Goal: Task Accomplishment & Management: Use online tool/utility

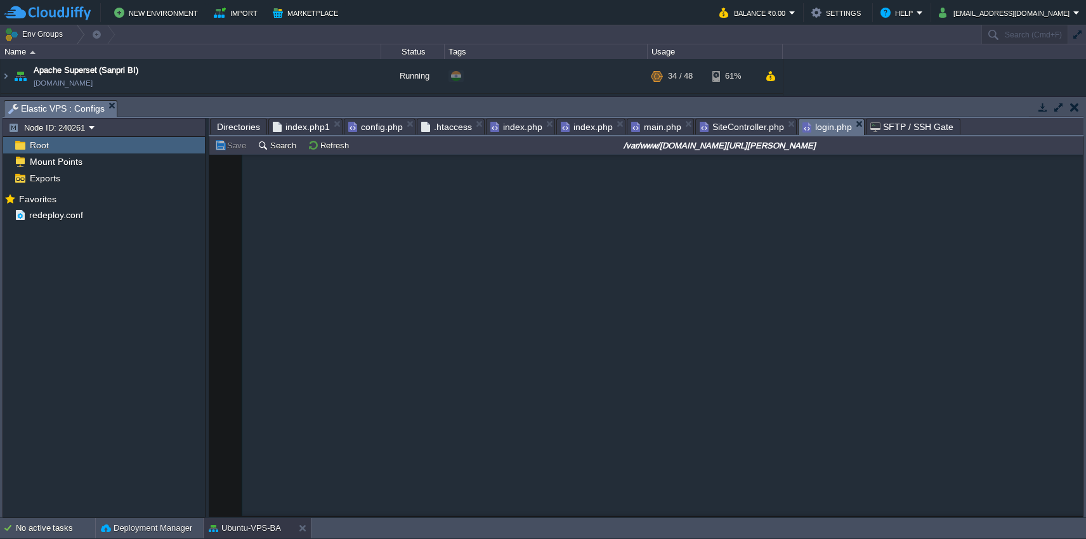
scroll to position [3220, 0]
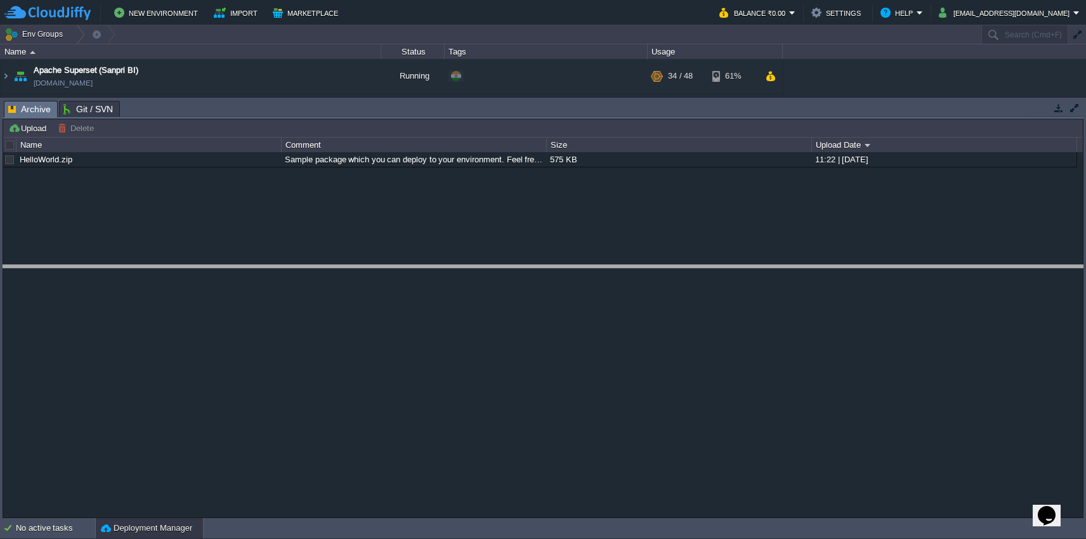
drag, startPoint x: 572, startPoint y: 104, endPoint x: 572, endPoint y: 291, distance: 186.6
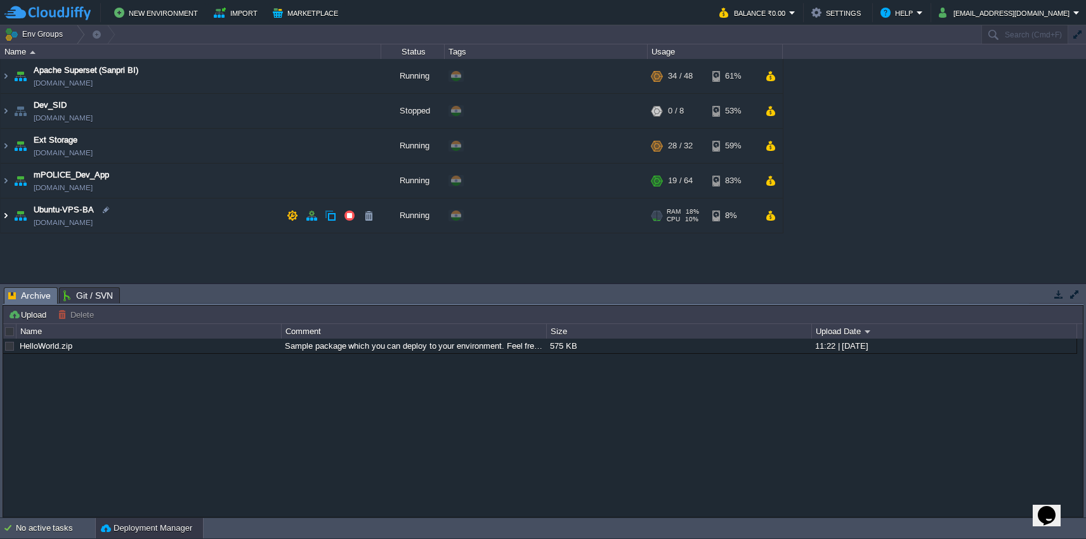
click at [7, 215] on img at bounding box center [6, 216] width 10 height 34
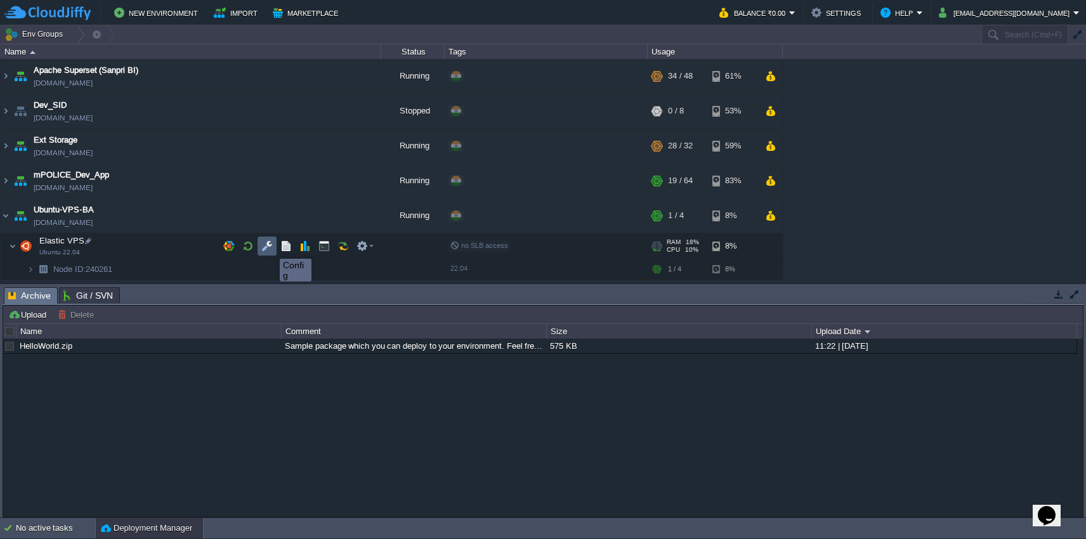
click at [270, 247] on button "button" at bounding box center [266, 245] width 11 height 11
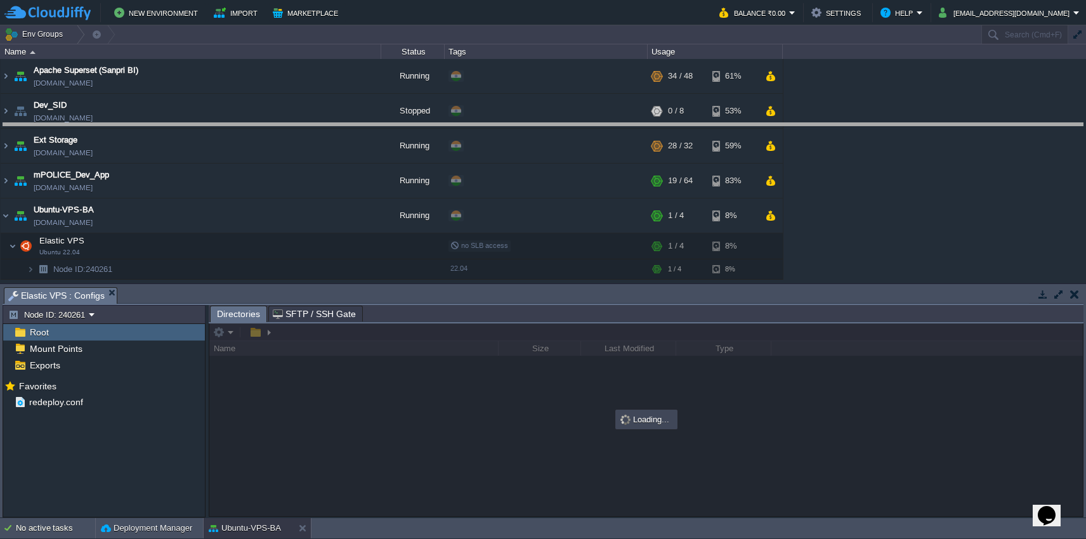
drag, startPoint x: 605, startPoint y: 295, endPoint x: 606, endPoint y: 131, distance: 164.3
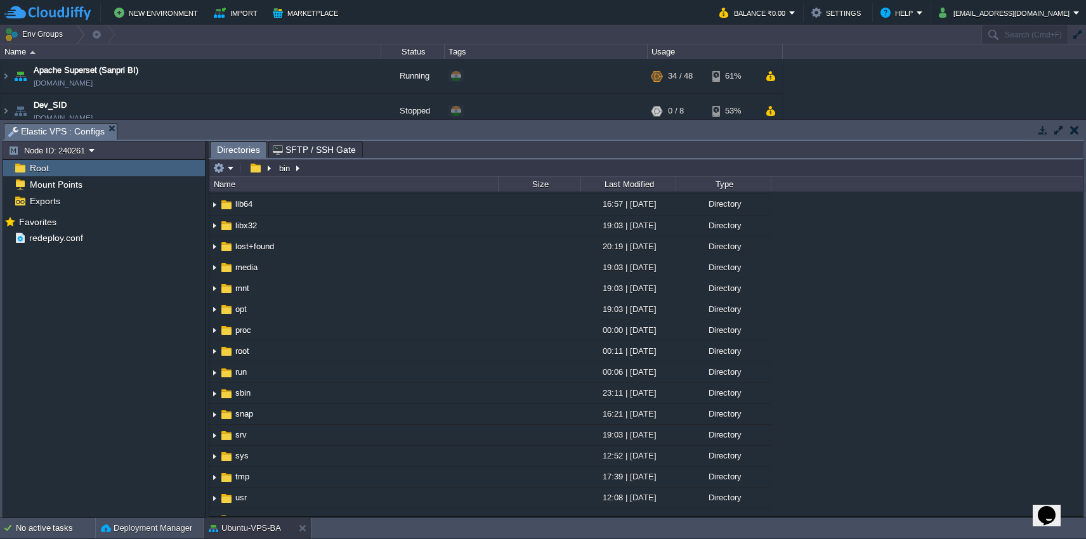
scroll to position [227, 0]
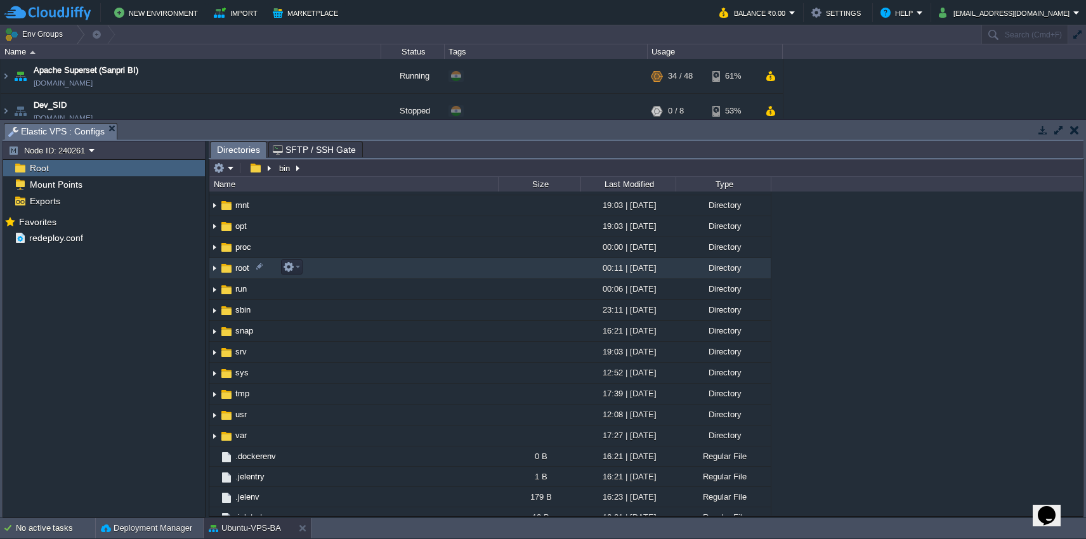
click at [335, 271] on td "root" at bounding box center [353, 268] width 289 height 21
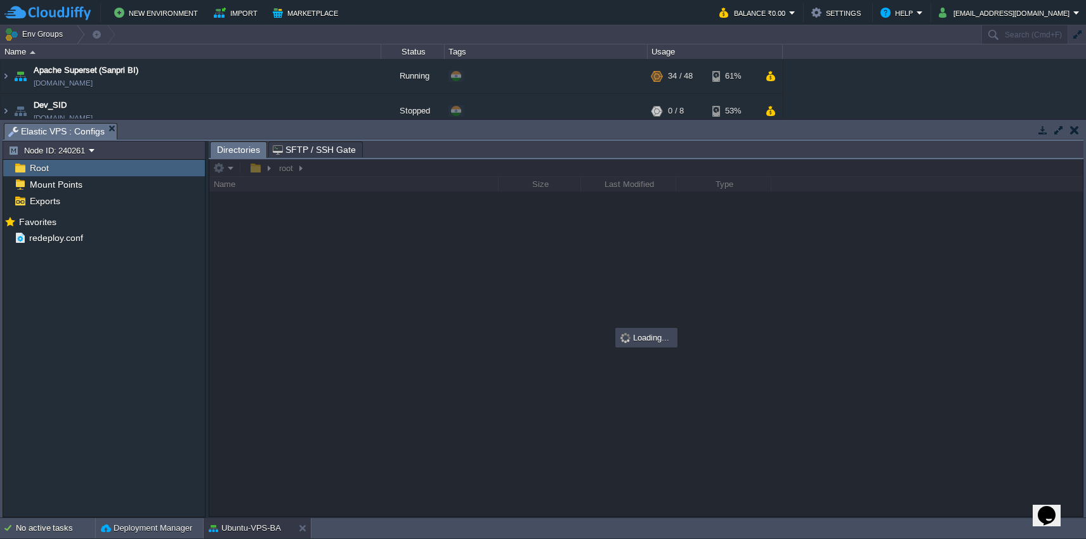
scroll to position [0, 0]
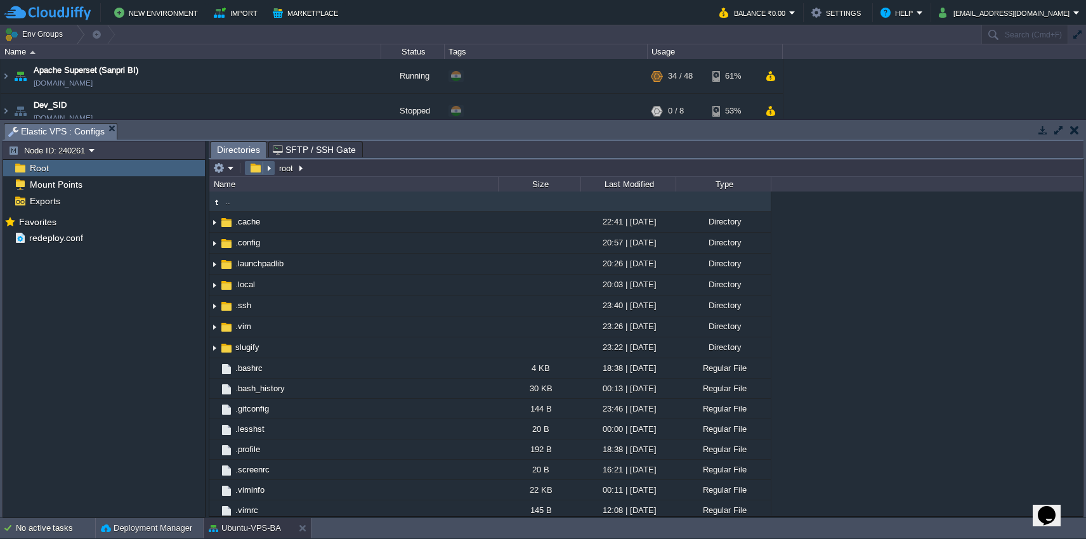
click at [261, 170] on button "button" at bounding box center [255, 167] width 18 height 11
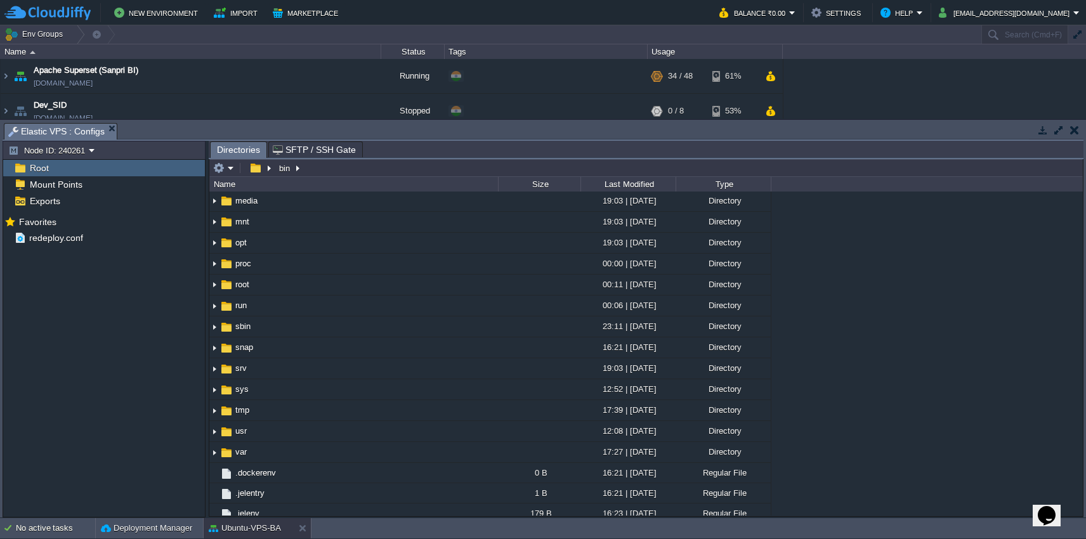
scroll to position [216, 0]
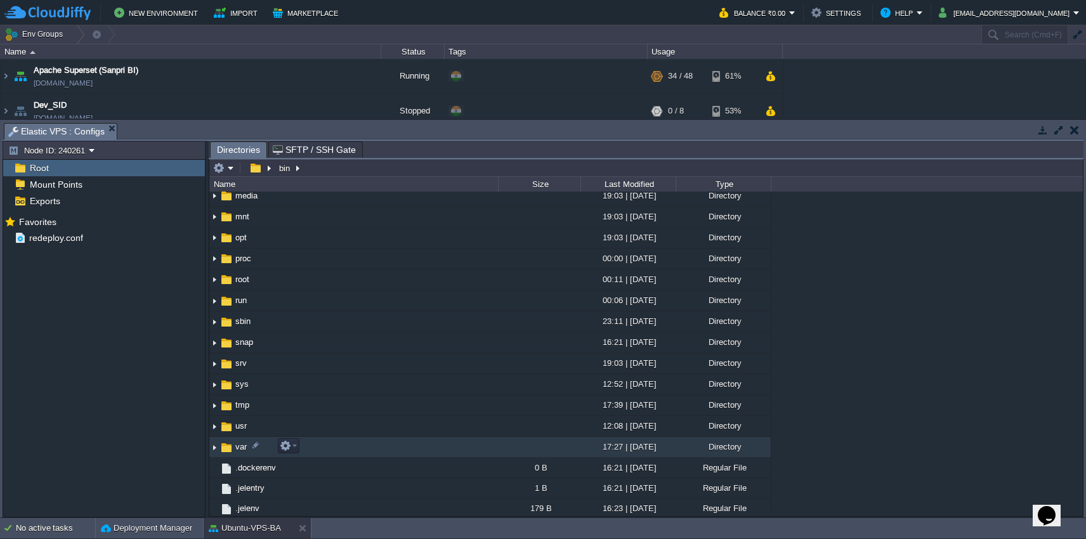
click at [336, 444] on td "var" at bounding box center [353, 447] width 289 height 21
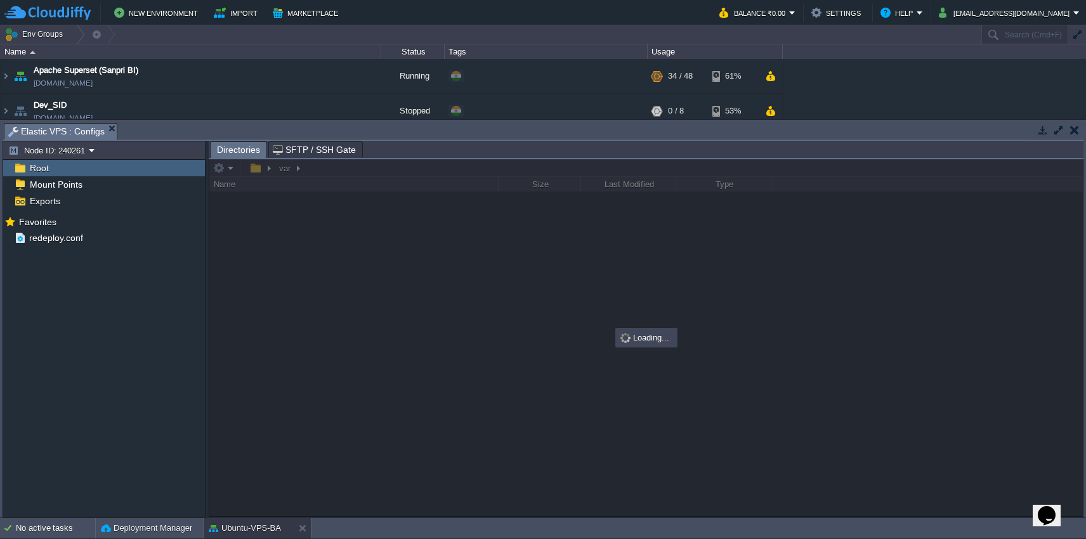
scroll to position [0, 0]
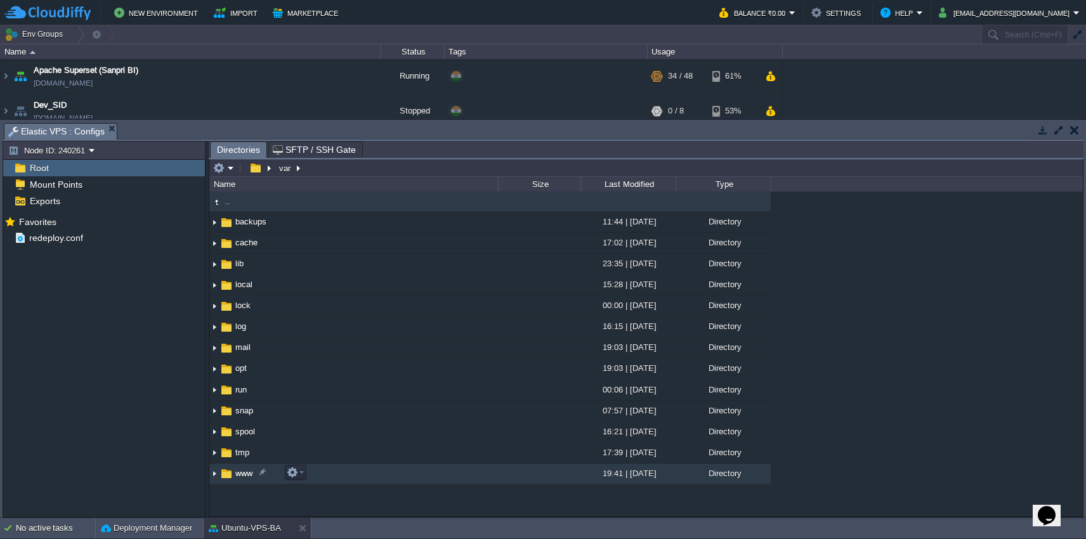
click at [320, 477] on td "www" at bounding box center [353, 474] width 289 height 21
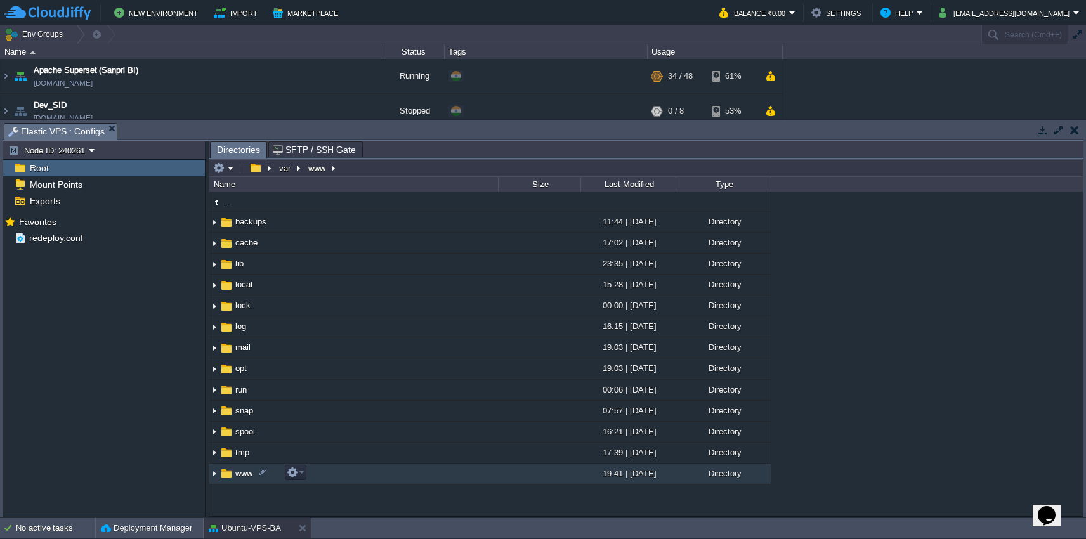
click at [320, 477] on td "www" at bounding box center [353, 474] width 289 height 21
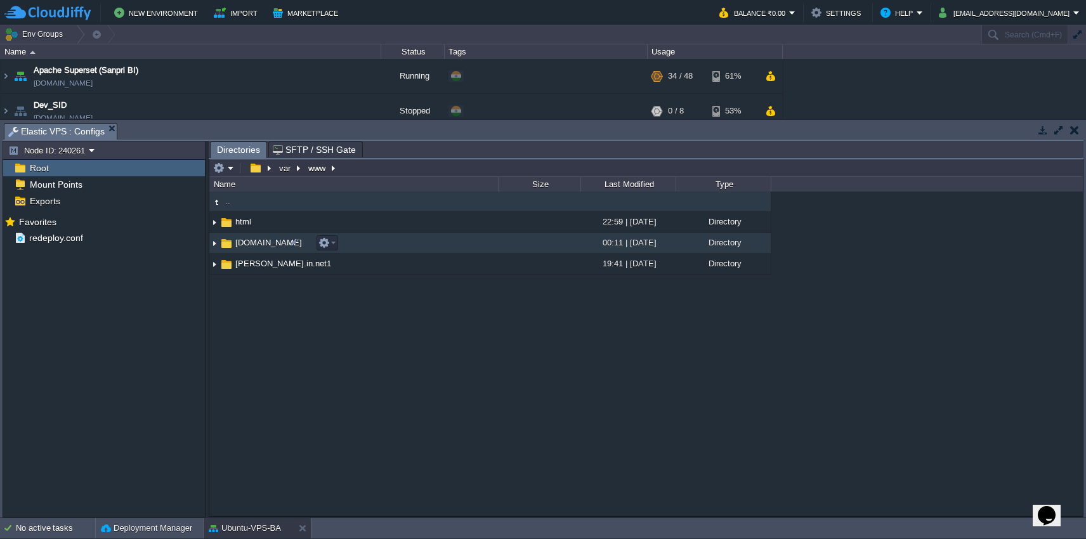
click at [348, 247] on td "[DOMAIN_NAME]" at bounding box center [353, 243] width 289 height 21
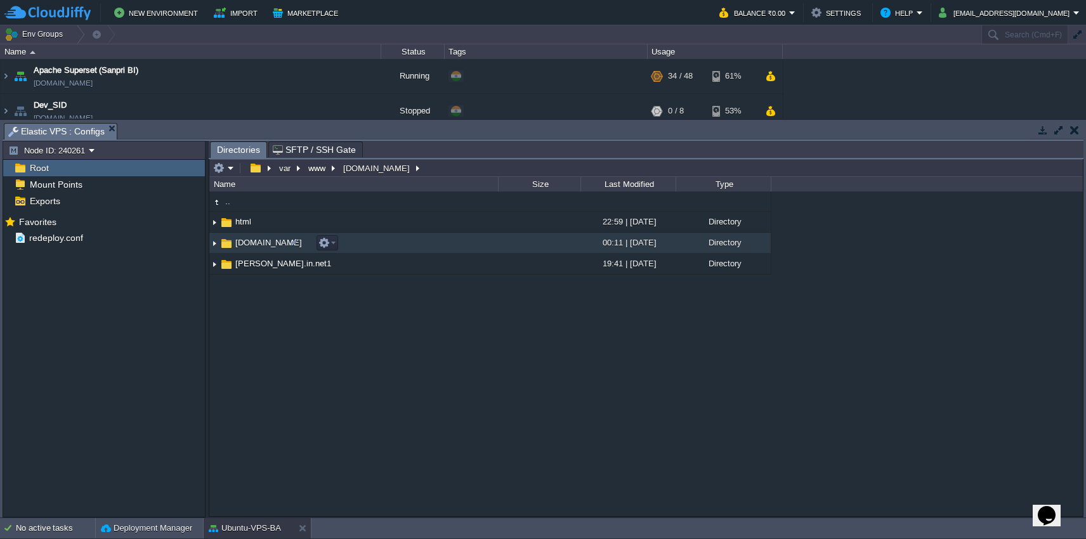
click at [348, 247] on td "[DOMAIN_NAME]" at bounding box center [353, 243] width 289 height 21
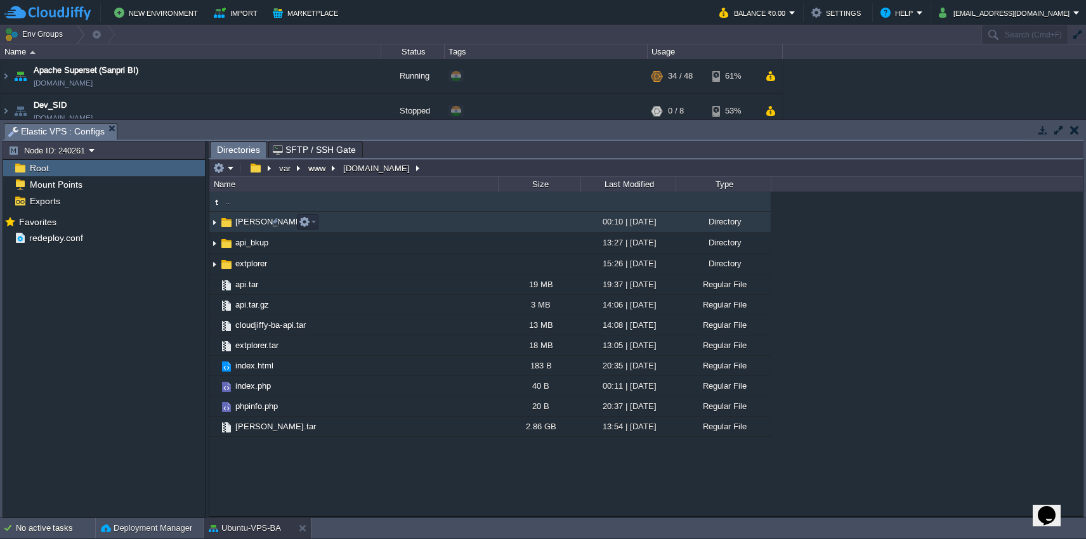
click at [463, 232] on td "[PERSON_NAME]" at bounding box center [353, 222] width 289 height 21
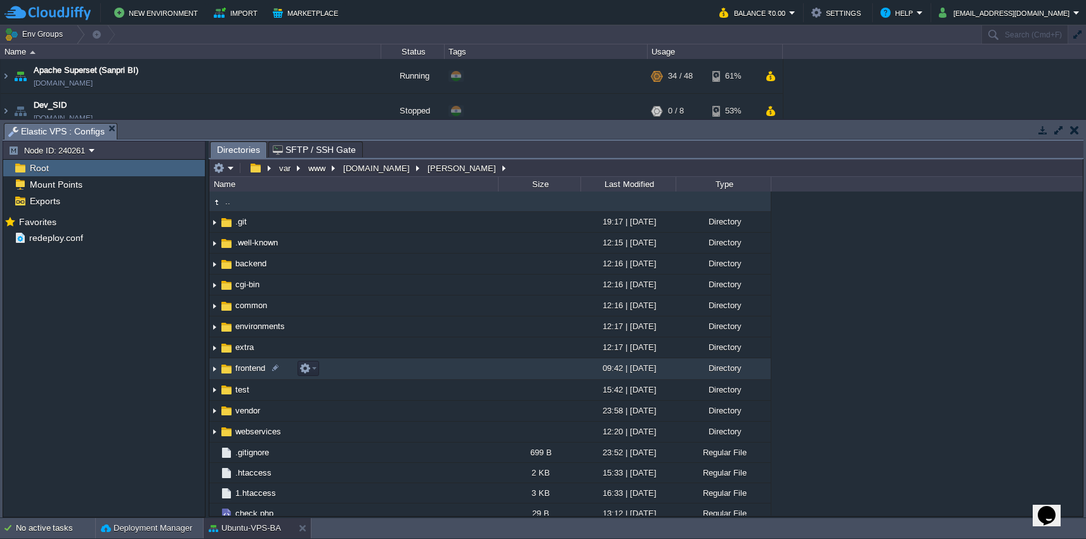
click at [404, 375] on td "frontend" at bounding box center [353, 369] width 289 height 21
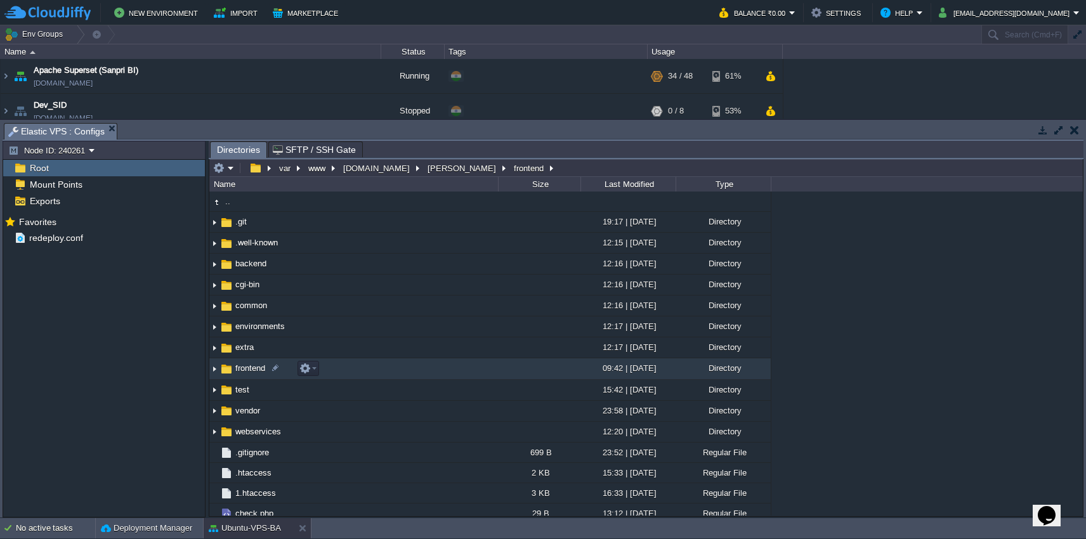
click at [404, 375] on td "frontend" at bounding box center [353, 369] width 289 height 21
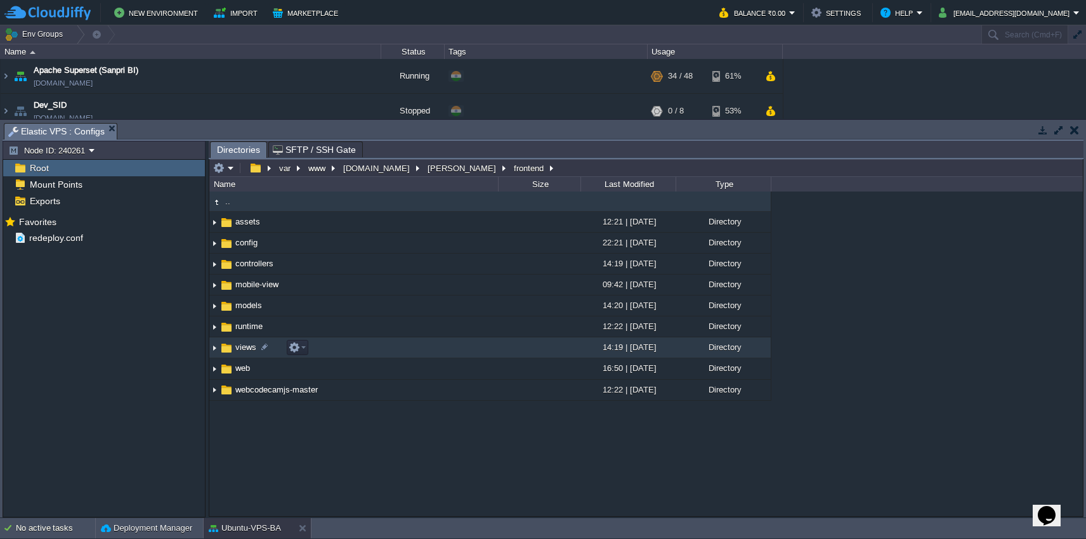
click at [405, 348] on td "views" at bounding box center [353, 348] width 289 height 21
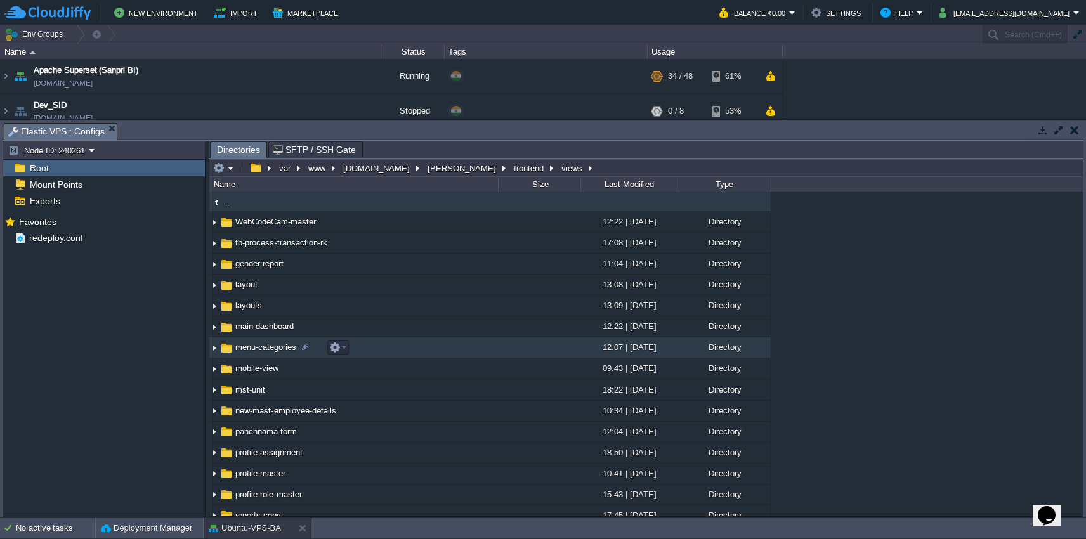
click at [457, 347] on td "menu-categories" at bounding box center [353, 348] width 289 height 21
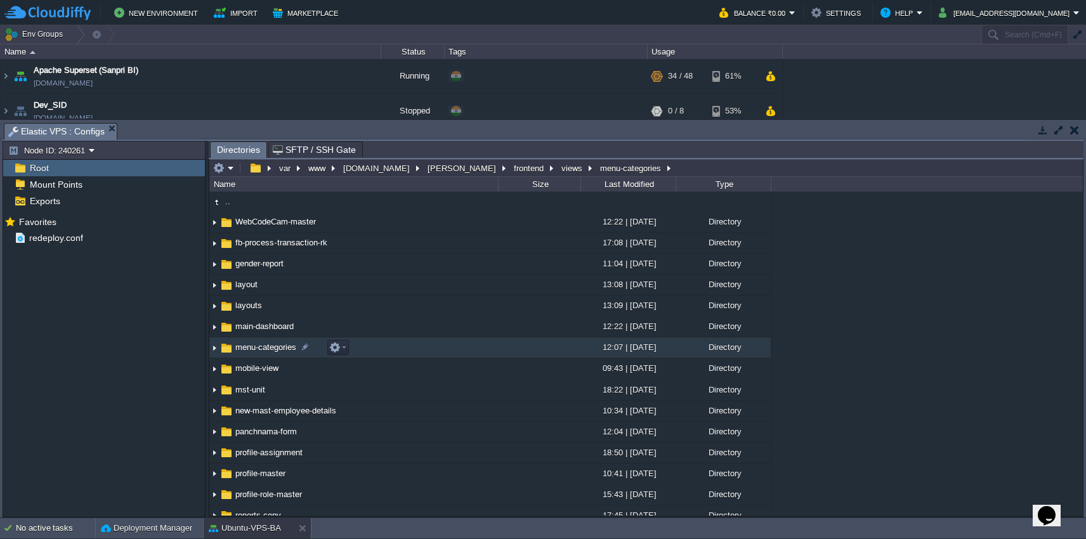
scroll to position [156, 0]
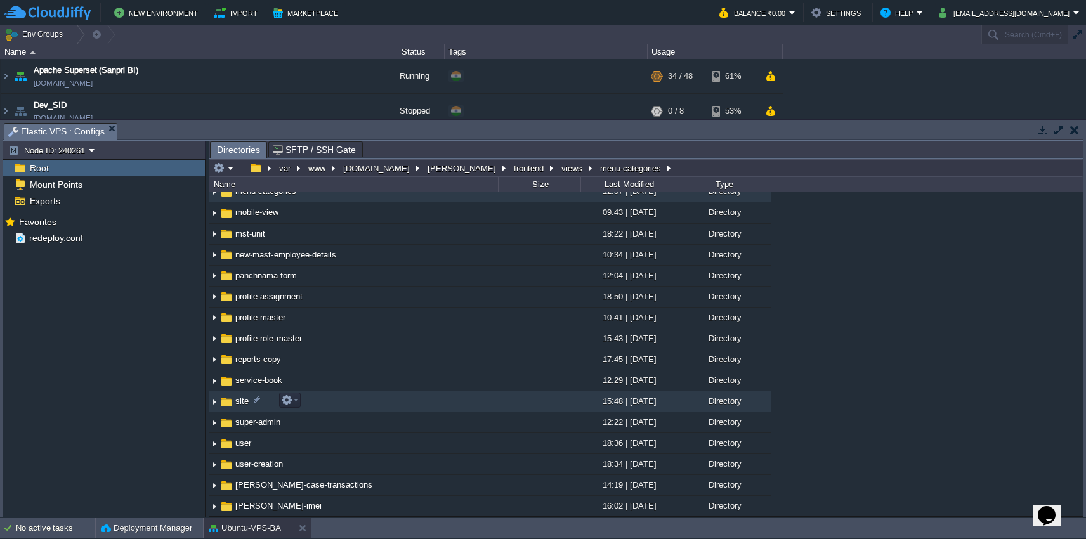
click at [400, 398] on td "site" at bounding box center [353, 402] width 289 height 21
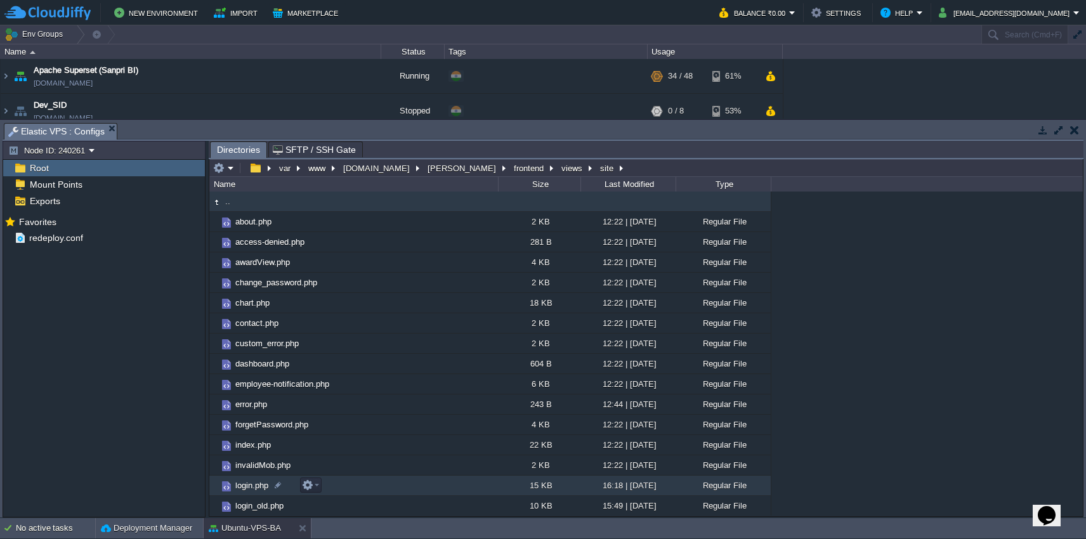
click at [392, 487] on td "login.php" at bounding box center [353, 486] width 289 height 20
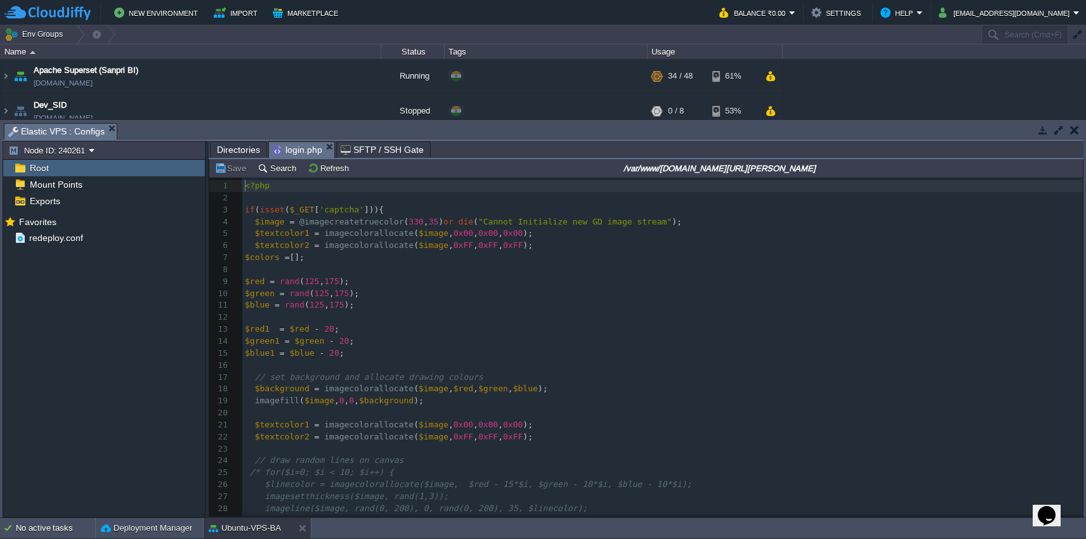
scroll to position [5, 0]
click at [472, 336] on pre "$green1 = $green - 20 ;" at bounding box center [662, 342] width 841 height 12
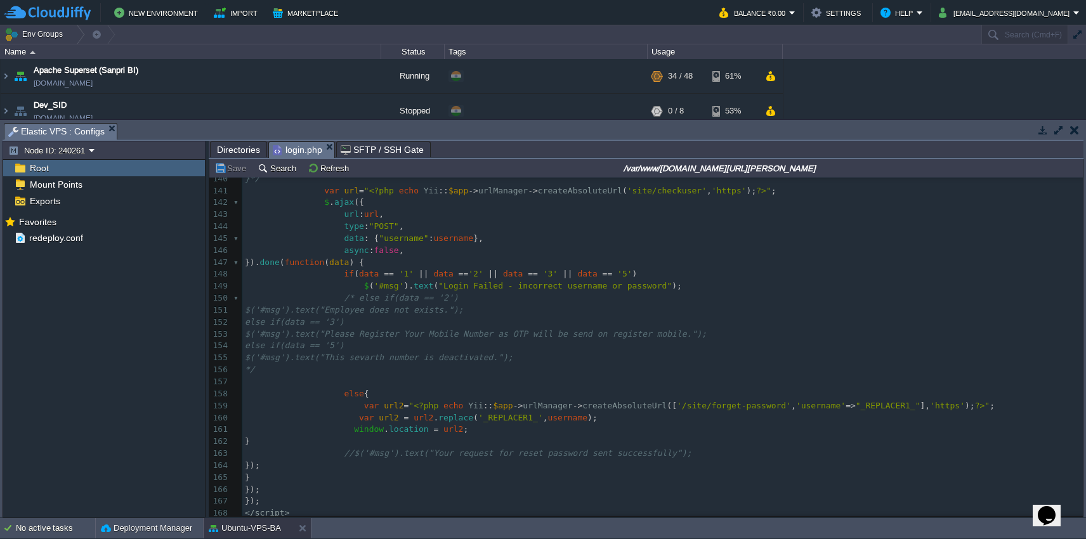
scroll to position [1661, 0]
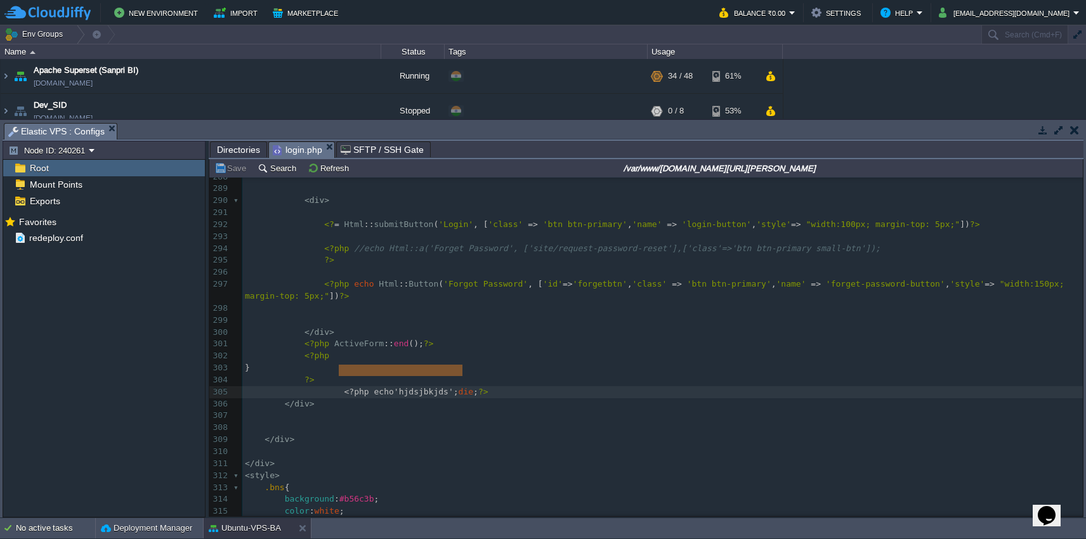
type textarea "<?php echo'hjdsjbkjds'; die; ?>"
drag, startPoint x: 340, startPoint y: 372, endPoint x: 505, endPoint y: 370, distance: 165.0
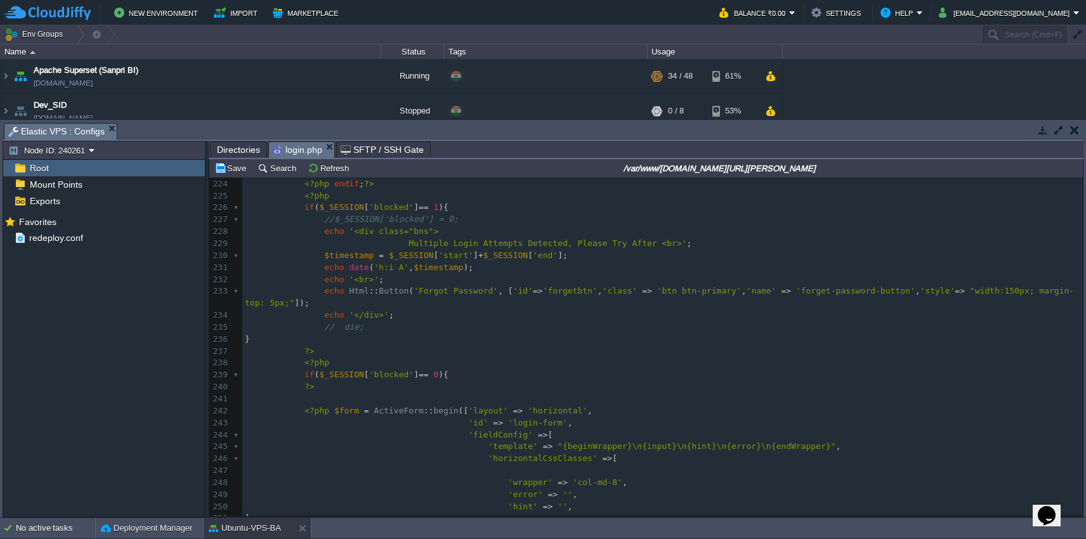
click at [473, 393] on pre "​" at bounding box center [662, 399] width 841 height 12
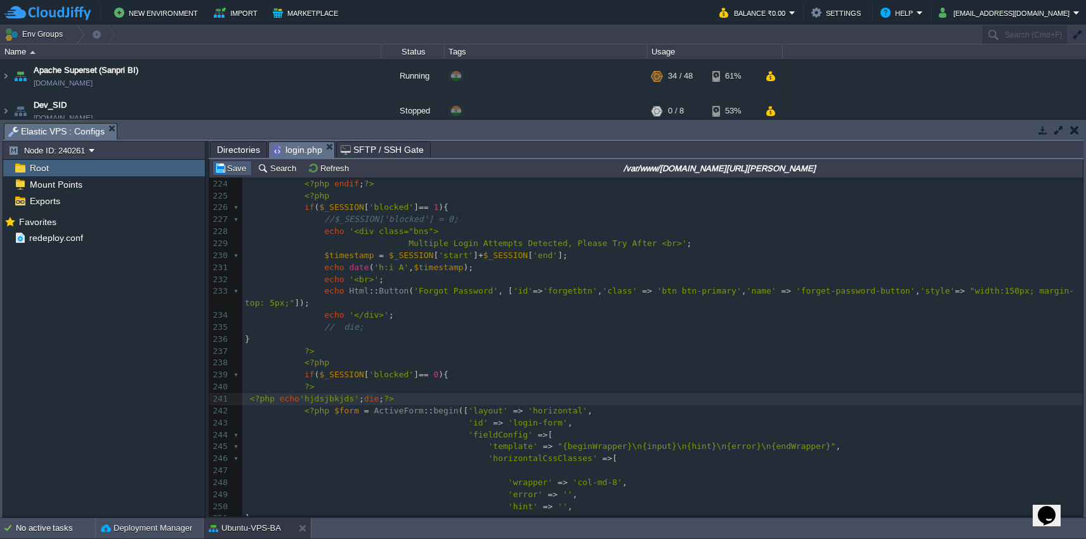
click at [230, 172] on button "Save" at bounding box center [232, 167] width 36 height 11
click at [423, 393] on pre "<?php echo 'hjdsjbkjds' ; die ; ?>" at bounding box center [662, 399] width 841 height 12
type textarea "<?php echo'hjdsjbkjds'; die; ?>"
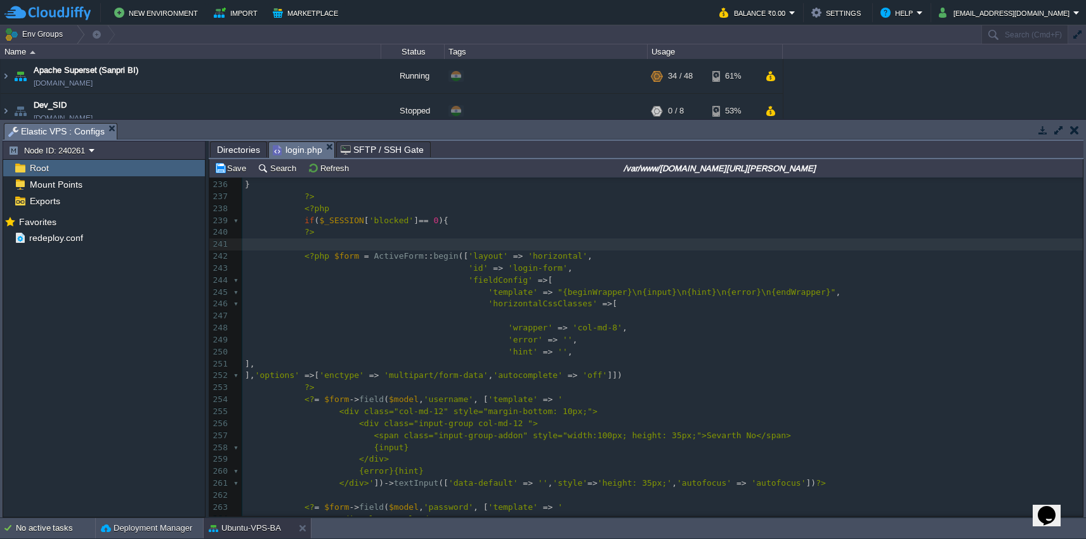
click at [904, 370] on pre "], 'options' => [ 'enctype' => 'multipart/form-data' , 'autocomplete' => 'off' …" at bounding box center [662, 376] width 841 height 12
paste textarea
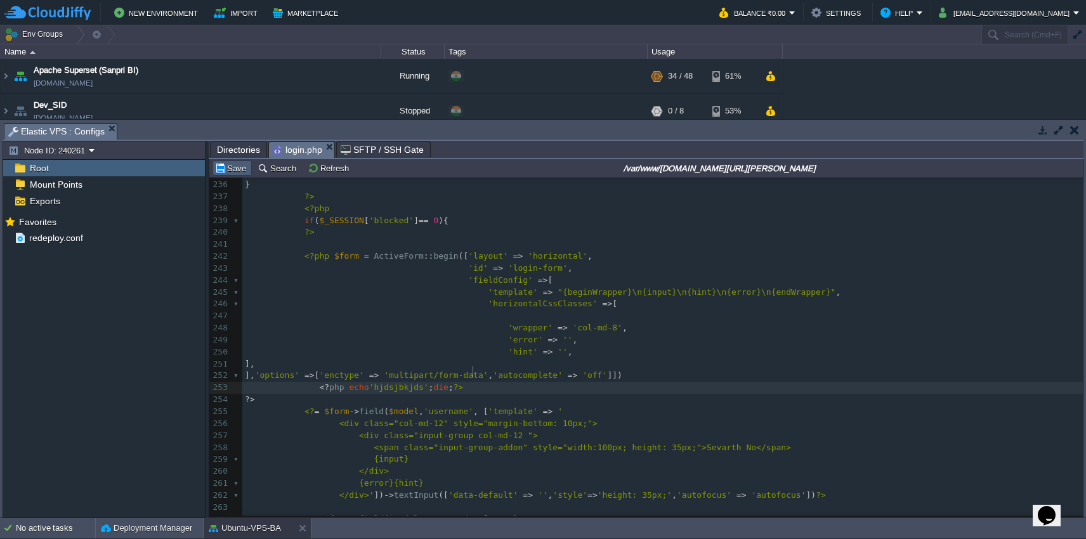
click at [230, 166] on button "Save" at bounding box center [232, 167] width 36 height 11
type textarea "<?php"
drag, startPoint x: 348, startPoint y: 373, endPoint x: 319, endPoint y: 372, distance: 29.2
click at [450, 382] on pre "echo 'hjdsjbkjds' ; die ; ?>" at bounding box center [662, 388] width 841 height 12
click at [234, 172] on button "Save" at bounding box center [232, 167] width 36 height 11
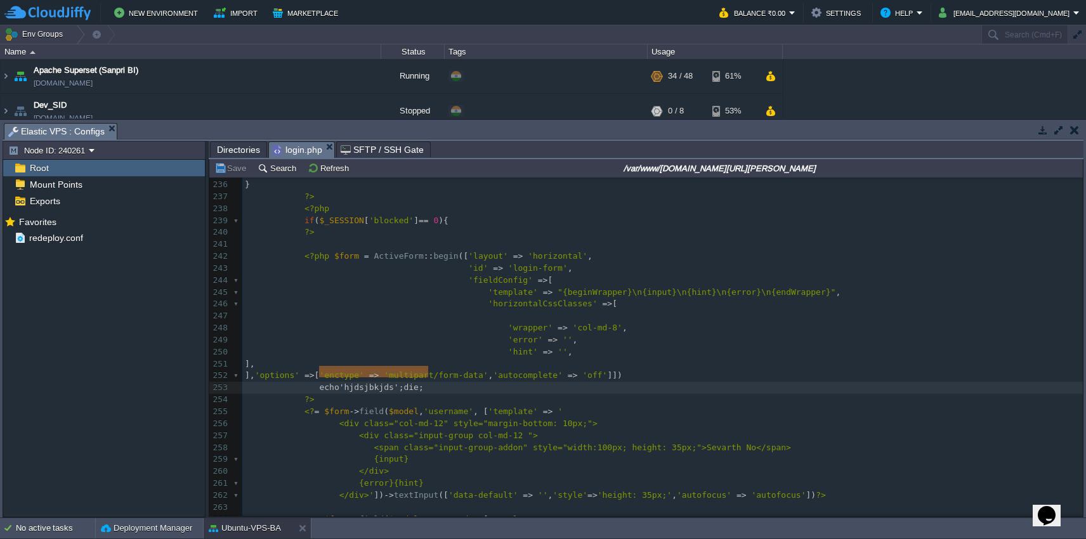
type textarea "echo'hjdsjbkjds'; die;"
drag, startPoint x: 319, startPoint y: 374, endPoint x: 431, endPoint y: 377, distance: 111.7
click at [424, 394] on pre "?>" at bounding box center [662, 400] width 841 height 12
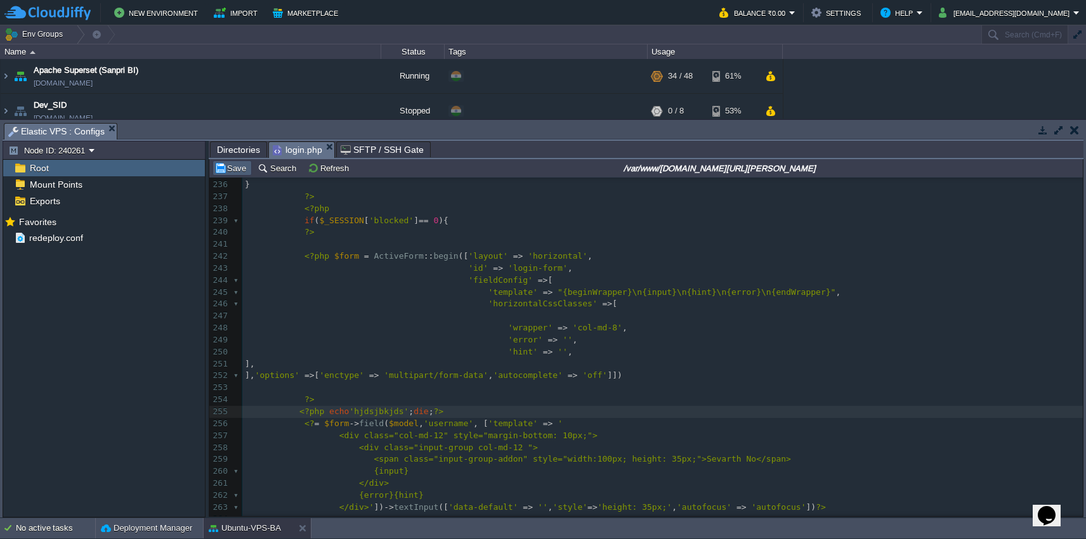
click at [225, 165] on button "Save" at bounding box center [232, 167] width 36 height 11
click at [464, 406] on pre "<?php echo 'hjdsjbkjds' ; die ; ?>" at bounding box center [662, 412] width 841 height 12
type textarea "<?php echo'hjdsjbkjds'; die; ?>"
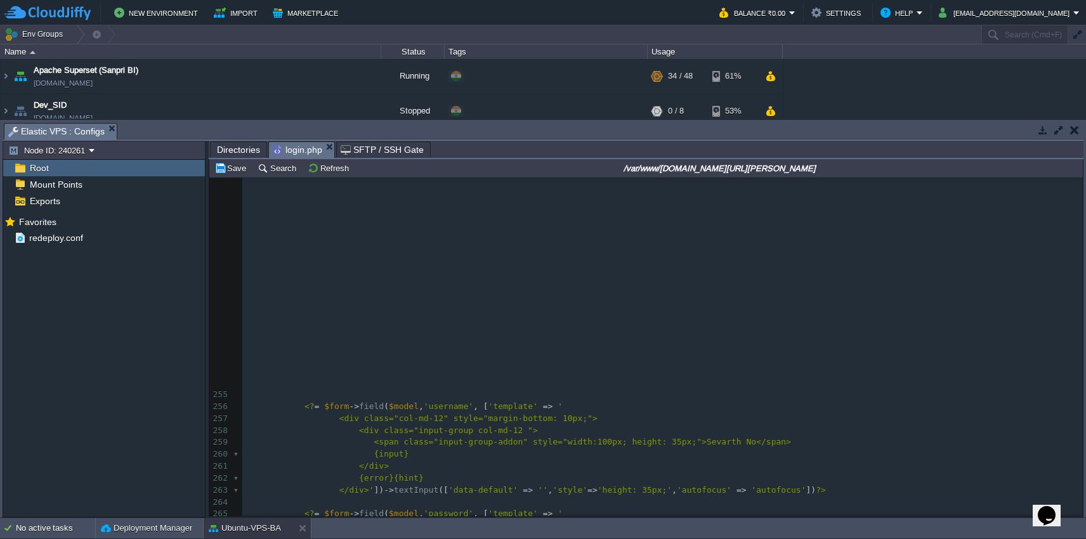
scroll to position [3035, 0]
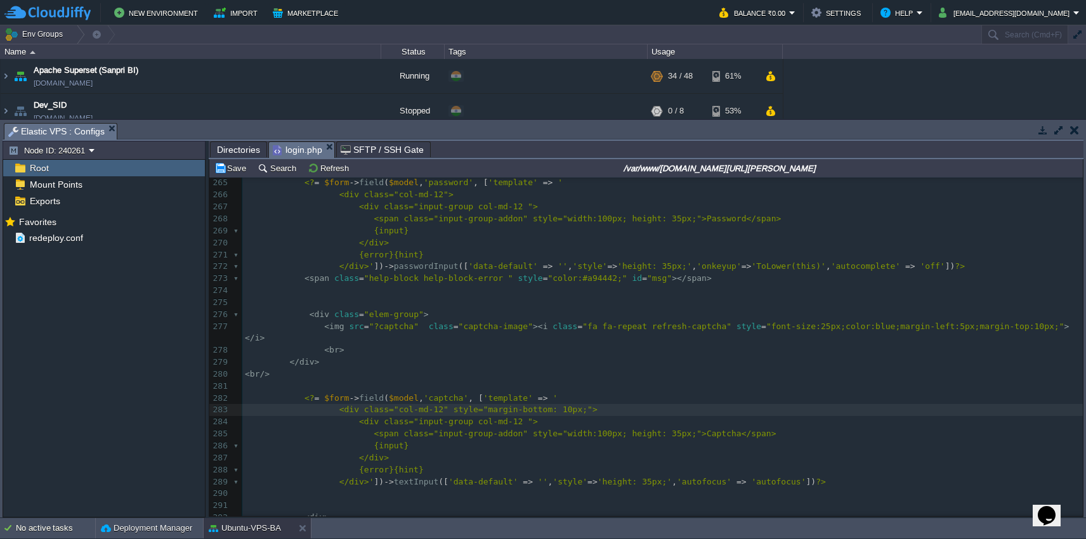
click at [394, 381] on pre "​" at bounding box center [662, 387] width 841 height 12
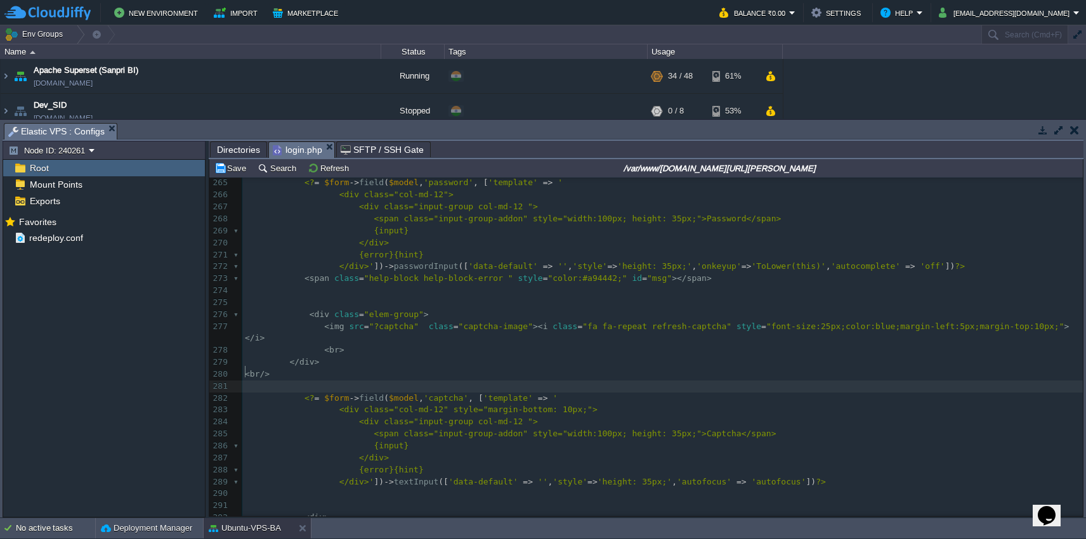
paste textarea
click at [227, 169] on button "Save" at bounding box center [232, 167] width 36 height 11
type textarea "<?php echo'hjdsjbkjds'; die; ?>"
drag, startPoint x: 294, startPoint y: 374, endPoint x: 436, endPoint y: 377, distance: 141.5
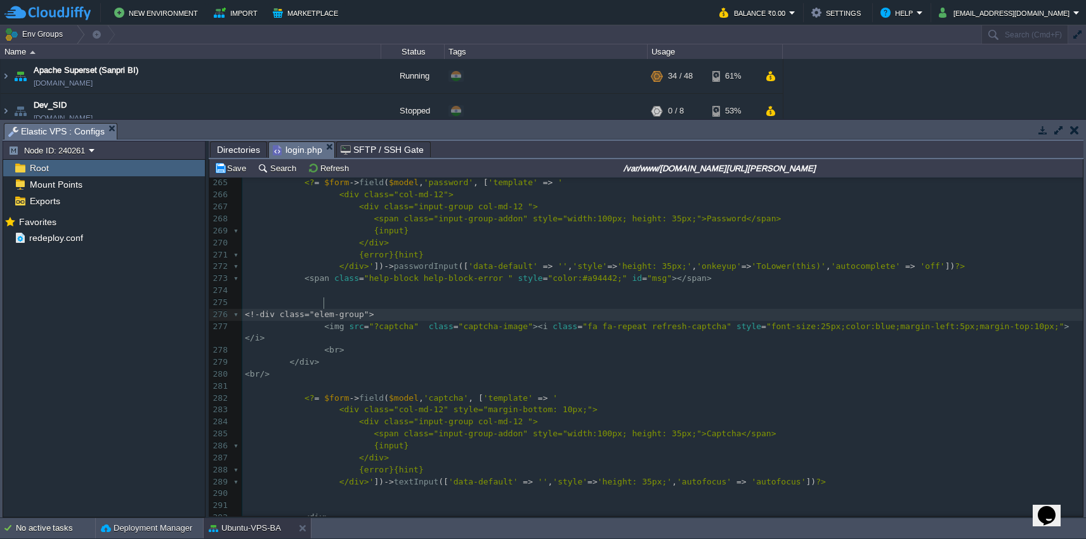
scroll to position [5, 9]
type textarea "!--"
click at [317, 352] on div "xxxxxxxxxx <div class="col-md-12" style="margin-bottom: 10px;"> 255 ​ 256 <? = …" at bounding box center [662, 363] width 841 height 610
type textarea "!"
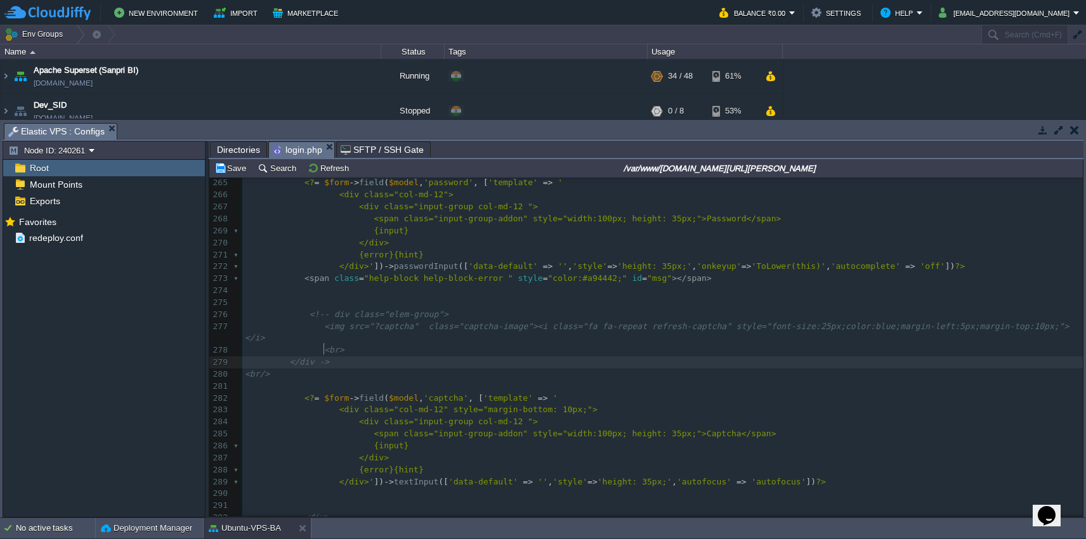
scroll to position [5, 7]
type textarea "--"
click at [238, 178] on div "Save Search Refresh /var/www/[DOMAIN_NAME][URL][PERSON_NAME]" at bounding box center [646, 168] width 874 height 18
click at [237, 171] on button "Save" at bounding box center [232, 167] width 36 height 11
click at [416, 369] on pre "< br />" at bounding box center [662, 375] width 841 height 12
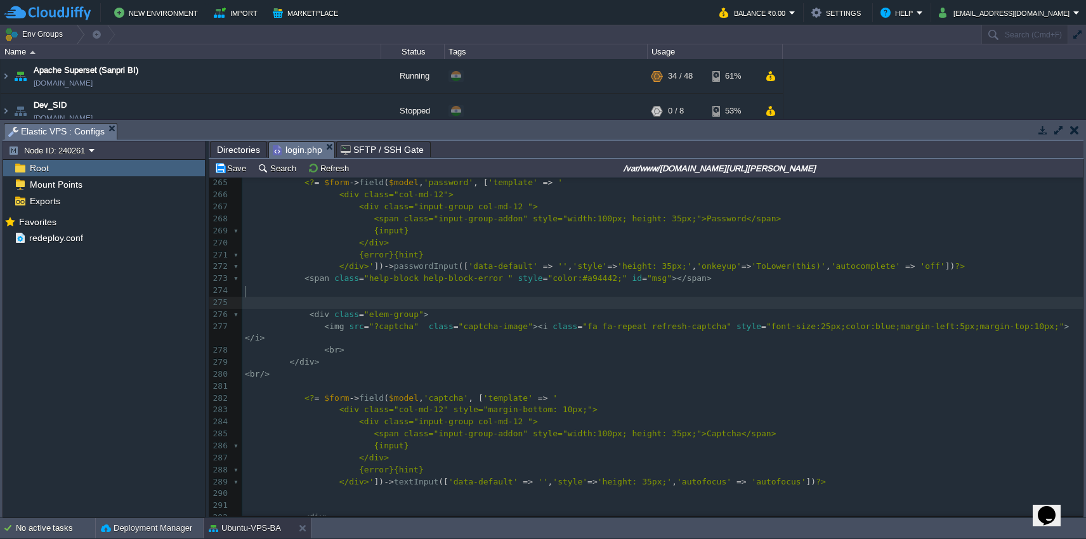
click at [438, 297] on pre "​" at bounding box center [662, 303] width 841 height 12
click at [463, 237] on pre "</div>" at bounding box center [662, 243] width 841 height 12
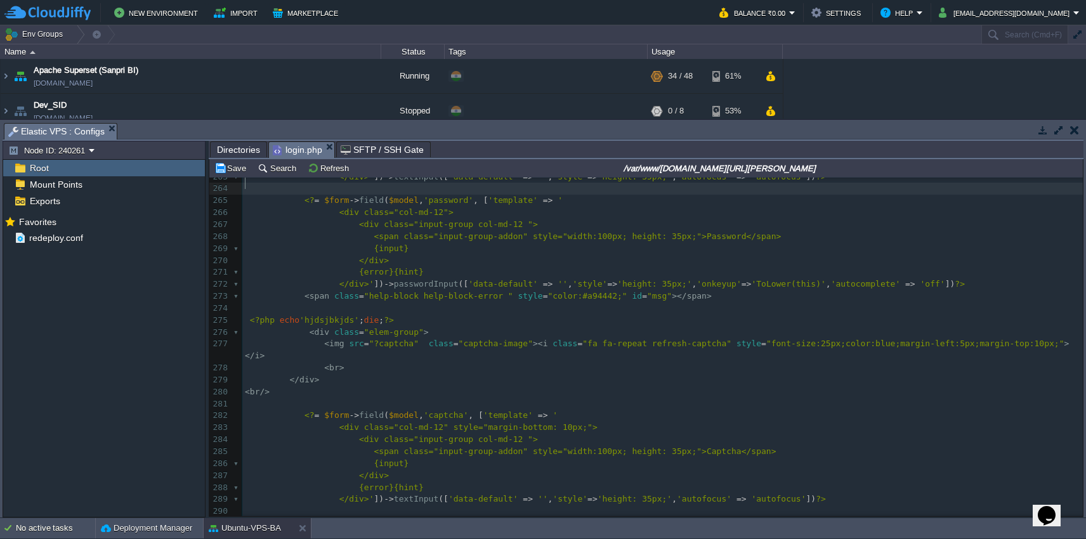
scroll to position [3006, 0]
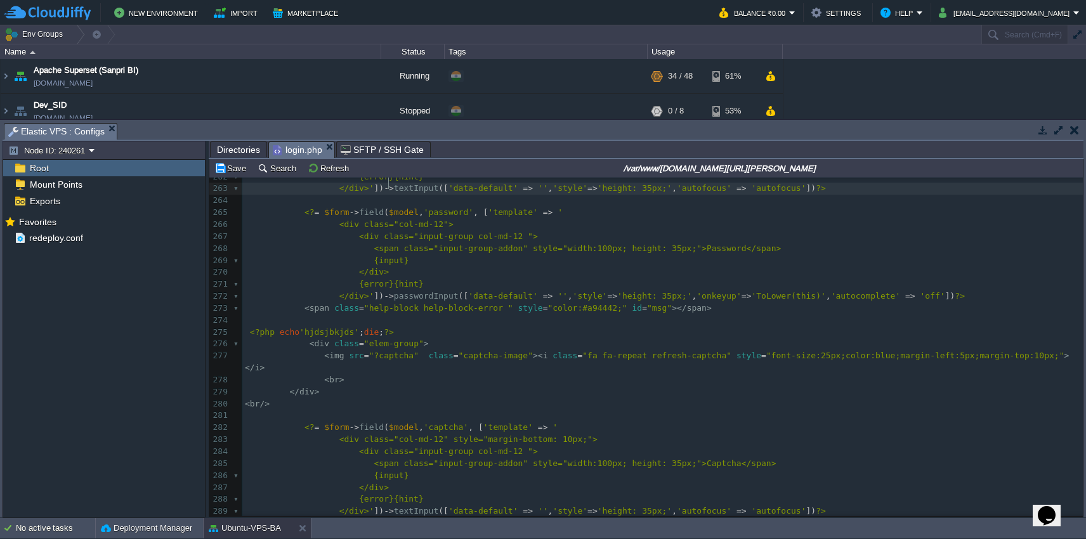
click at [235, 174] on button "Save" at bounding box center [232, 167] width 36 height 11
click at [419, 327] on pre "<?php echo 'hjdsjbkjds' ; die ; ?>" at bounding box center [662, 333] width 841 height 12
type textarea "<?php echo'hjdsjbkjds'; die; ?>"
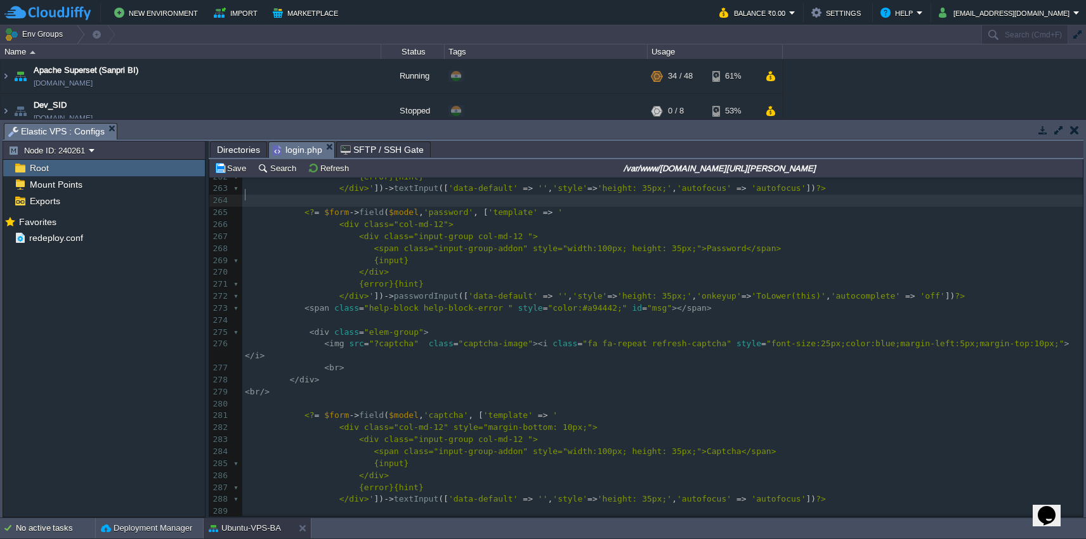
click at [411, 198] on pre "​" at bounding box center [662, 201] width 841 height 12
paste textarea
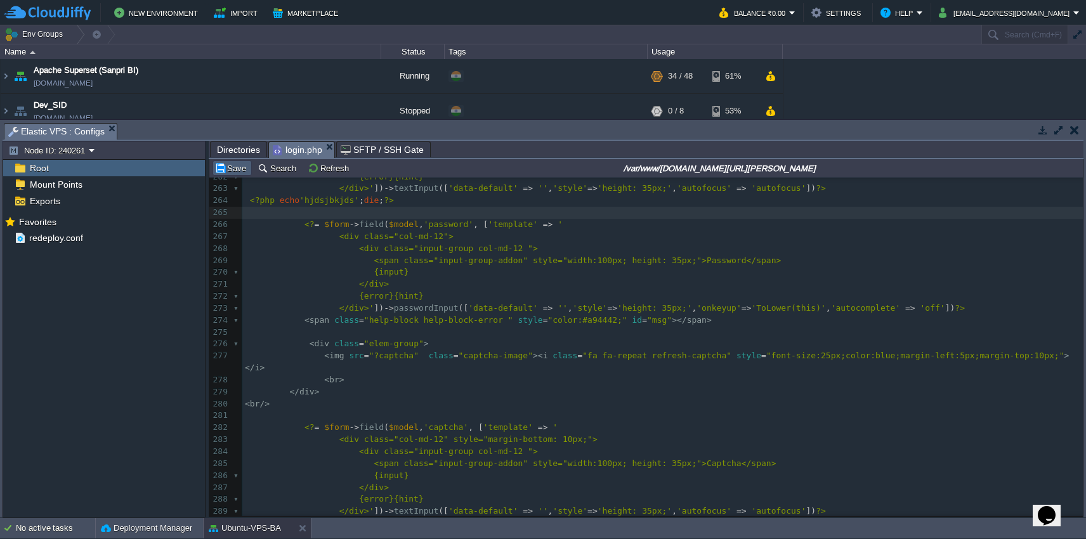
click at [230, 169] on button "Save" at bounding box center [232, 167] width 36 height 11
click at [511, 196] on pre "<?php echo 'hjdsjbkjds' ; die ; ?>" at bounding box center [662, 201] width 841 height 12
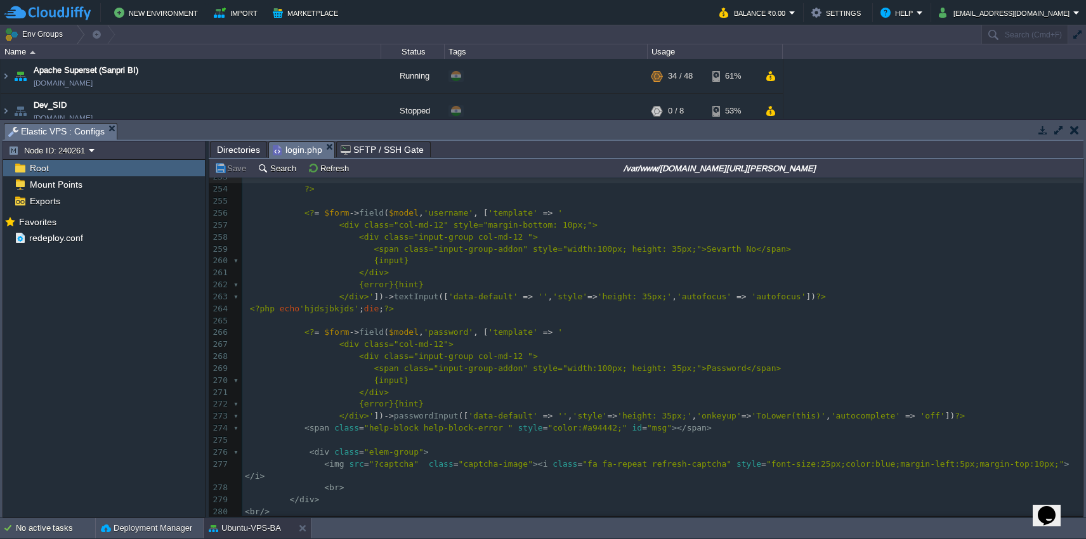
scroll to position [2881, 0]
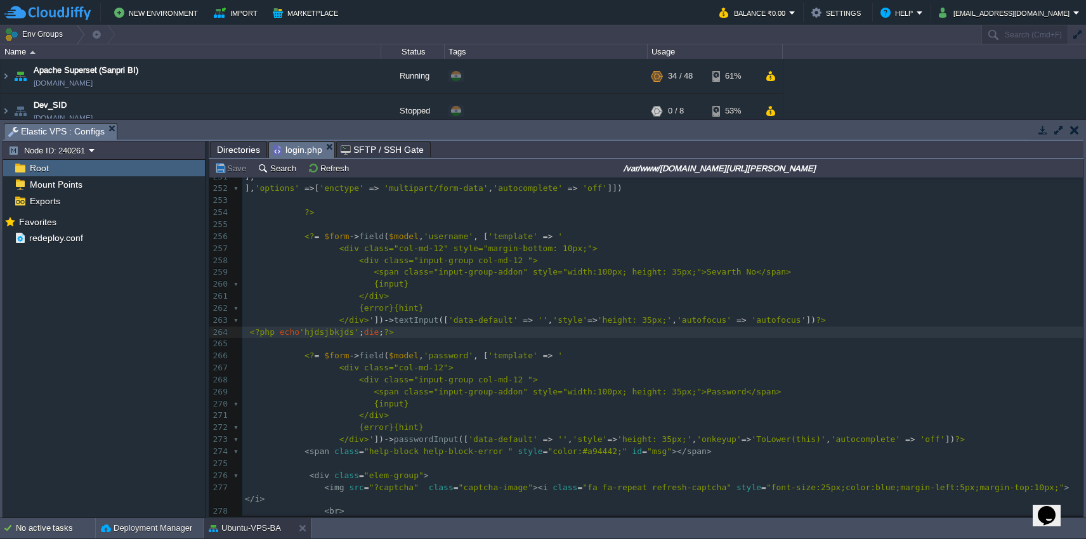
type textarea "dsjbkjds'; die; ?>"
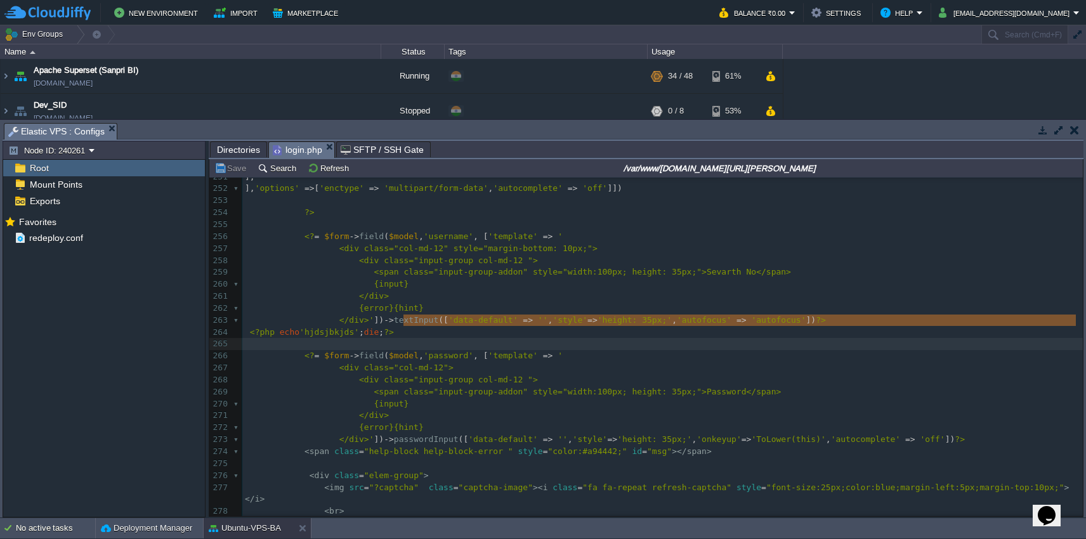
type textarea "<?php echo'hjdsjbkjds'; die; ?>"
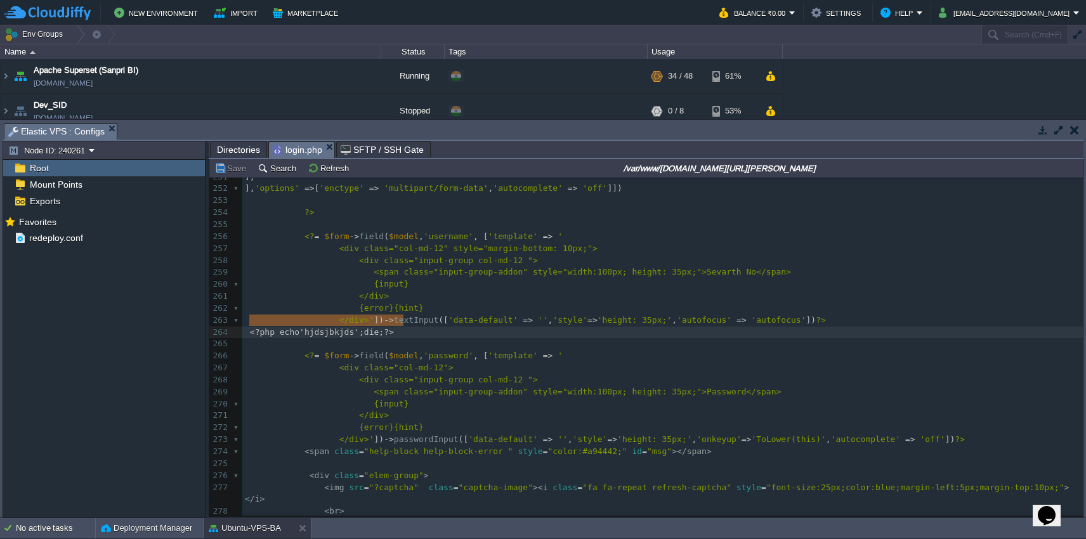
drag, startPoint x: 408, startPoint y: 324, endPoint x: 249, endPoint y: 322, distance: 158.6
click at [367, 219] on pre "​" at bounding box center [662, 225] width 841 height 12
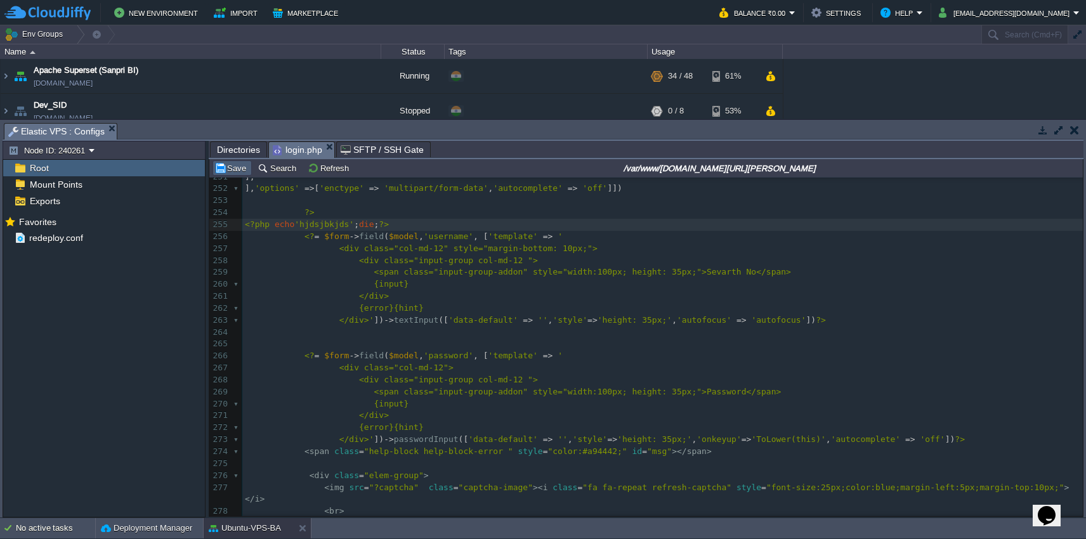
click at [227, 173] on button "Save" at bounding box center [232, 167] width 36 height 11
click at [713, 207] on pre "?>" at bounding box center [662, 213] width 841 height 12
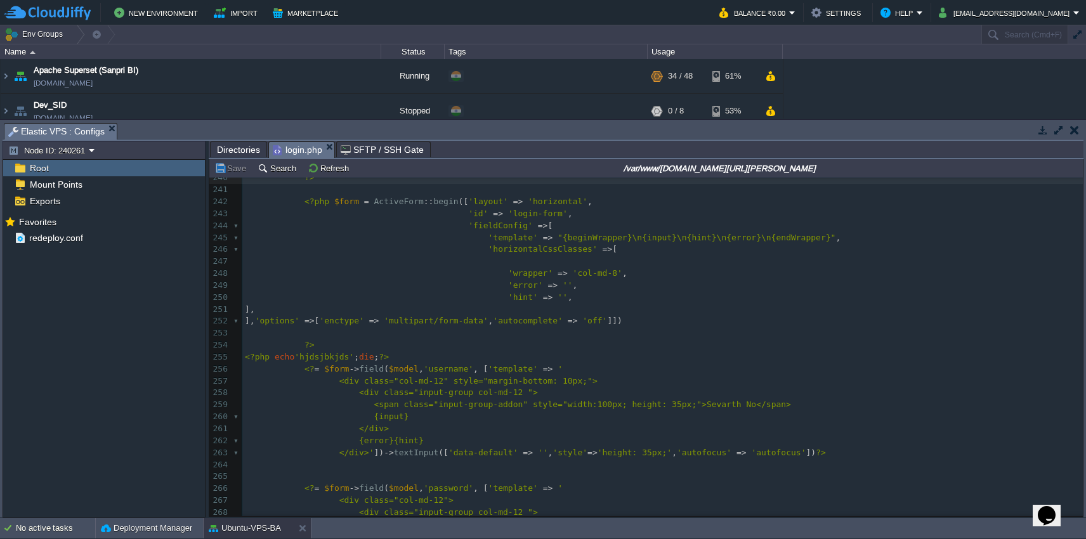
scroll to position [2721, 0]
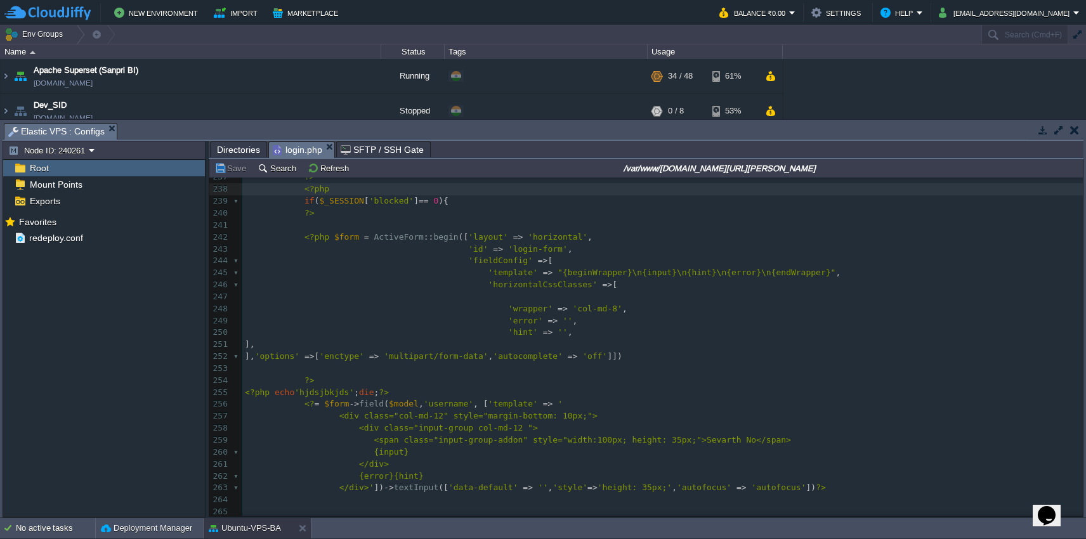
click at [320, 392] on div "xxxxxxxxxx <div class="col-md-12" style="margin-bottom: 10px;"> 228 echo '<div …" at bounding box center [662, 399] width 841 height 694
type textarea "php"
click at [409, 387] on pre "<?php echo 'hjdsjbkjds' ; die ; ?>" at bounding box center [662, 393] width 841 height 12
type textarea "<?php echo'hjdsjbkjds'; die; ?>"
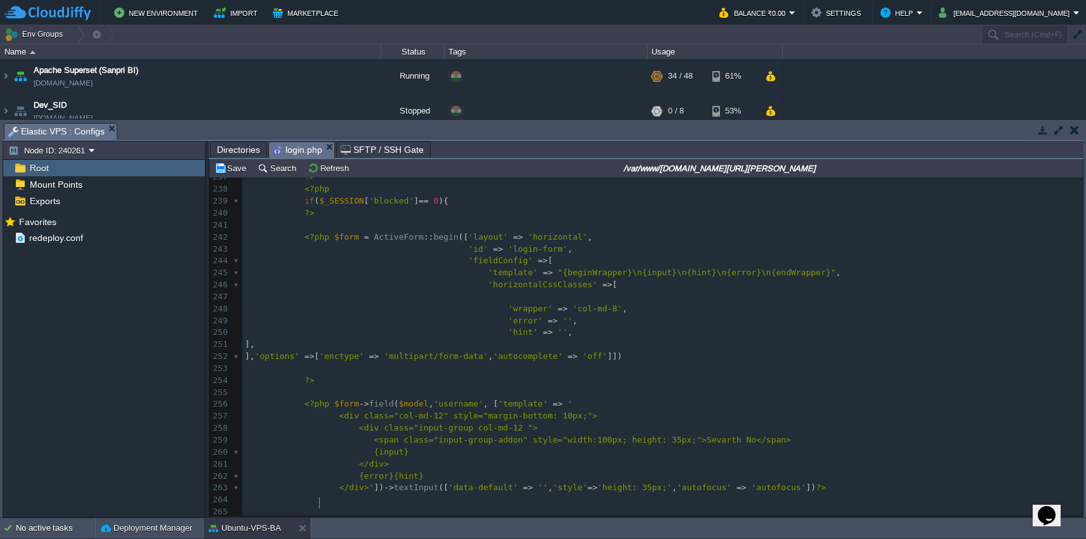
click at [321, 506] on div "xxxxxxxxxx <div class="col-md-12" style="margin-bottom: 10px;"> 228 echo '<div …" at bounding box center [662, 399] width 841 height 694
type textarea "php"
click at [228, 167] on button "Save" at bounding box center [232, 167] width 36 height 11
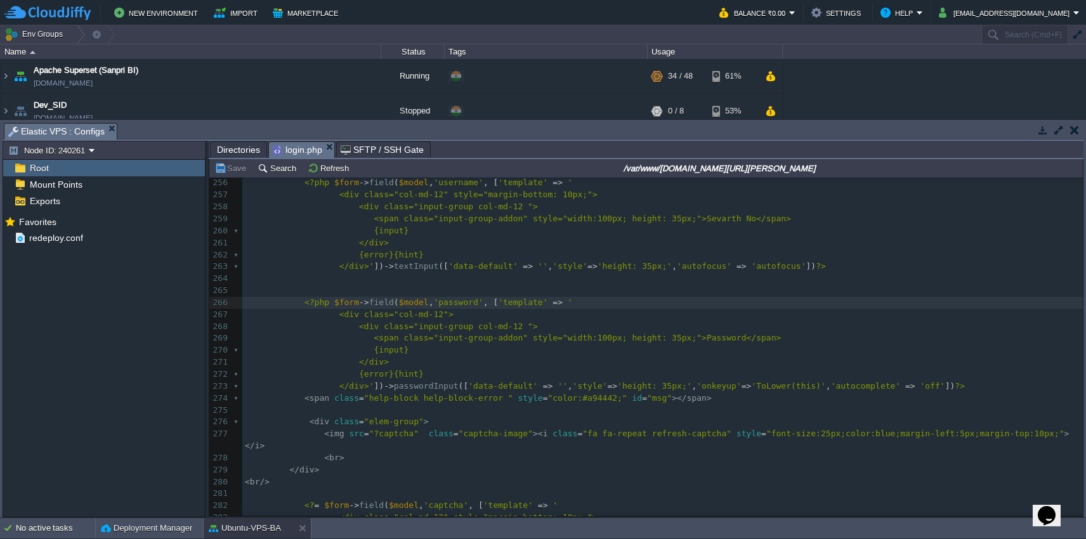
scroll to position [2976, 0]
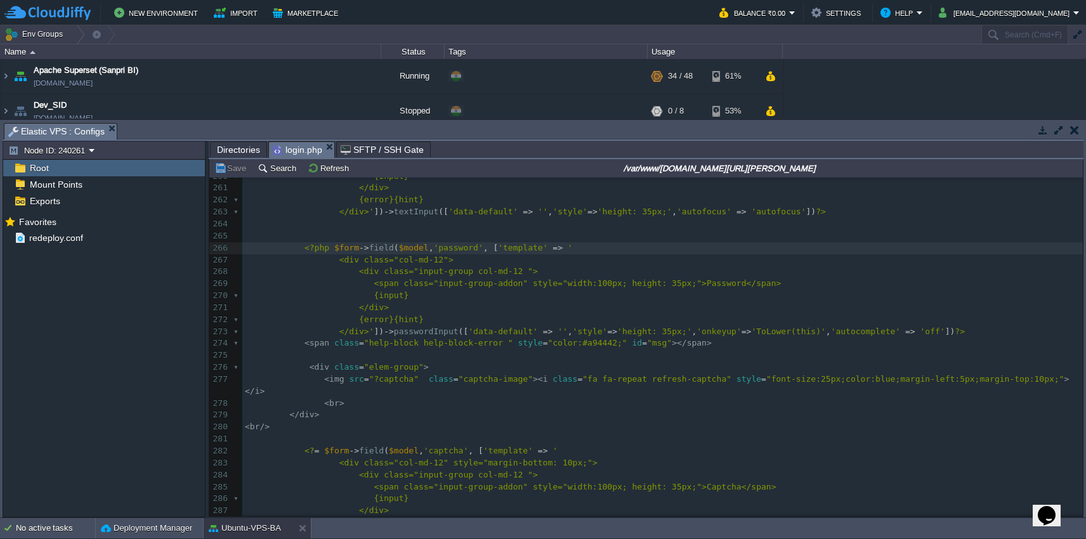
click at [320, 435] on div "xxxxxxxxxx <div class="col-md-12" style="margin-bottom: 10px;"> 251 ], 252 ], '…" at bounding box center [662, 356] width 841 height 586
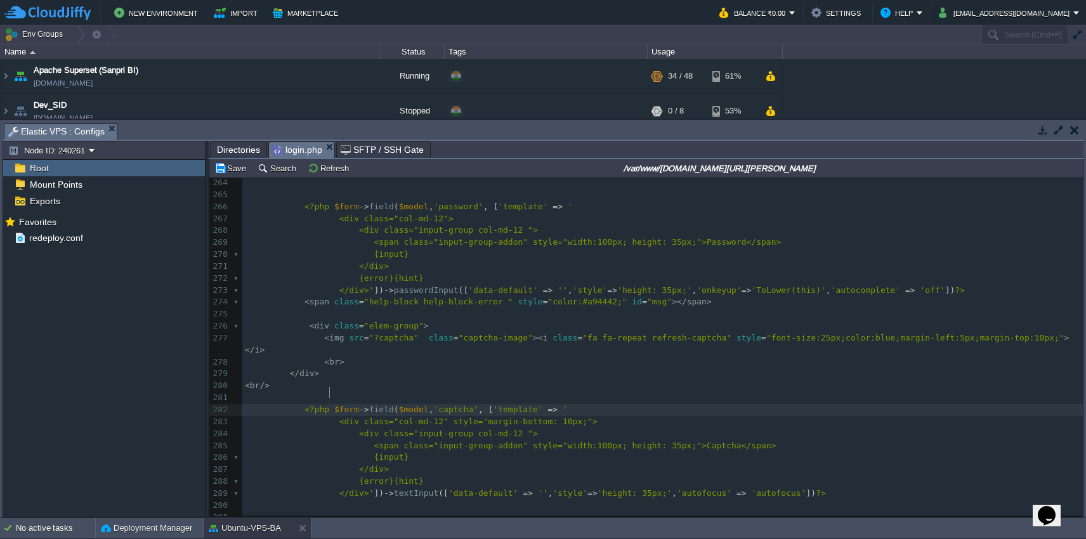
scroll to position [3100, 0]
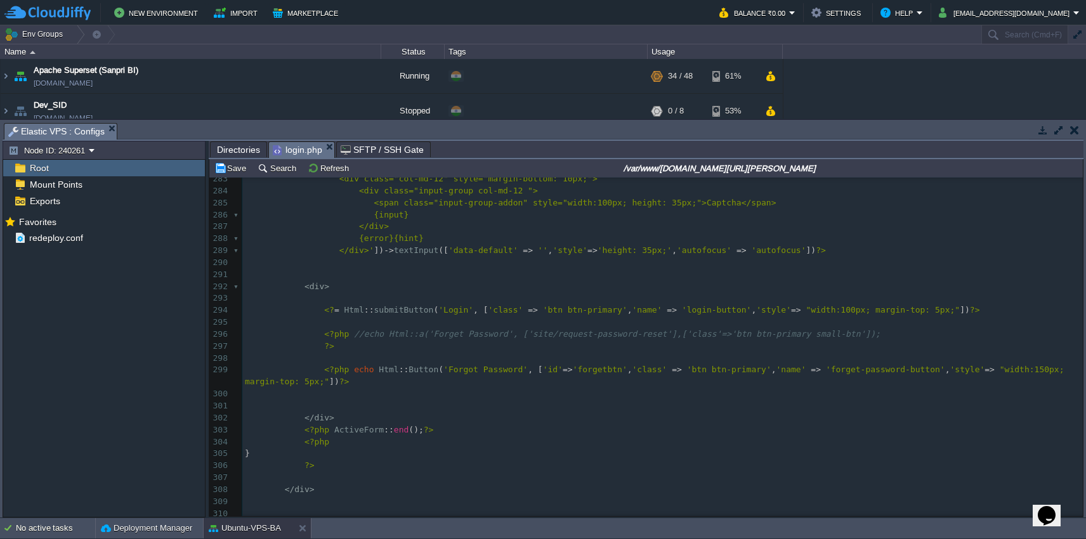
type textarea "php"
click at [239, 170] on button "Save" at bounding box center [232, 167] width 36 height 11
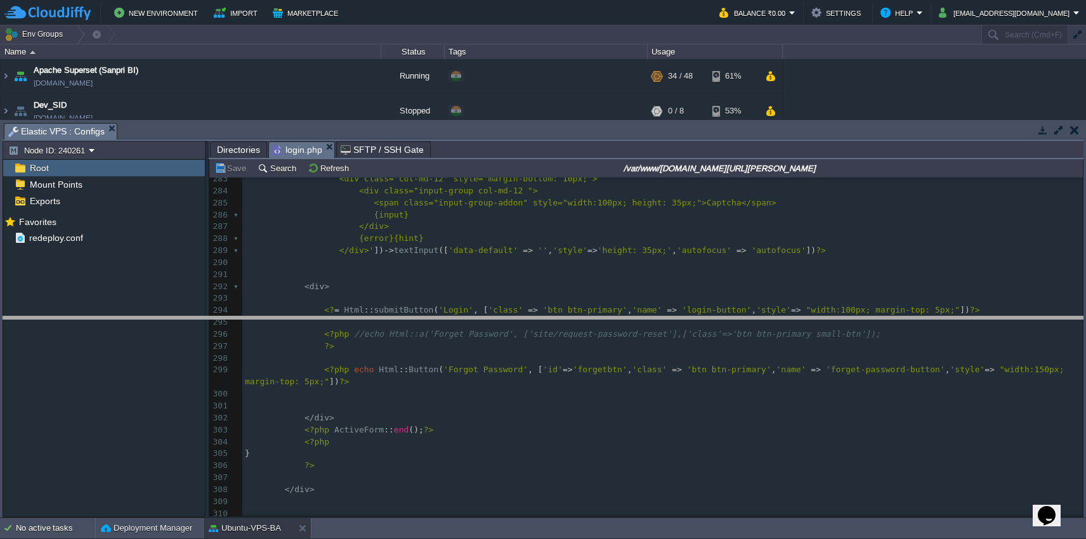
drag, startPoint x: 500, startPoint y: 130, endPoint x: 512, endPoint y: 324, distance: 194.5
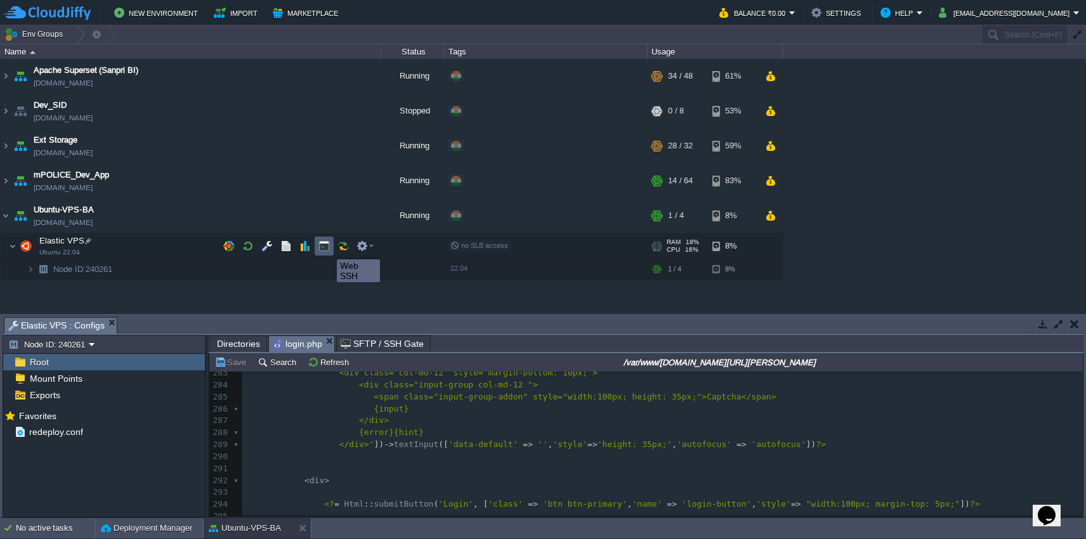
click at [326, 248] on button "button" at bounding box center [324, 245] width 11 height 11
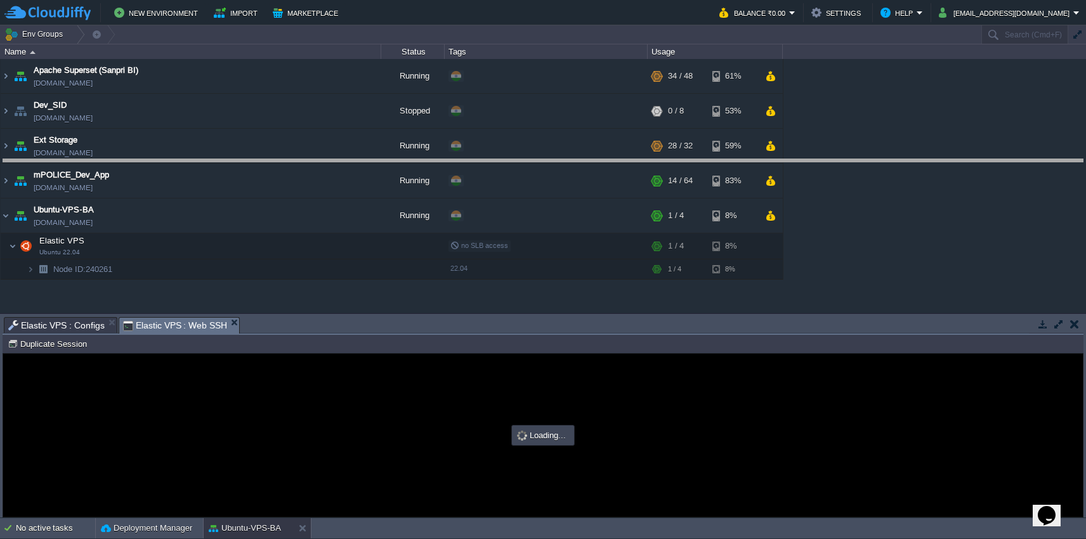
drag, startPoint x: 546, startPoint y: 322, endPoint x: 552, endPoint y: 164, distance: 158.1
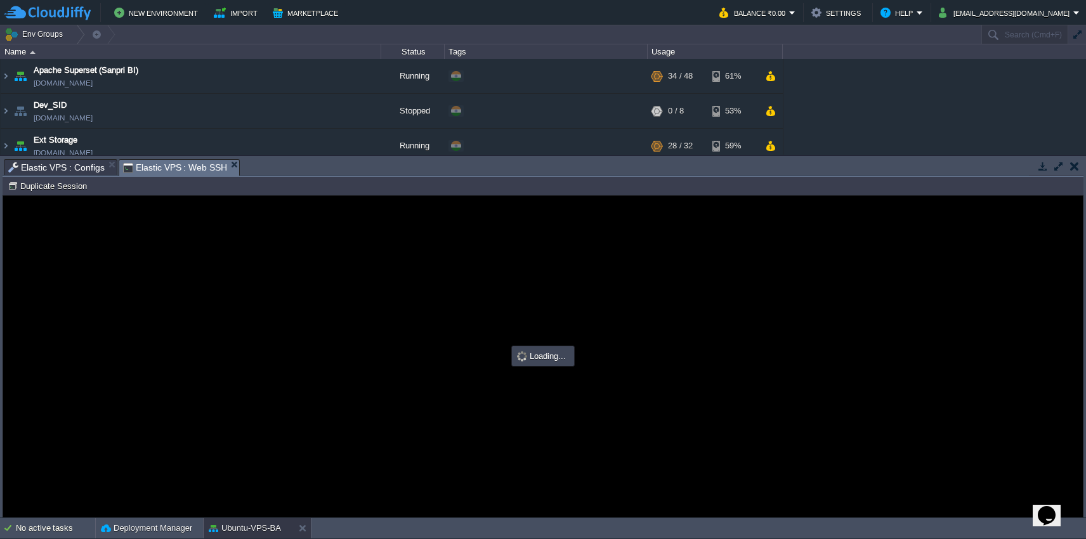
scroll to position [0, 0]
type input "#000000"
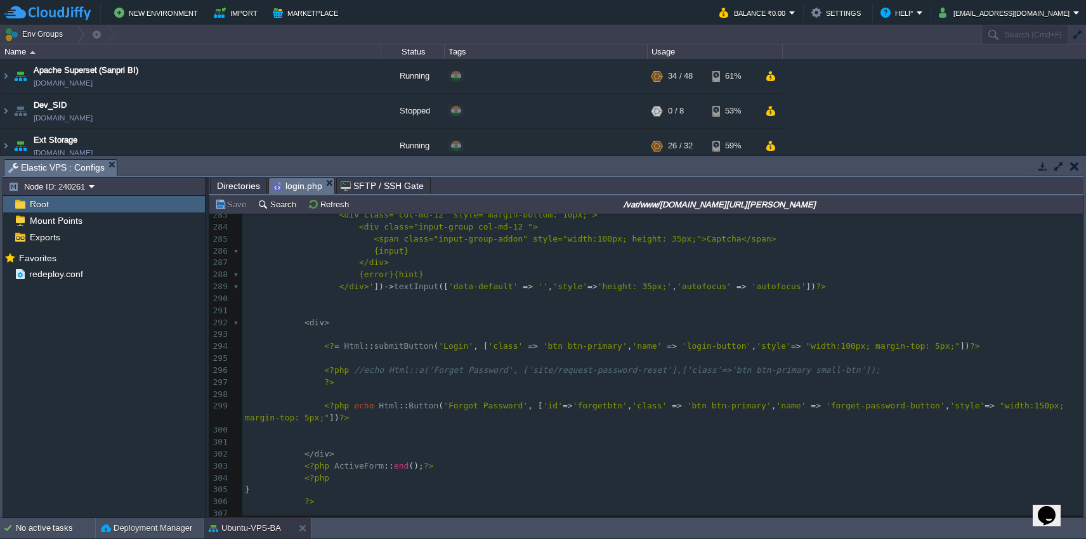
click at [229, 190] on span "Directories" at bounding box center [238, 185] width 43 height 15
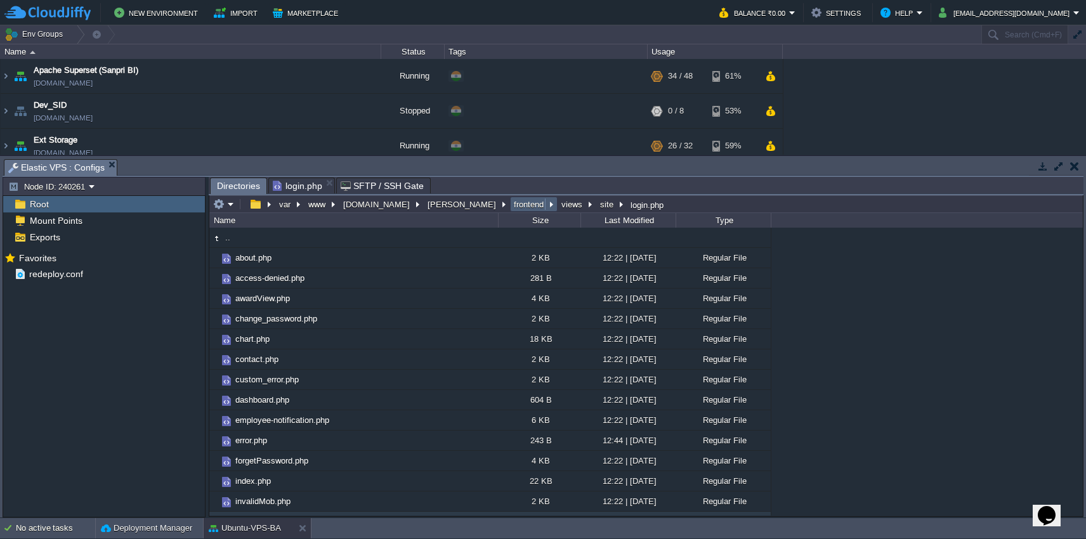
click at [512, 209] on button "frontend" at bounding box center [529, 204] width 35 height 11
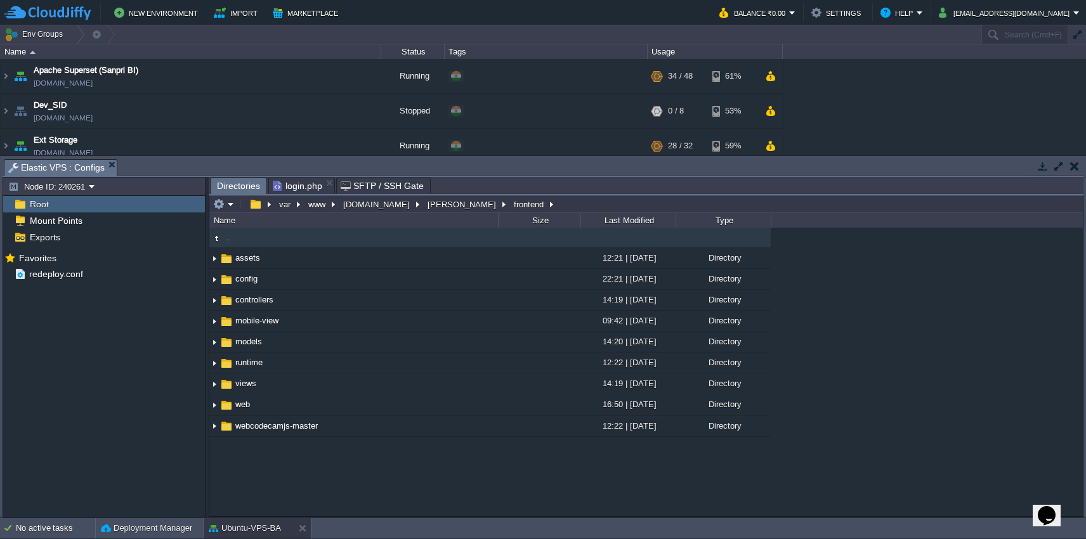
click at [306, 184] on span "login.php" at bounding box center [297, 185] width 49 height 15
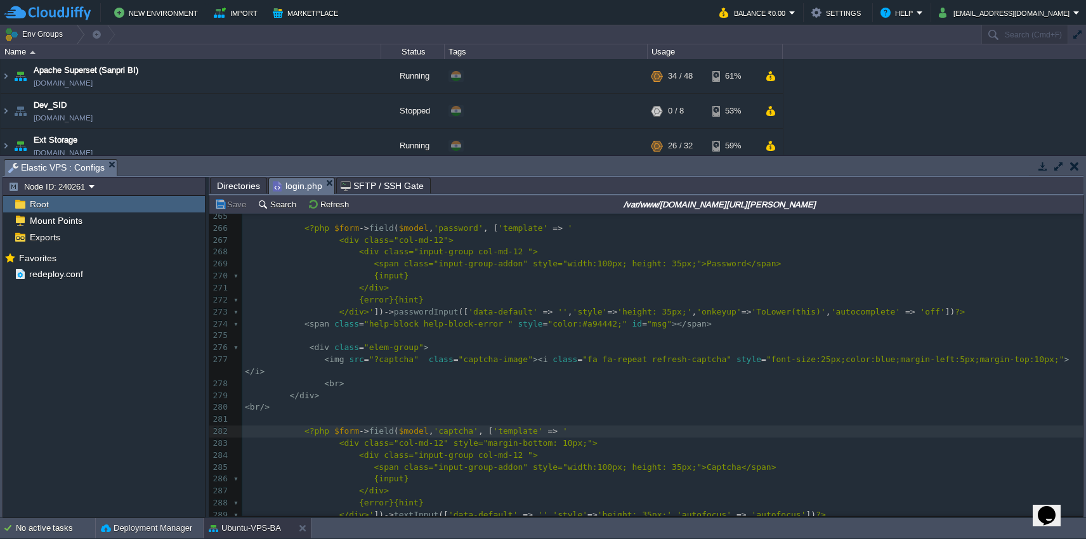
scroll to position [3027, 0]
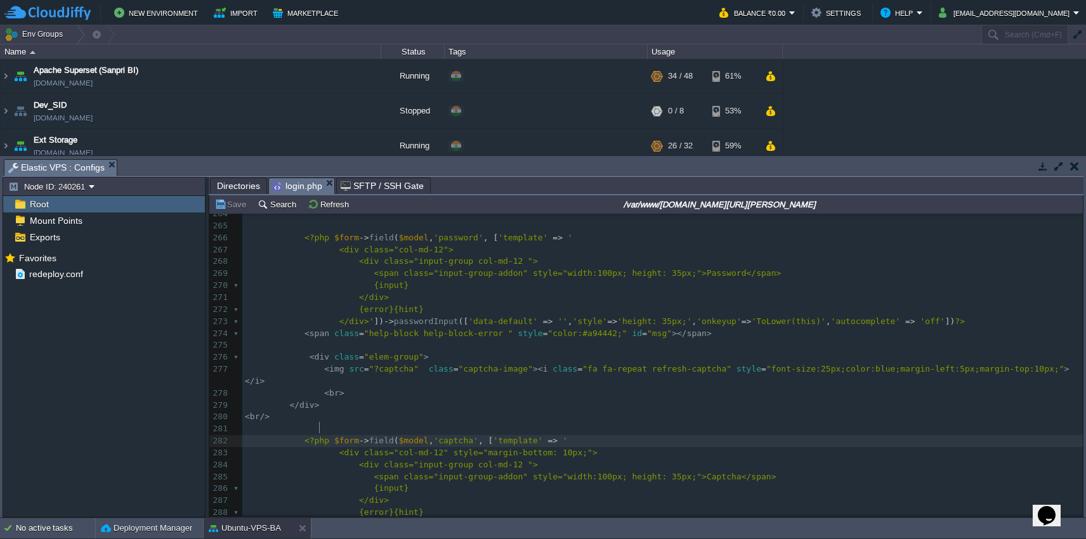
click at [320, 431] on div "xxxxxxxxxx 258 <div class="input-group col-md-12 "> 259 <span class="input-grou…" at bounding box center [662, 512] width 841 height 753
type textarea "php"
type textarea "<?php $form->field($model, 'captcha', ['te"
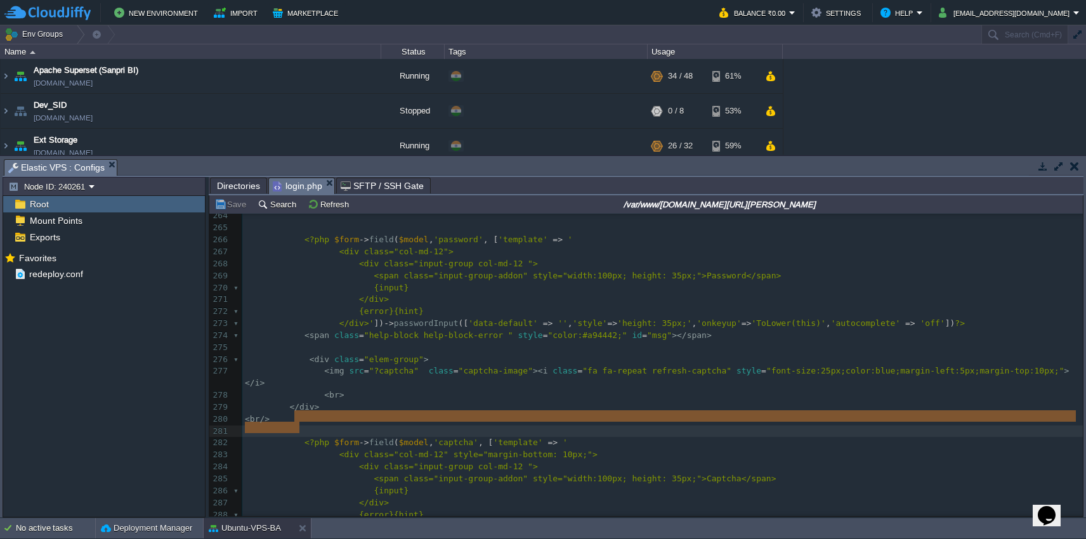
type textarea "<?php $form->field($model, 'captcha', ['template' => '"
click at [576, 390] on pre "< br >" at bounding box center [662, 396] width 841 height 12
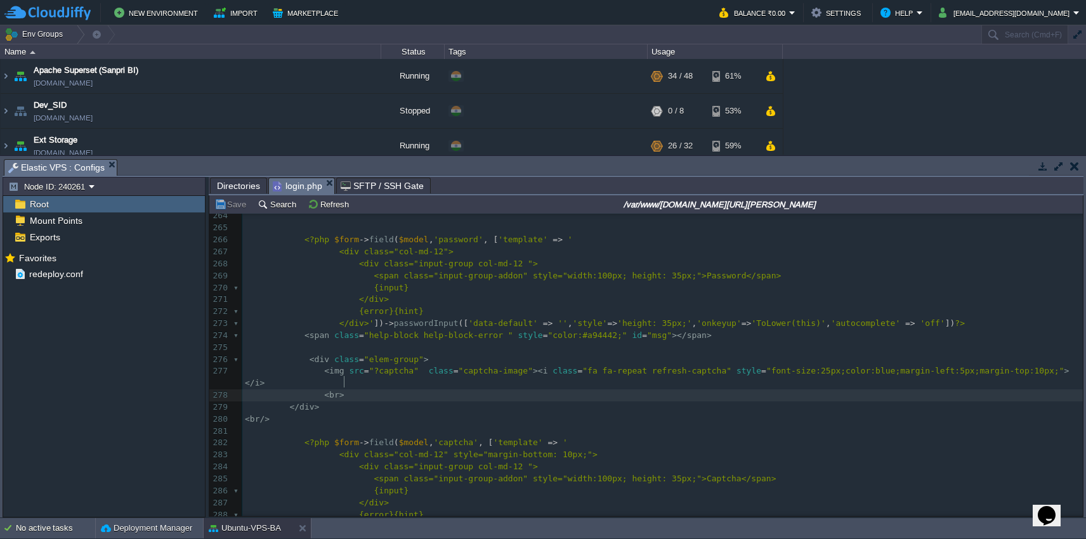
click at [321, 430] on div "xxxxxxxxxx 254 ?> 255 ​ 256 <?php $form -> field ( $model , 'username' , [ 'tem…" at bounding box center [662, 491] width 841 height 801
type textarea "php"
type textarea "<?php"
drag, startPoint x: 305, startPoint y: 428, endPoint x: 331, endPoint y: 428, distance: 26.0
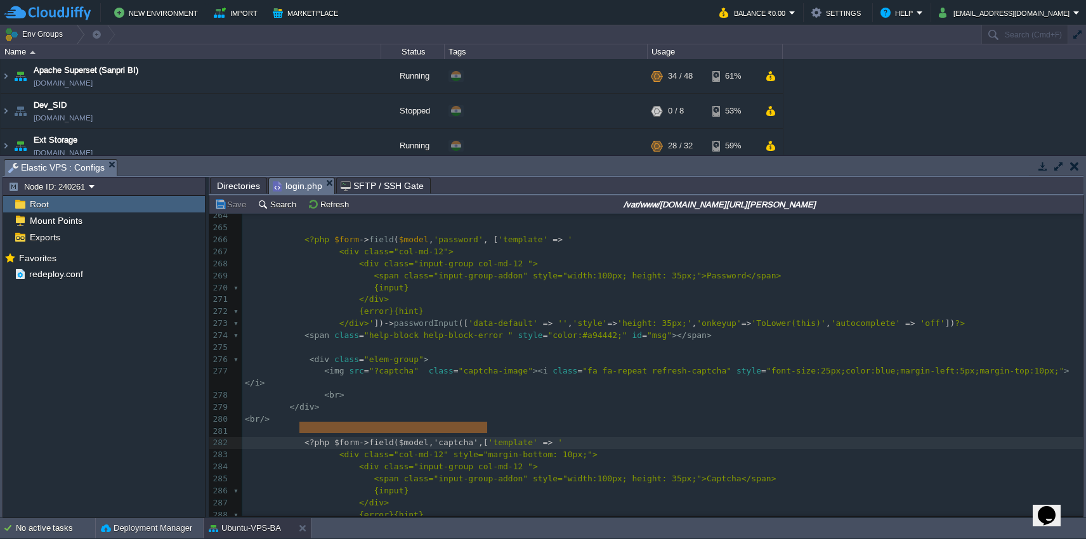
type textarea "<?php $form->field($model, 'captcha', ['template' => '"
drag, startPoint x: 298, startPoint y: 430, endPoint x: 500, endPoint y: 430, distance: 202.4
type textarea "php"
type textarea "<?php"
drag, startPoint x: 302, startPoint y: 428, endPoint x: 331, endPoint y: 428, distance: 28.6
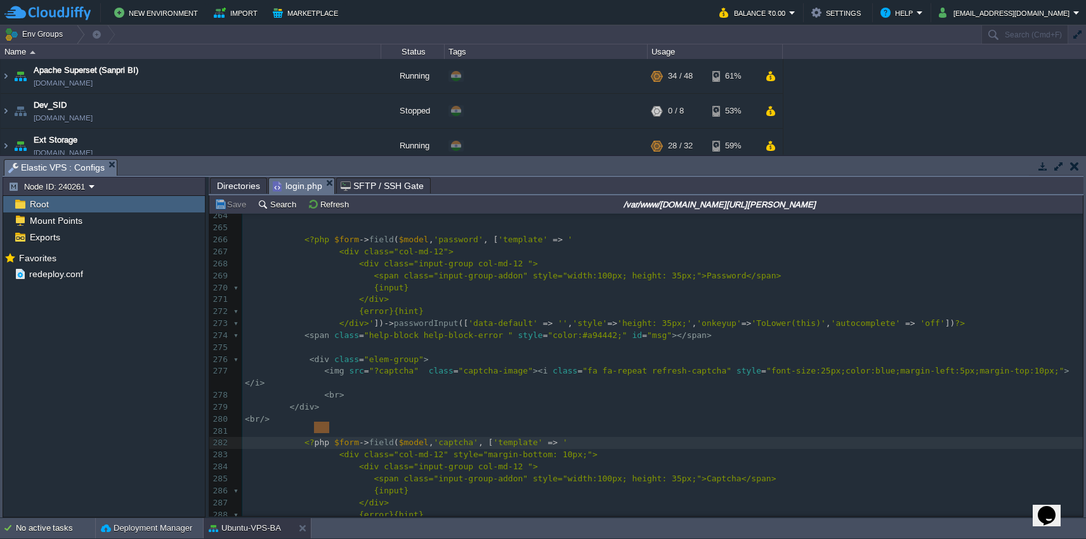
type textarea "="
type textarea "php"
click at [242, 189] on span "Directories" at bounding box center [238, 185] width 43 height 15
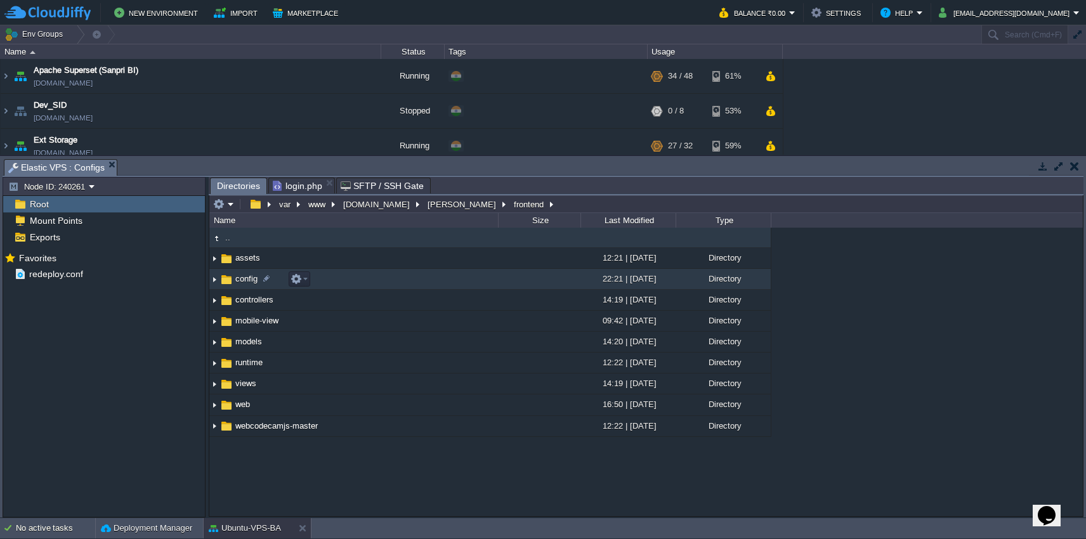
click at [351, 278] on td "config" at bounding box center [353, 279] width 289 height 21
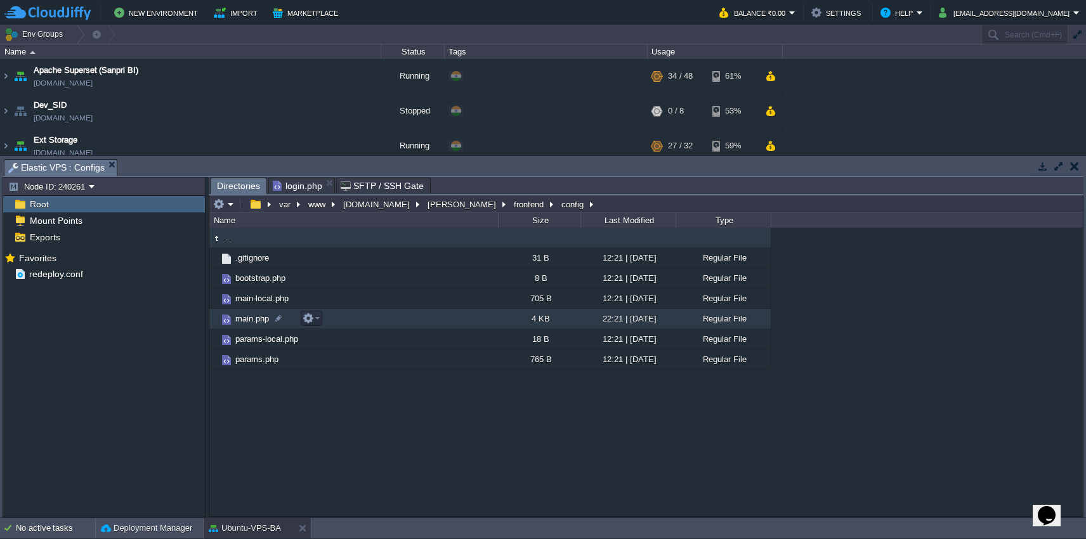
click at [404, 315] on td "main.php" at bounding box center [353, 319] width 289 height 20
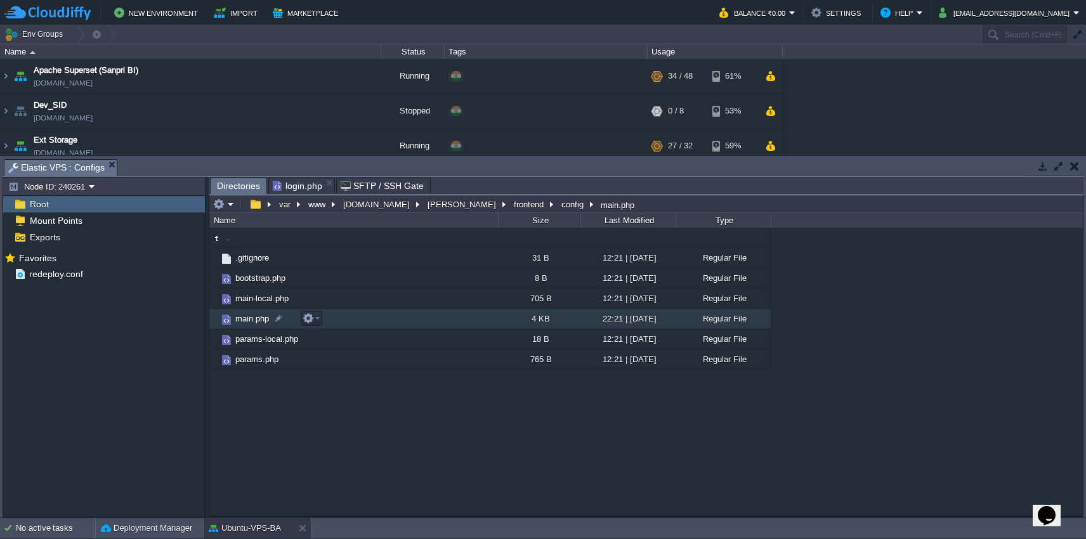
click at [404, 315] on td "main.php" at bounding box center [353, 319] width 289 height 20
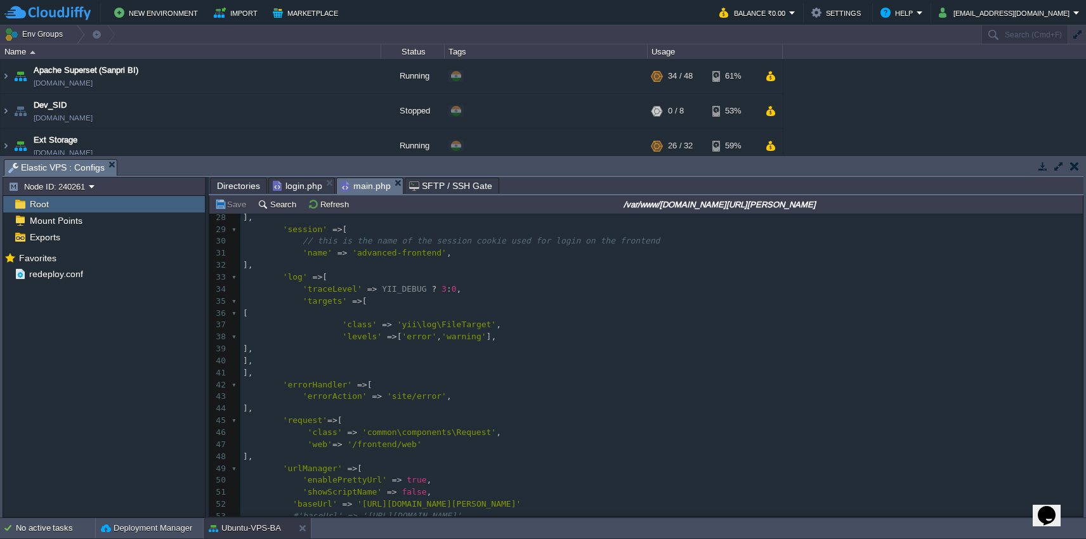
scroll to position [334, 0]
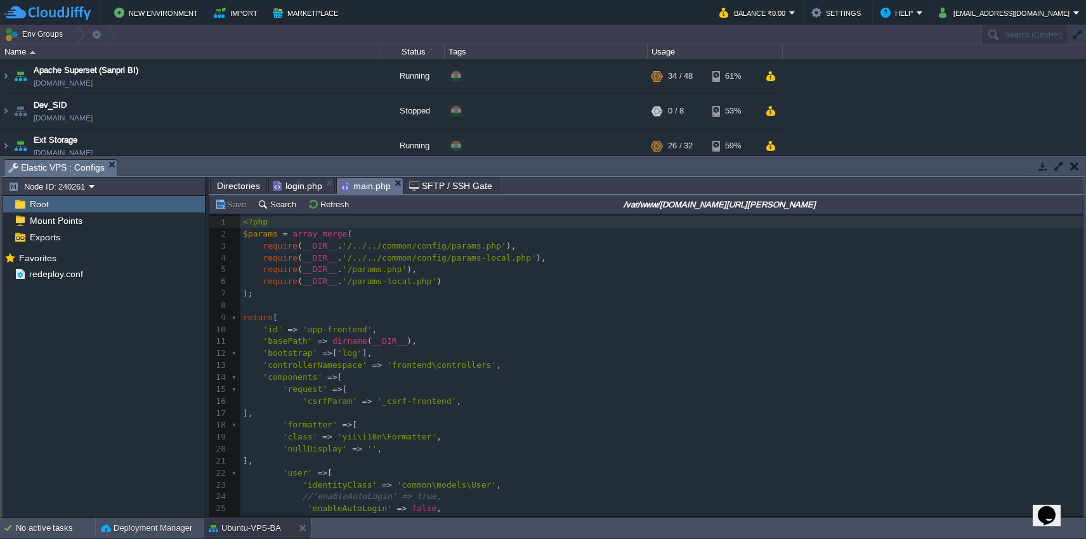
click at [237, 188] on span "Directories" at bounding box center [238, 185] width 43 height 15
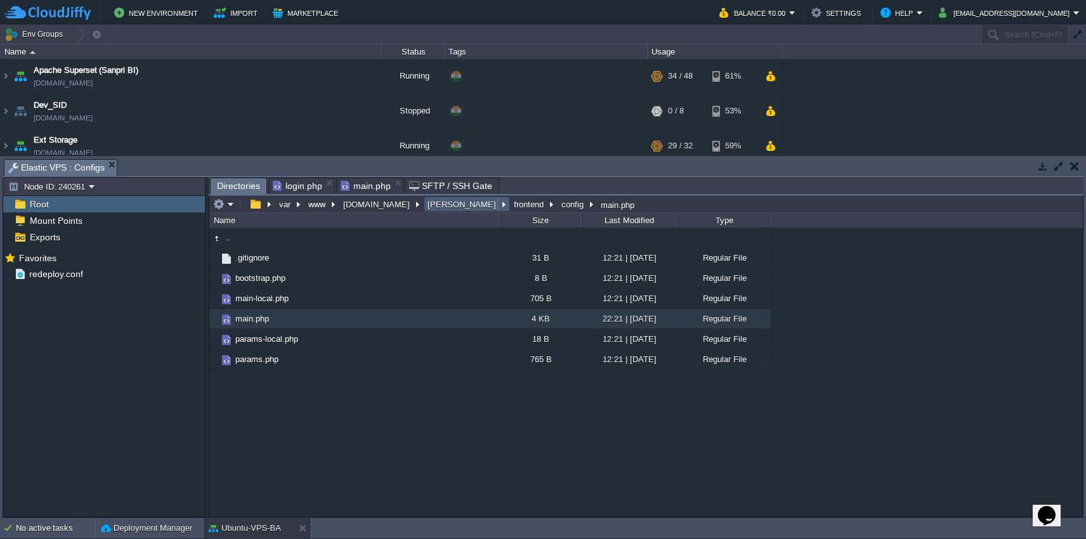
click at [426, 209] on button "[PERSON_NAME]" at bounding box center [463, 204] width 74 height 11
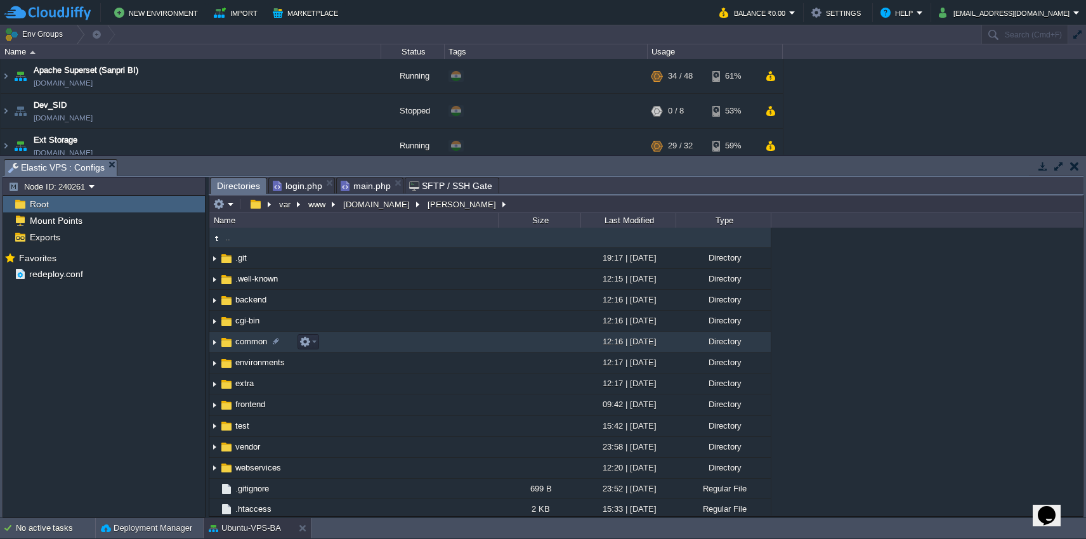
click at [406, 343] on td "common" at bounding box center [353, 342] width 289 height 21
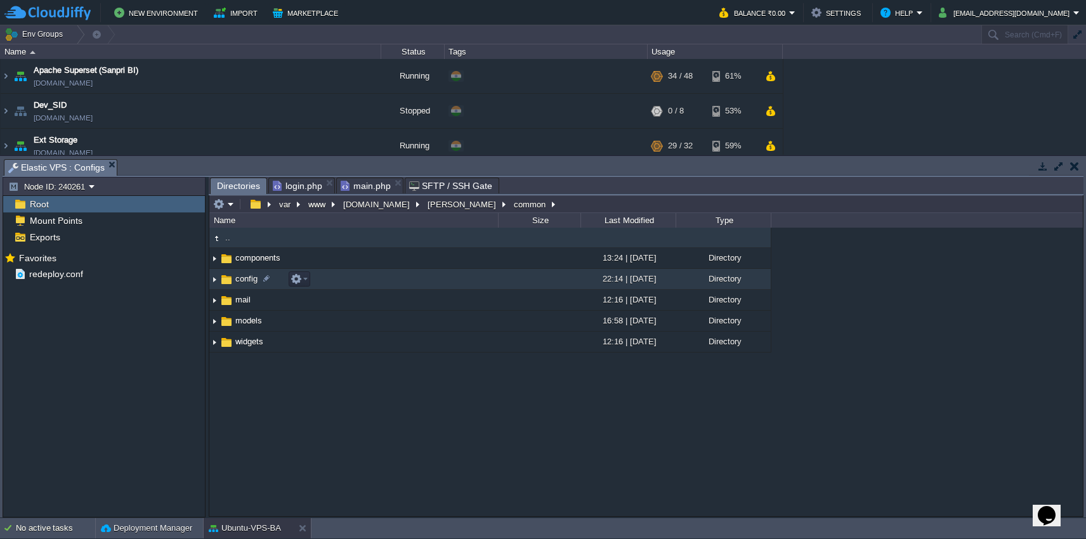
click at [362, 282] on td "config" at bounding box center [353, 279] width 289 height 21
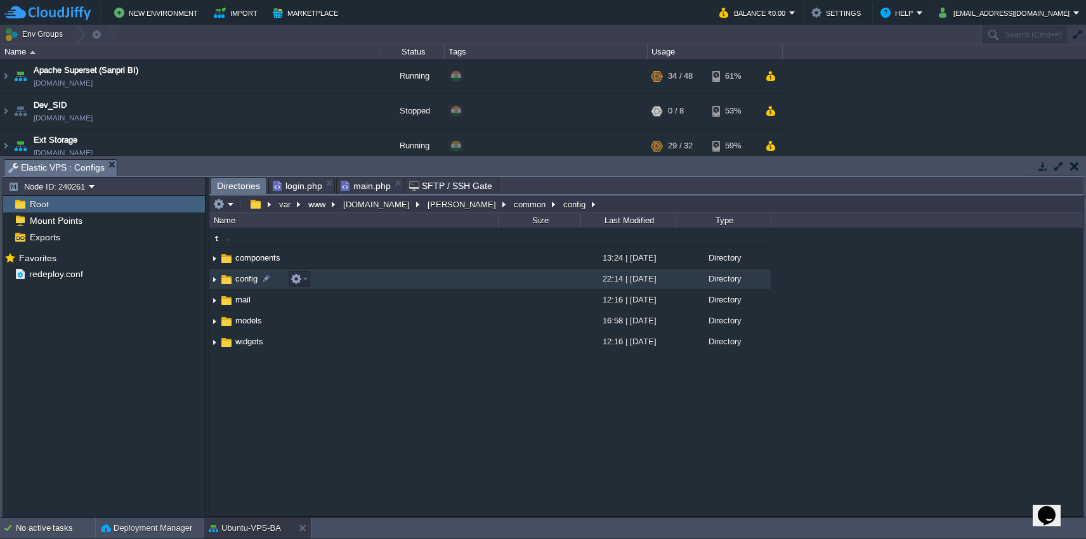
click at [362, 282] on td "config" at bounding box center [353, 279] width 289 height 21
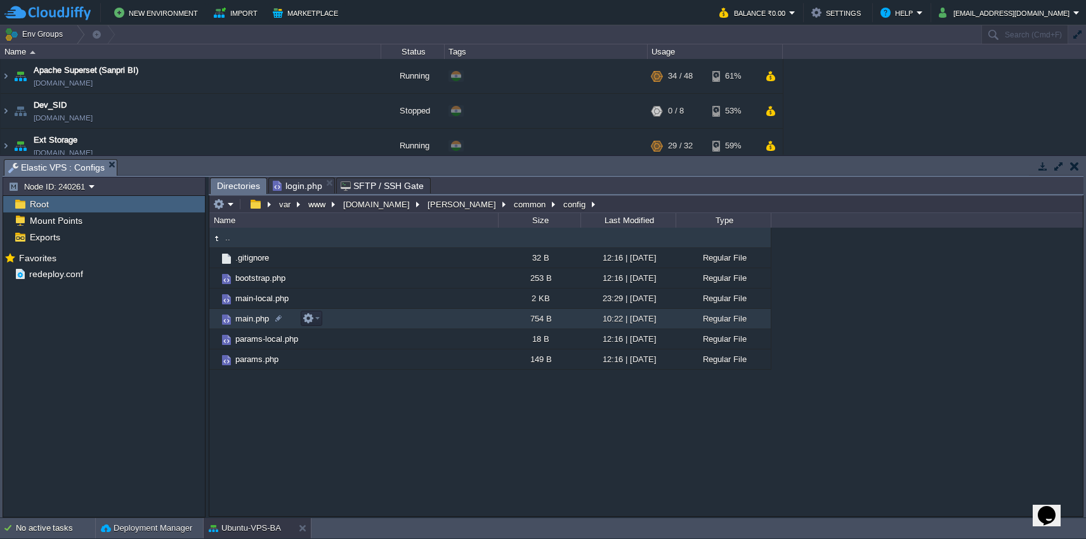
click at [407, 322] on td "main.php" at bounding box center [353, 319] width 289 height 20
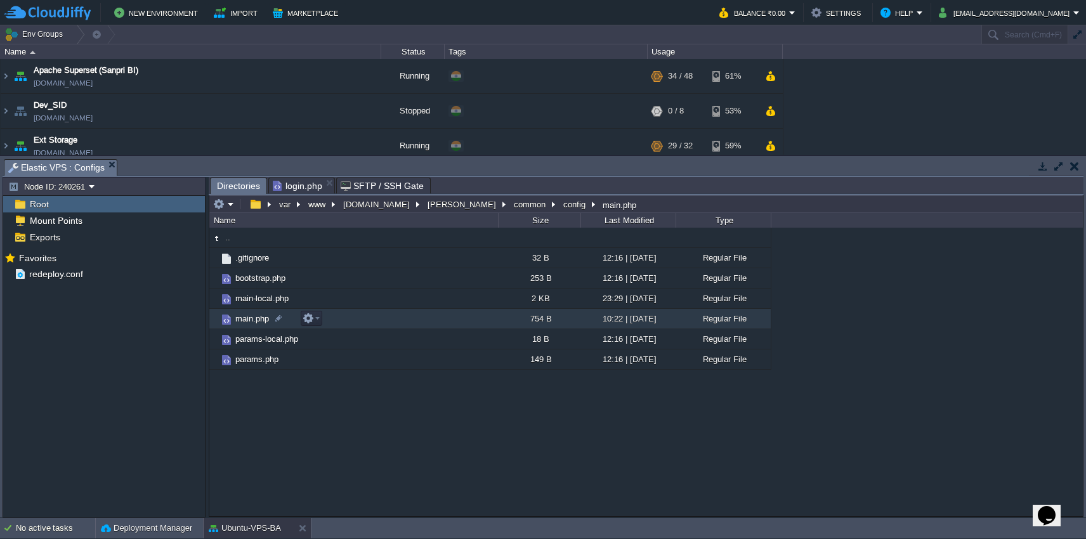
click at [407, 322] on td "main.php" at bounding box center [353, 319] width 289 height 20
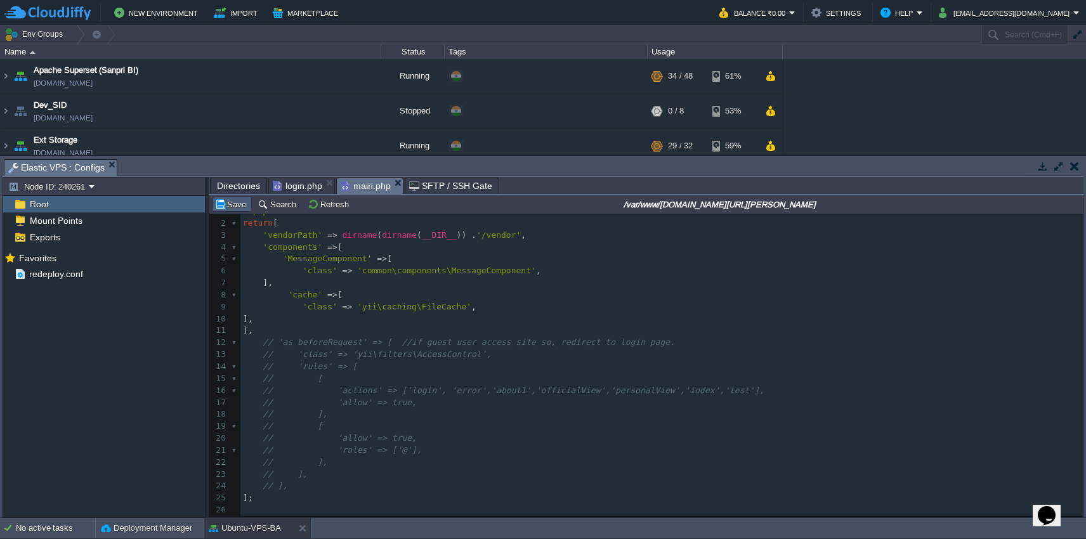
type textarea "?>"
click at [232, 210] on button "Save" at bounding box center [232, 204] width 36 height 11
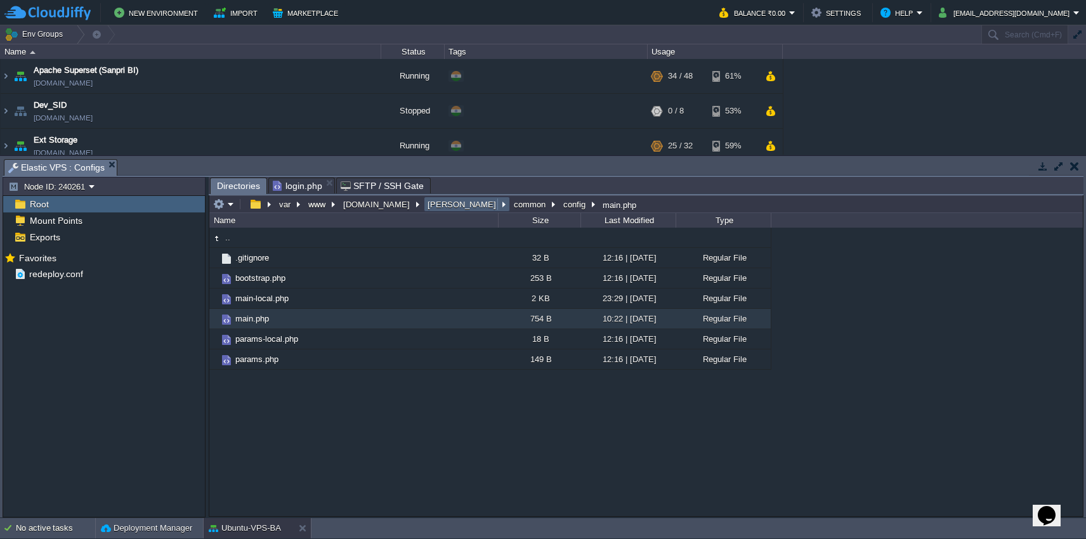
click at [427, 206] on button "[PERSON_NAME]" at bounding box center [463, 204] width 74 height 11
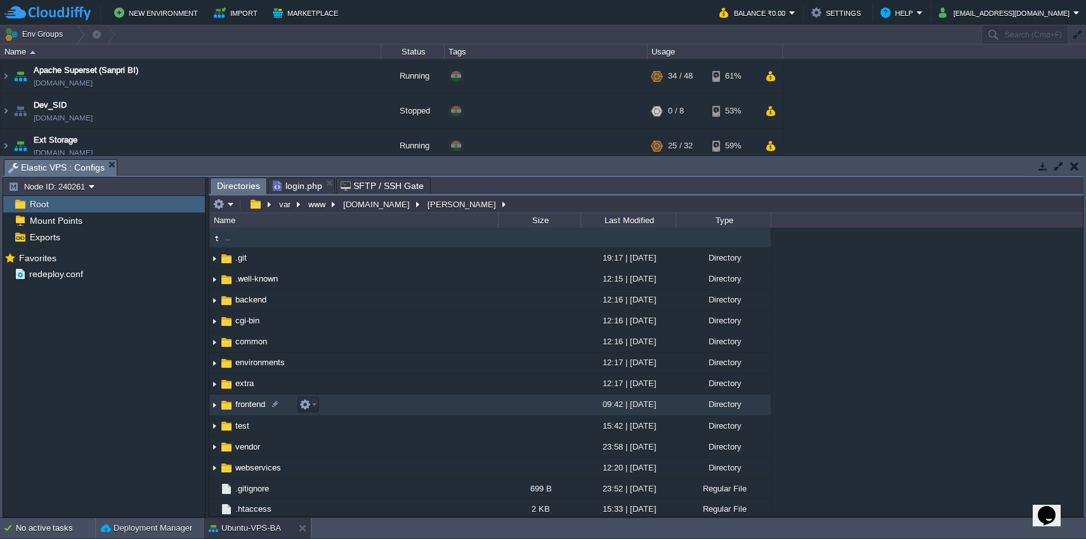
click at [403, 405] on td "frontend" at bounding box center [353, 405] width 289 height 21
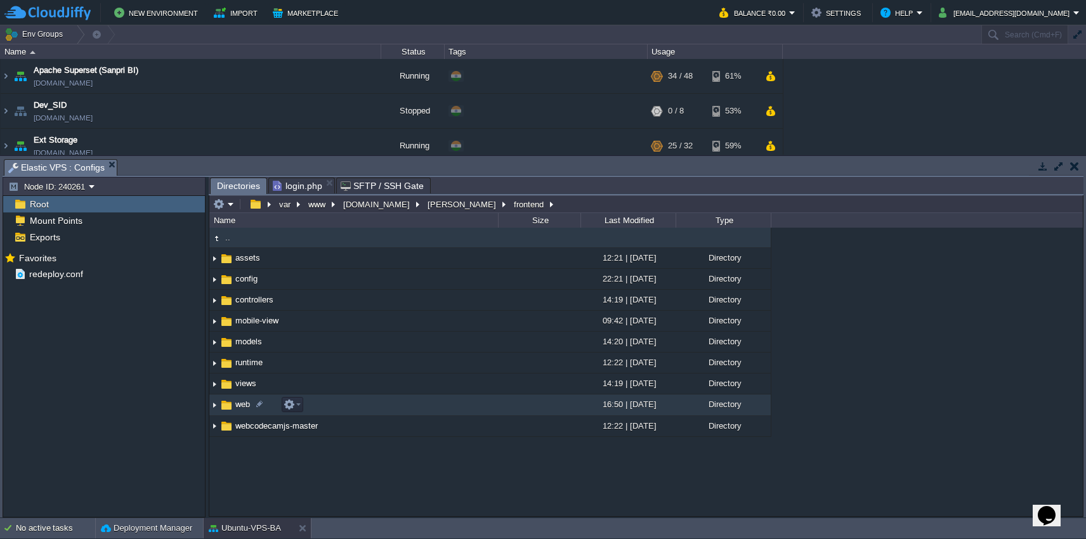
click at [398, 407] on td "web" at bounding box center [353, 405] width 289 height 21
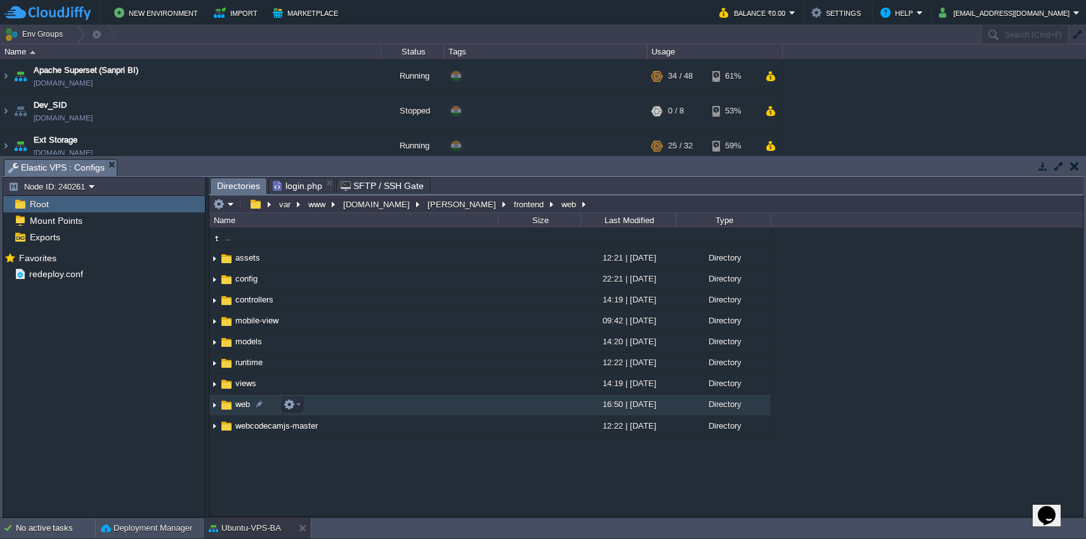
click at [398, 407] on td "web" at bounding box center [353, 405] width 289 height 21
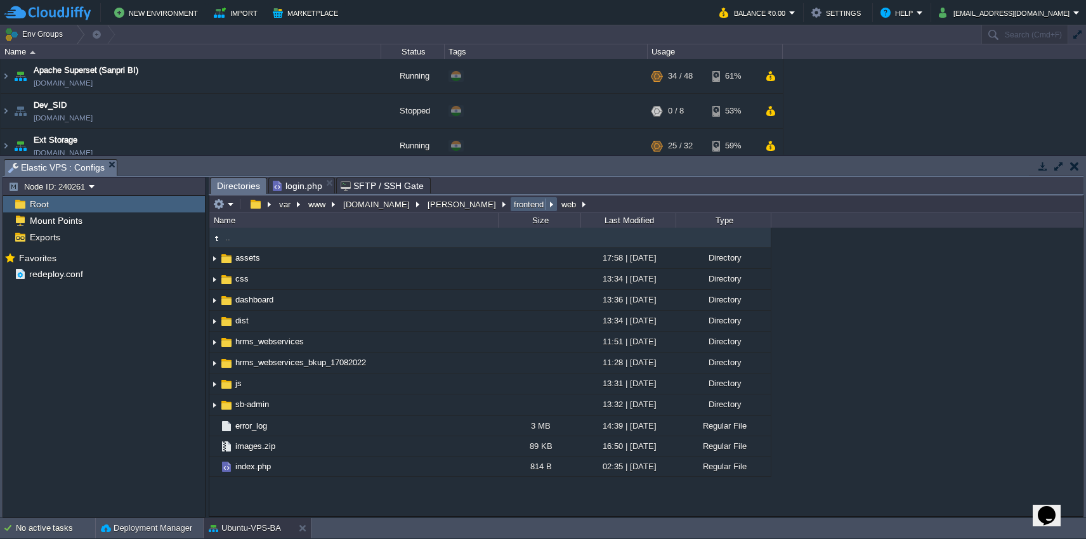
click at [512, 207] on button "frontend" at bounding box center [529, 204] width 35 height 11
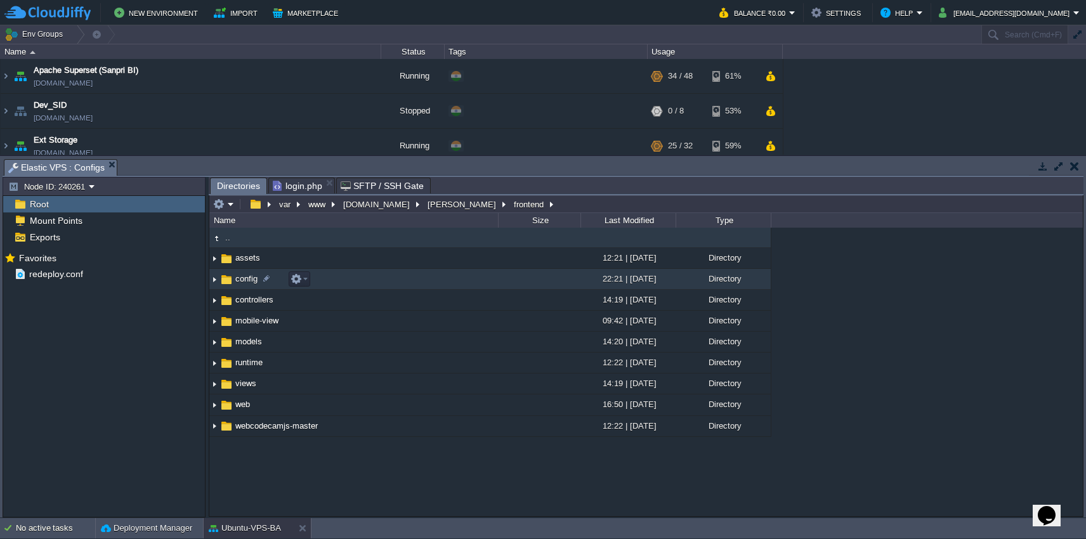
click at [446, 285] on td "config" at bounding box center [353, 279] width 289 height 21
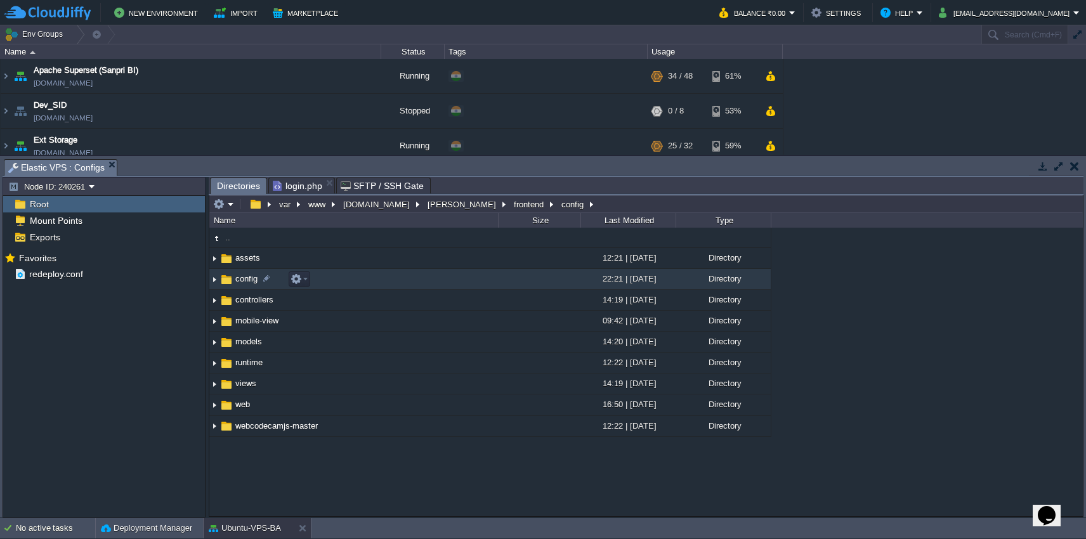
click at [446, 285] on td "config" at bounding box center [353, 279] width 289 height 21
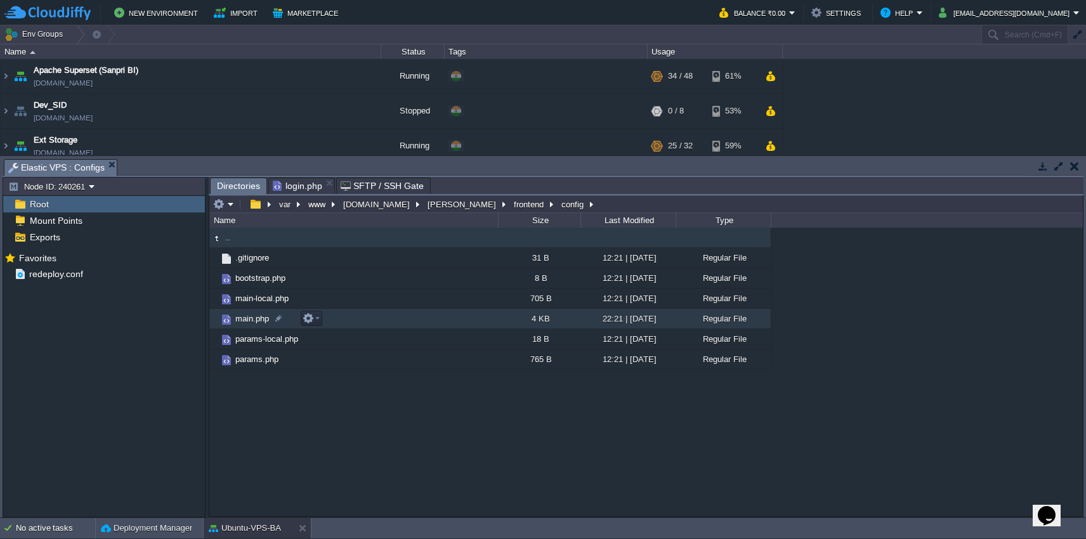
click at [444, 326] on td "main.php" at bounding box center [353, 319] width 289 height 20
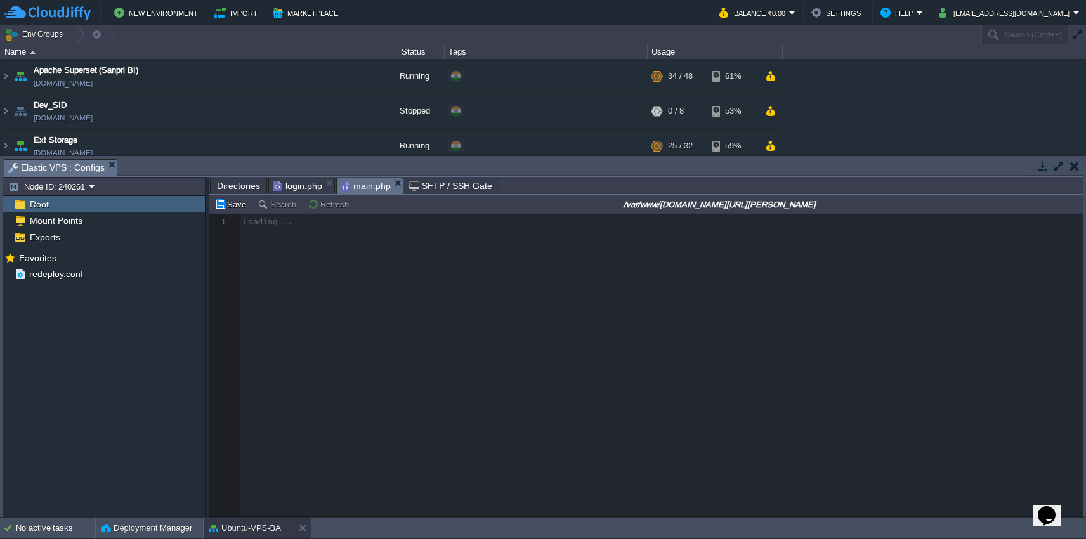
click at [231, 193] on span "Directories" at bounding box center [238, 185] width 43 height 15
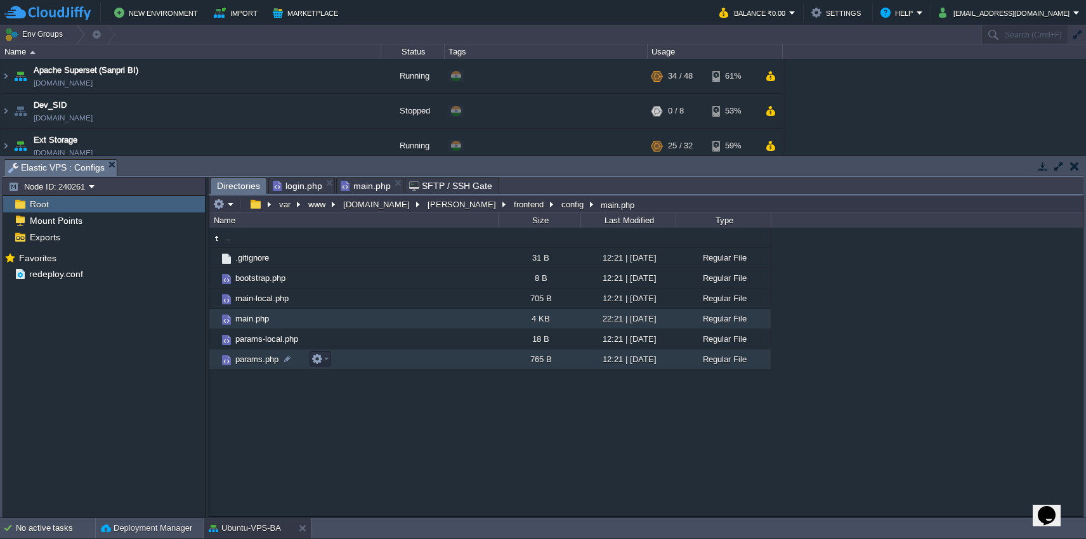
click at [400, 364] on td "params.php" at bounding box center [353, 360] width 289 height 20
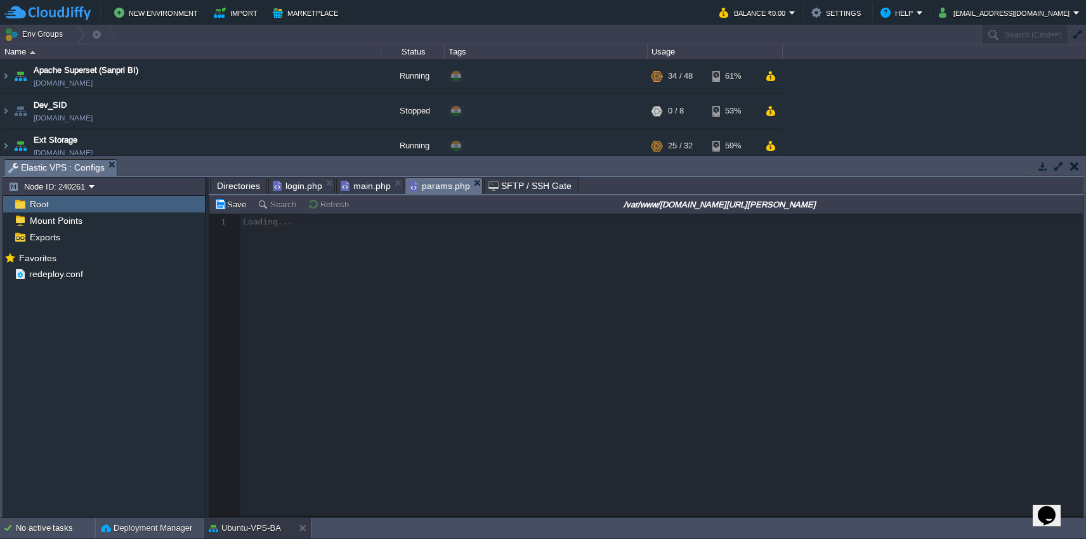
click at [241, 187] on span "Directories" at bounding box center [238, 185] width 43 height 15
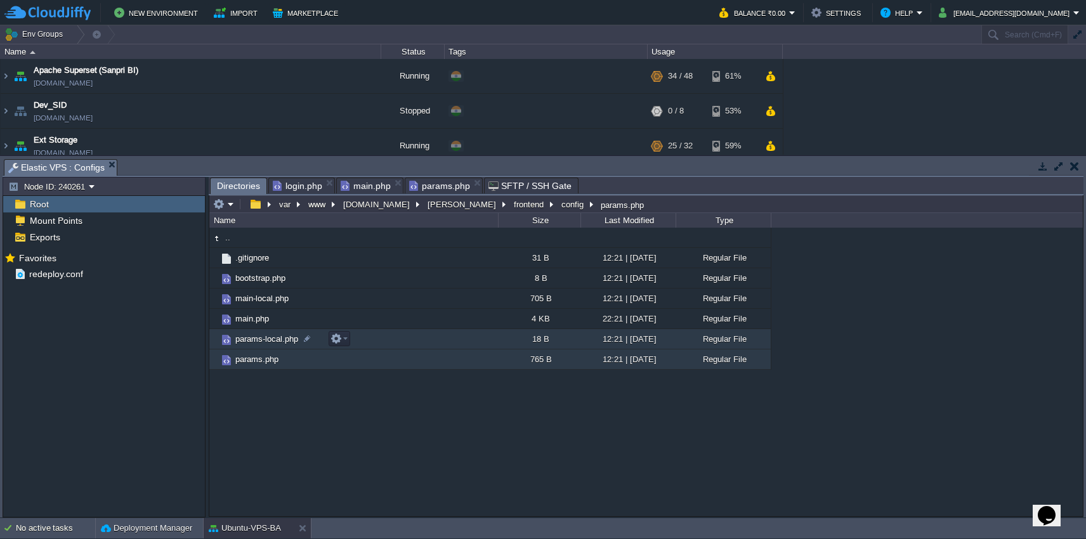
click at [380, 339] on td "params-local.php" at bounding box center [353, 339] width 289 height 20
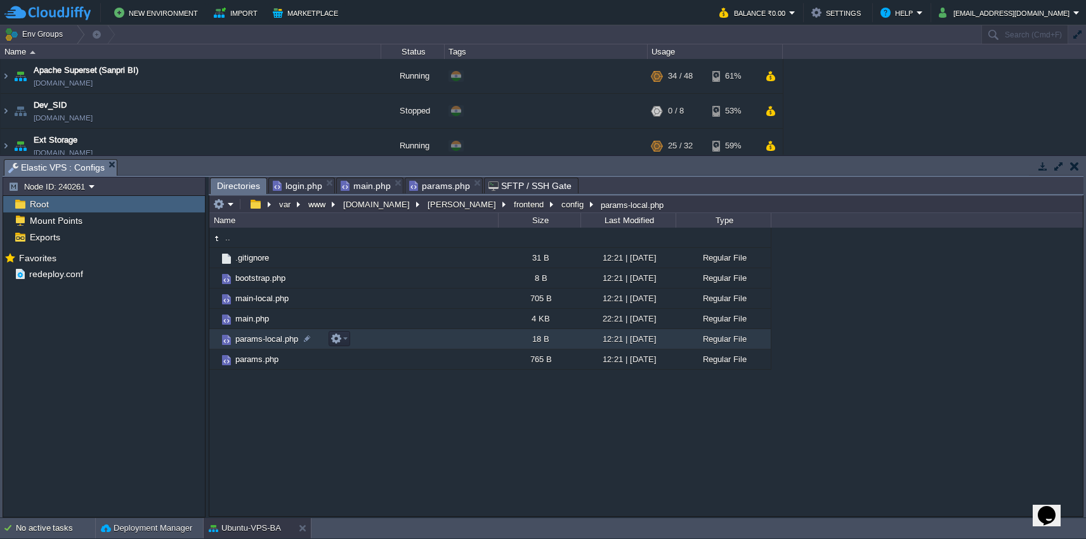
click at [380, 339] on td "params-local.php" at bounding box center [353, 339] width 289 height 20
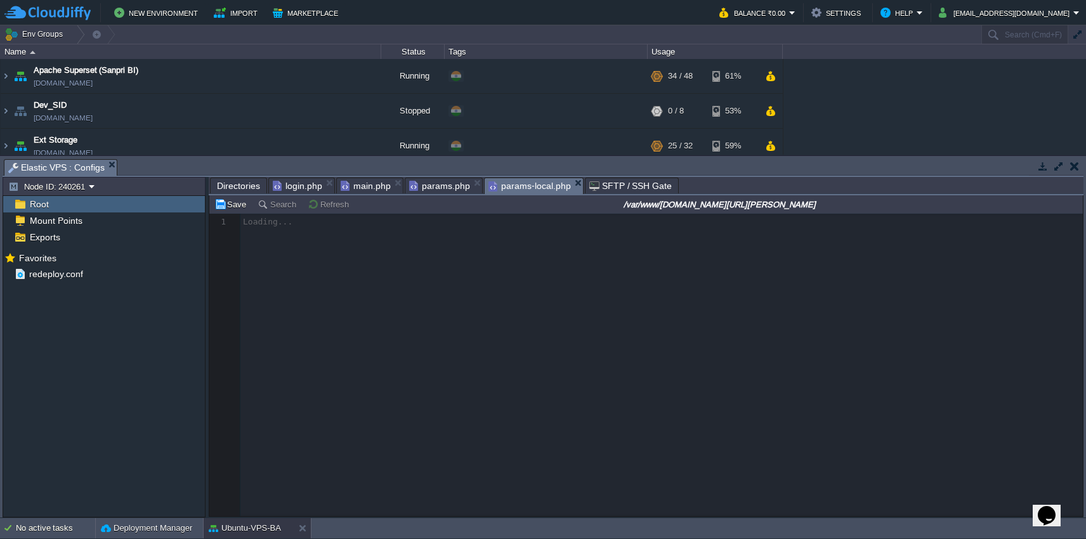
click at [239, 187] on span "Directories" at bounding box center [238, 185] width 43 height 15
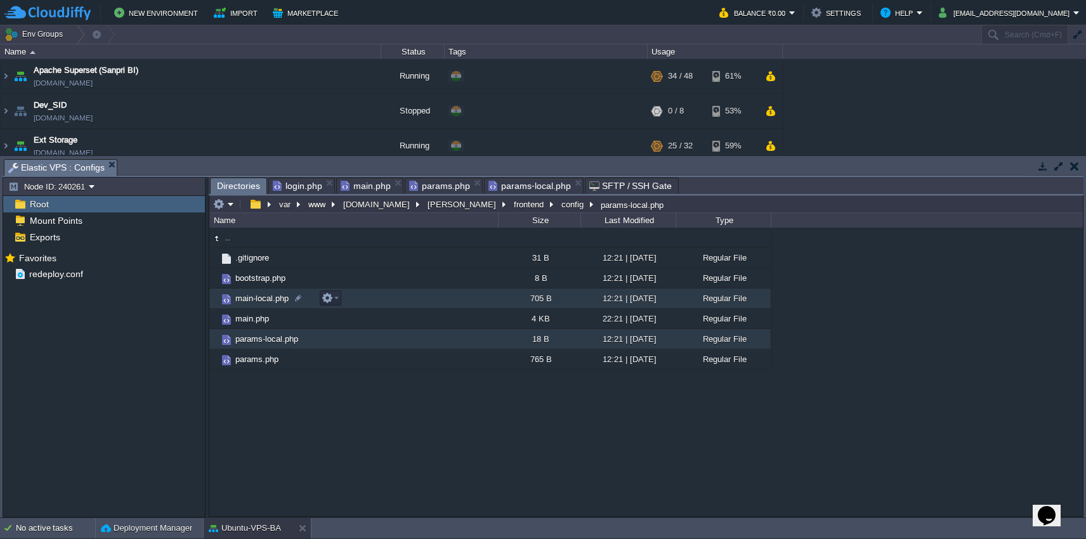
click at [378, 306] on td "main-local.php" at bounding box center [353, 299] width 289 height 20
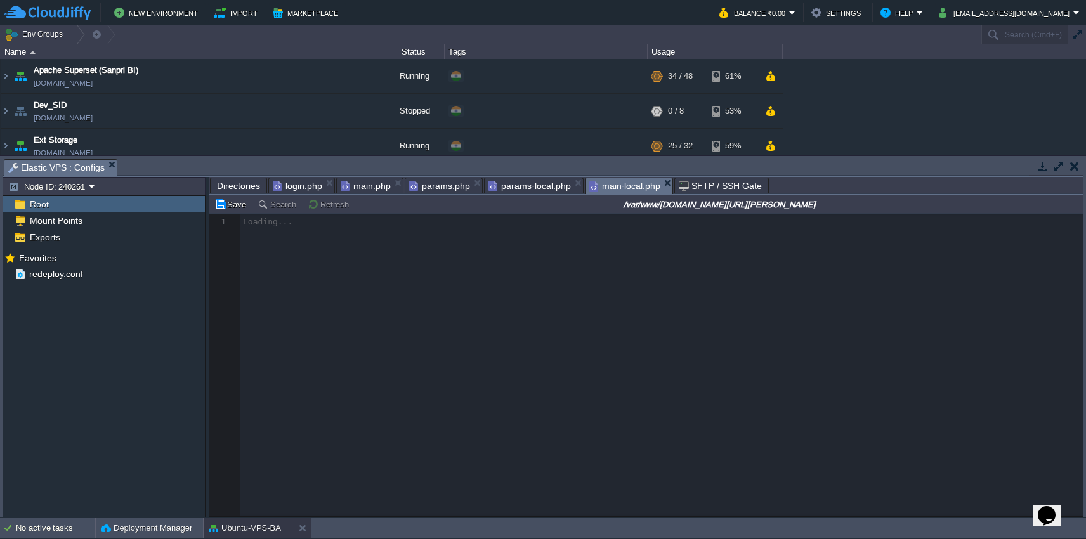
click at [436, 187] on span "params.php" at bounding box center [439, 185] width 61 height 15
click at [367, 188] on span "main.php" at bounding box center [366, 186] width 50 height 16
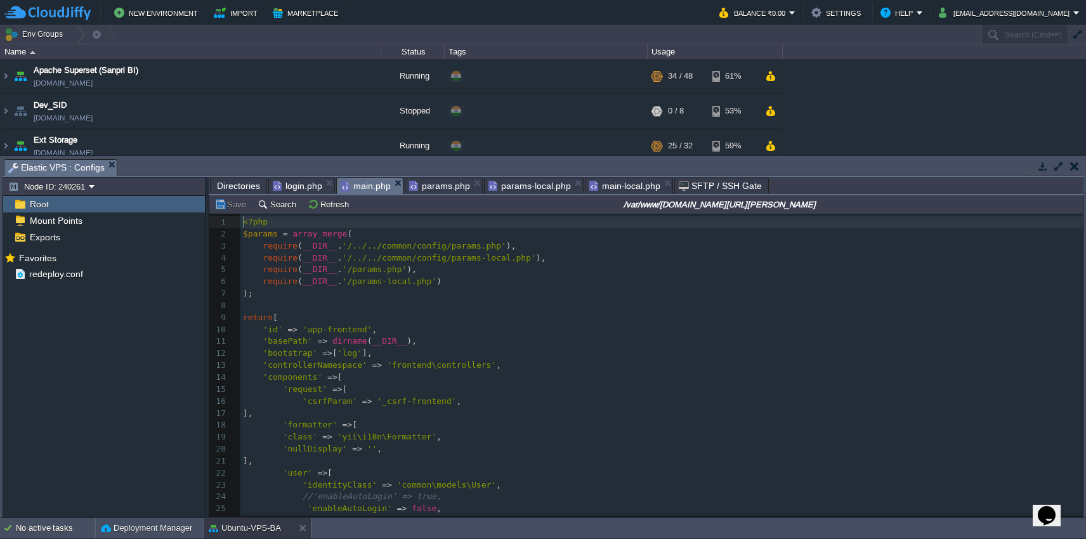
scroll to position [5, 0]
click at [730, 431] on pre "'class' => 'yii\i18n\Formatter' ," at bounding box center [661, 437] width 843 height 12
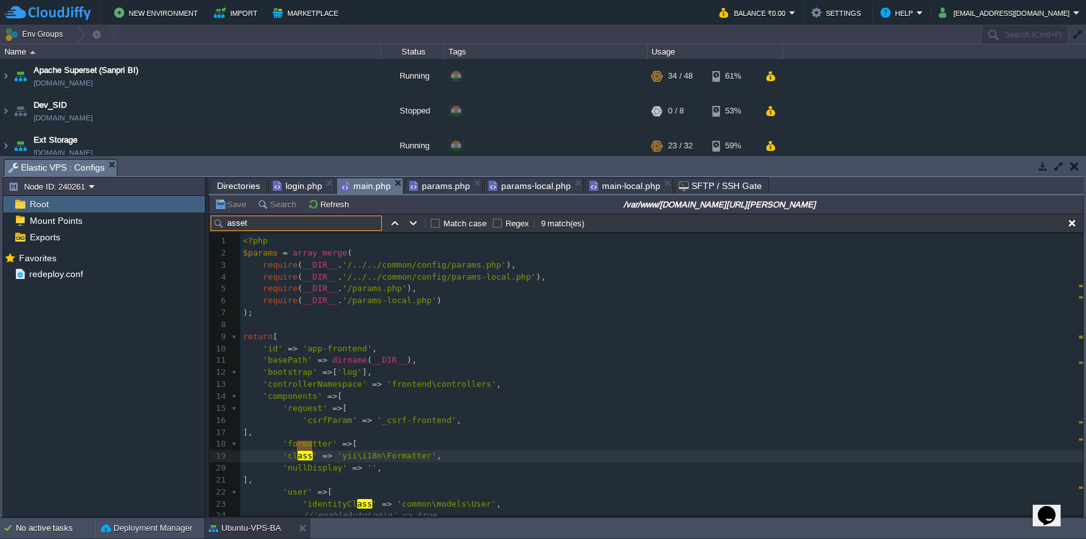
type input "assete"
click at [440, 185] on span "params.php" at bounding box center [439, 185] width 61 height 15
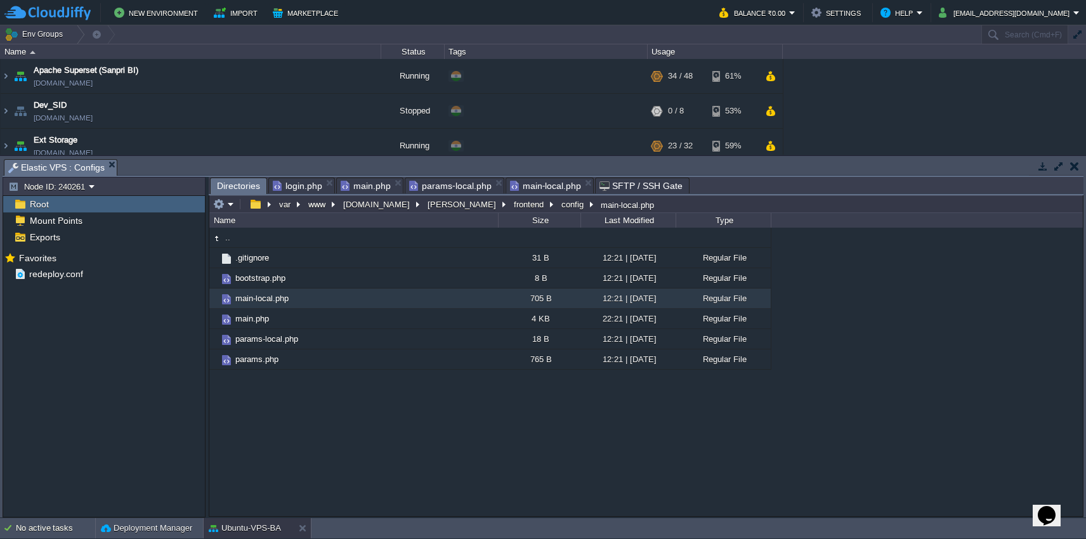
click at [460, 186] on span "params-local.php" at bounding box center [450, 185] width 82 height 15
click at [459, 185] on span "main-local.php" at bounding box center [445, 185] width 72 height 15
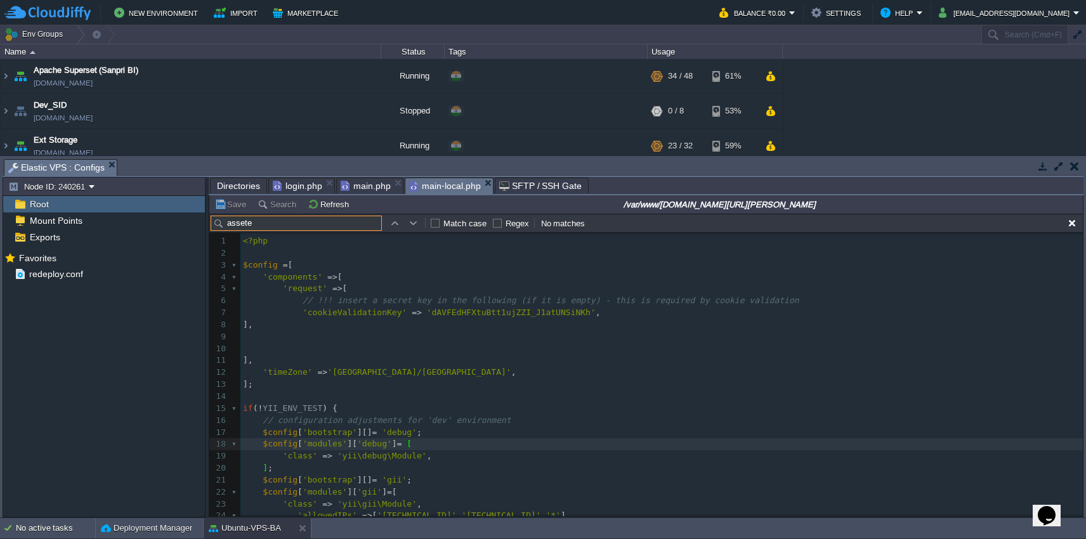
scroll to position [41, 0]
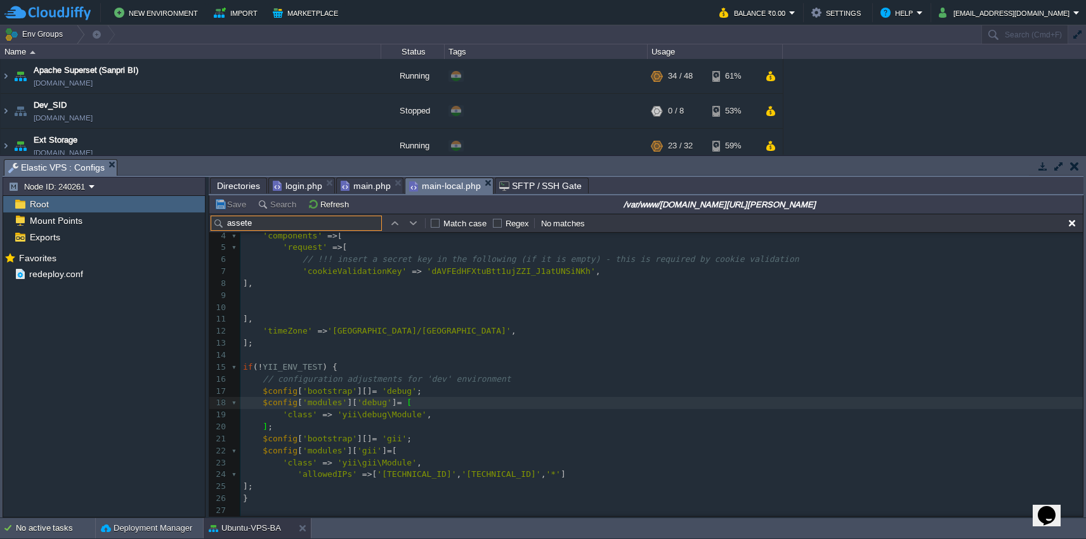
type input "assete"
click at [506, 517] on pre "return $config ;" at bounding box center [661, 523] width 843 height 12
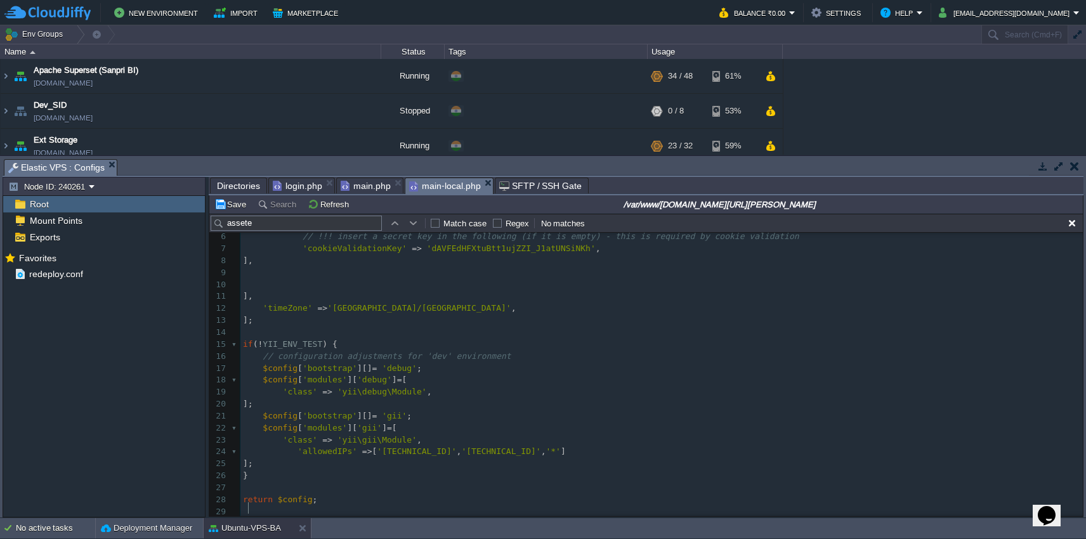
scroll to position [5, 8]
type textarea "?>"
click at [232, 209] on button "Save" at bounding box center [232, 204] width 36 height 11
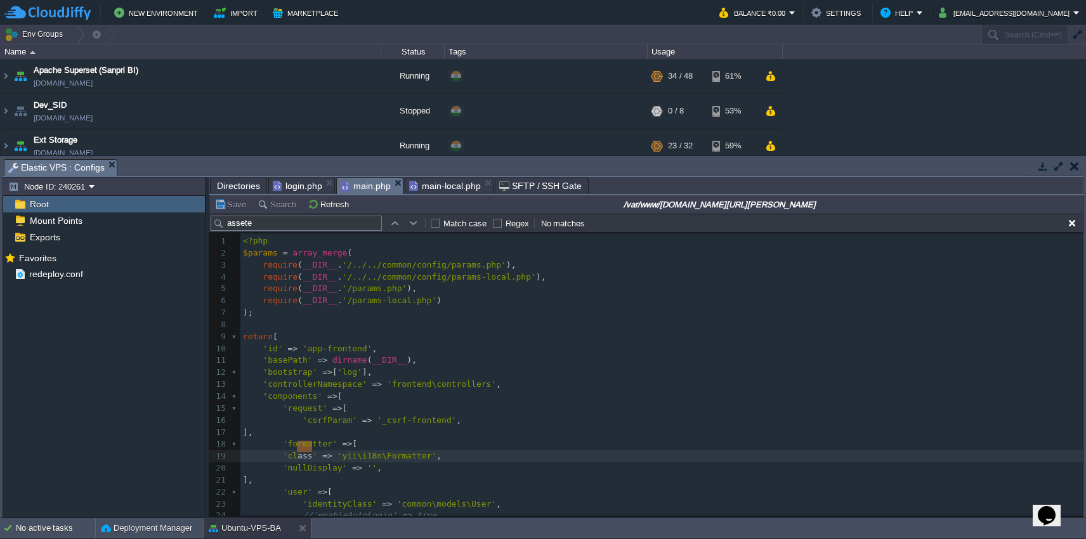
click at [364, 190] on span "main.php" at bounding box center [366, 186] width 50 height 16
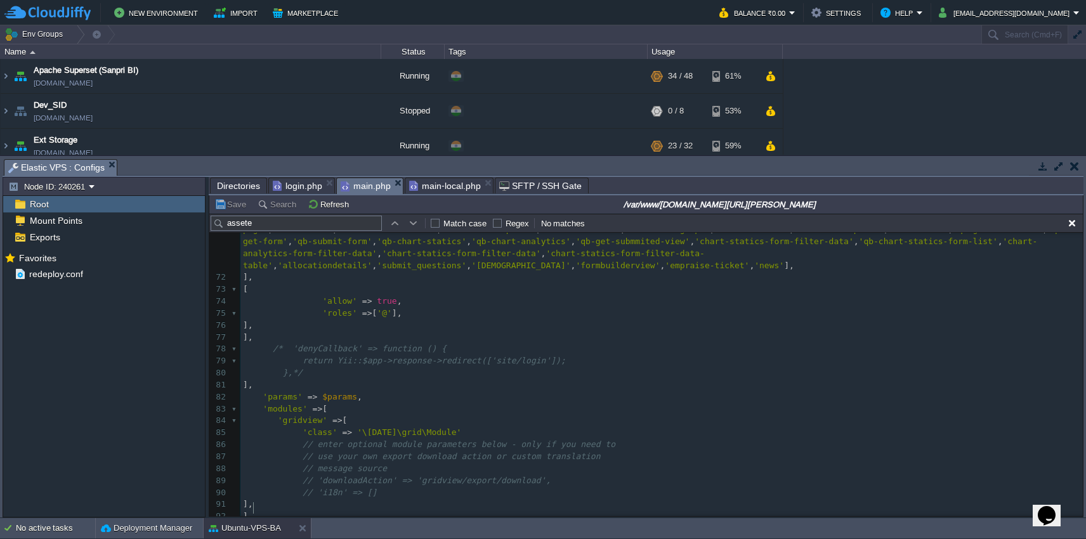
scroll to position [864, 0]
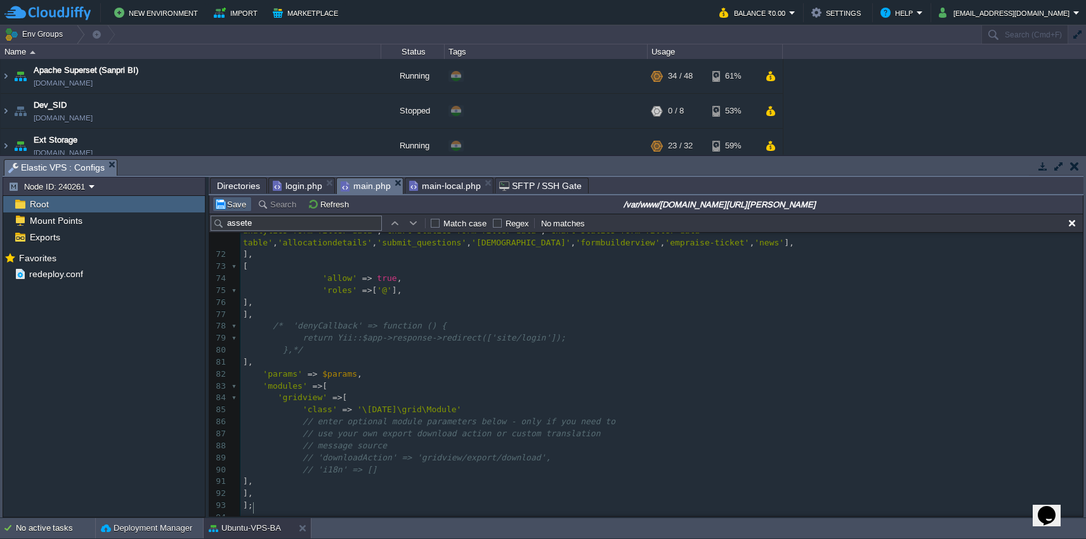
type textarea "?>"
click at [228, 203] on button "Save" at bounding box center [232, 204] width 36 height 11
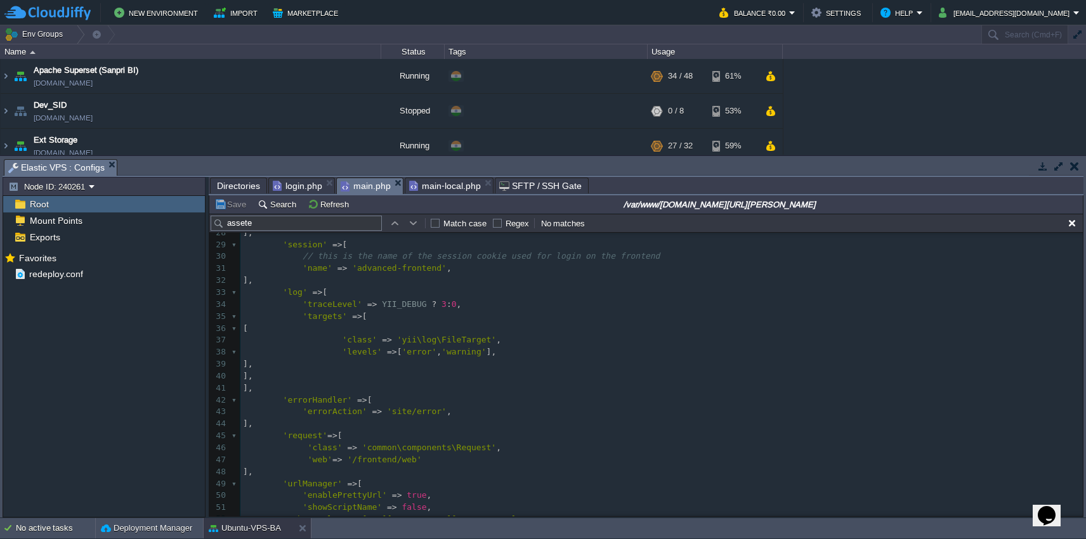
scroll to position [331, 0]
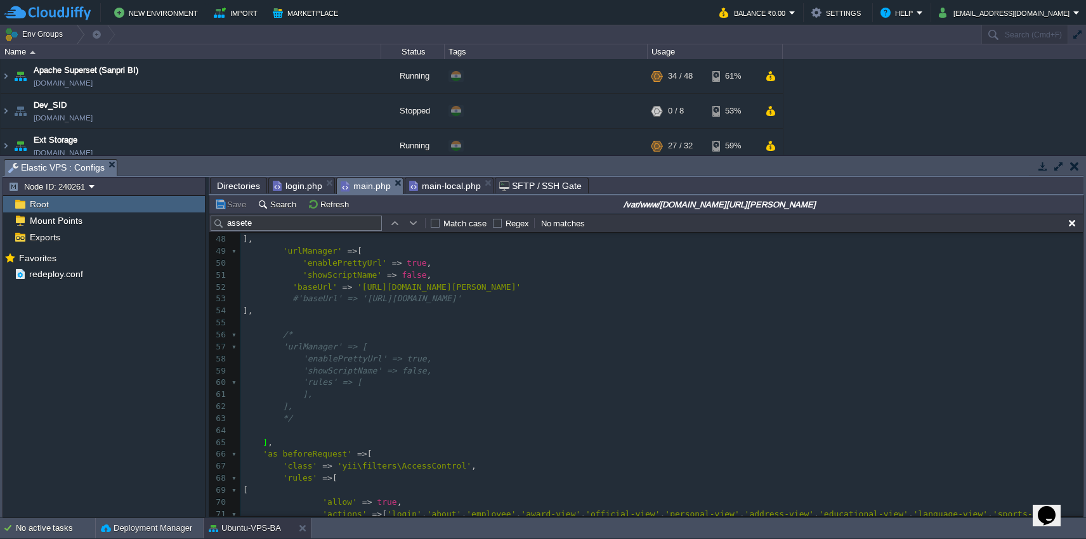
click at [361, 425] on pre at bounding box center [661, 431] width 843 height 12
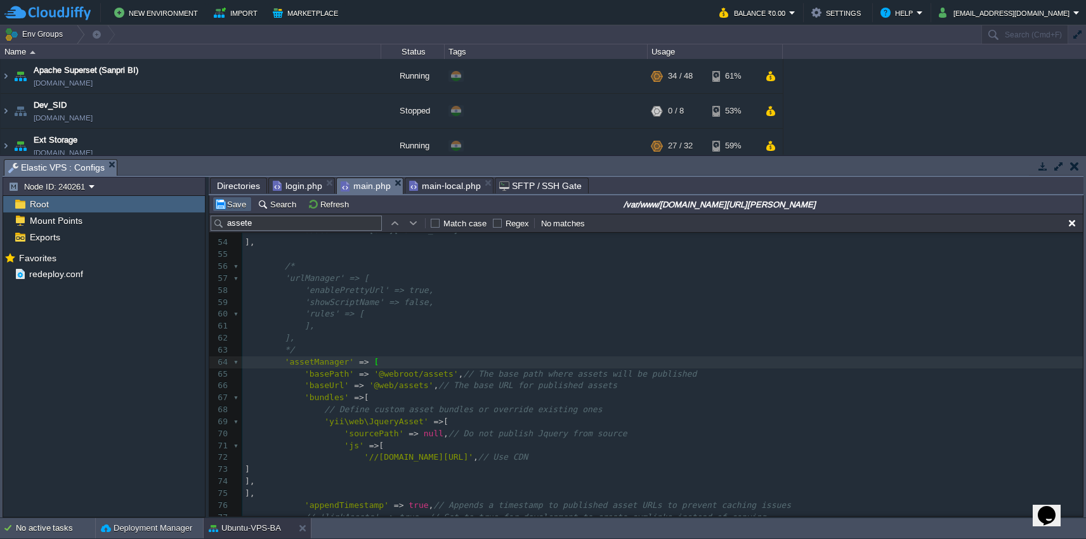
click at [240, 206] on button "Save" at bounding box center [232, 204] width 36 height 11
click at [234, 188] on span "Directories" at bounding box center [238, 185] width 43 height 15
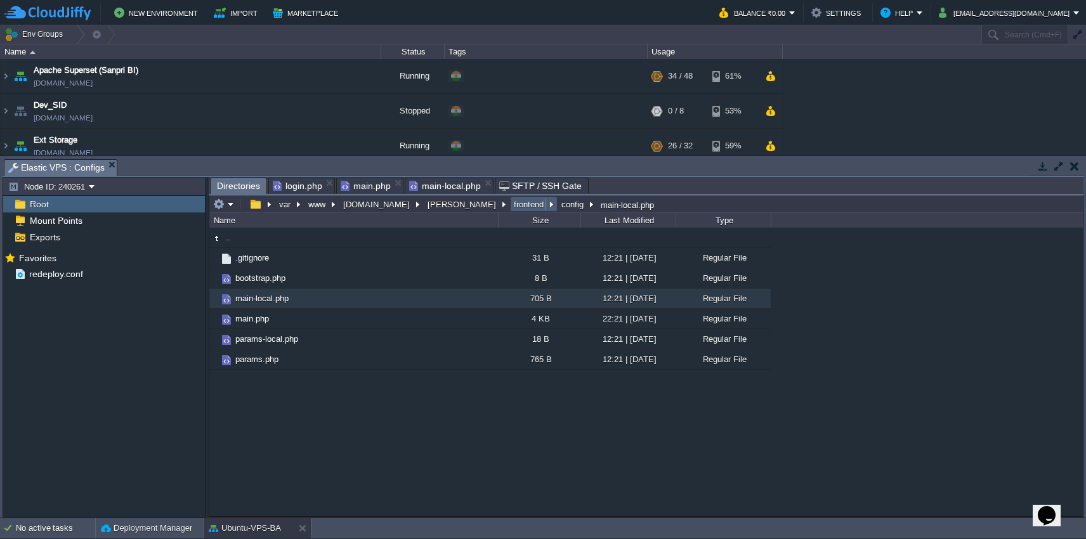
click at [512, 204] on button "frontend" at bounding box center [529, 204] width 35 height 11
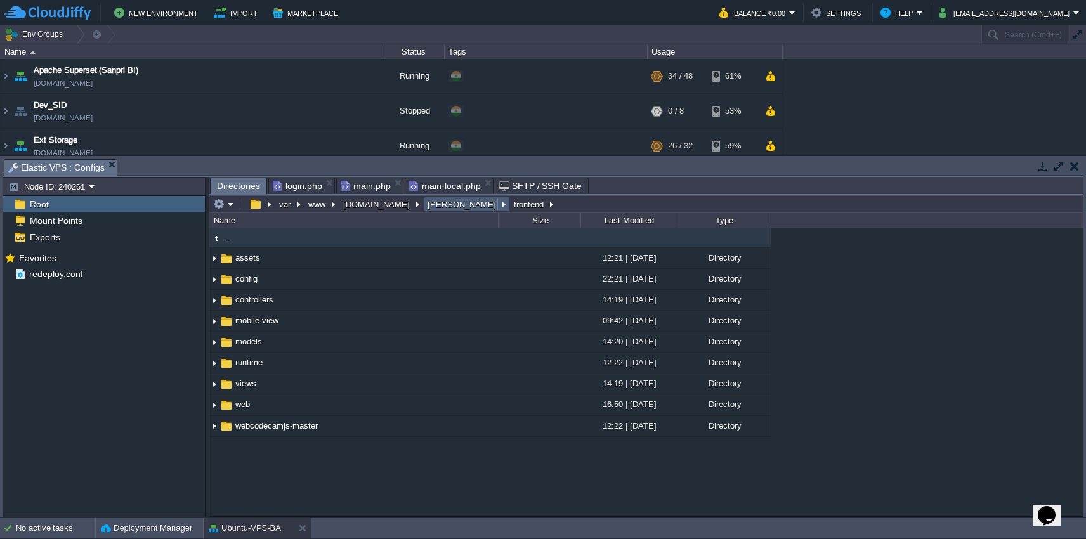
click at [426, 210] on button "[PERSON_NAME]" at bounding box center [463, 204] width 74 height 11
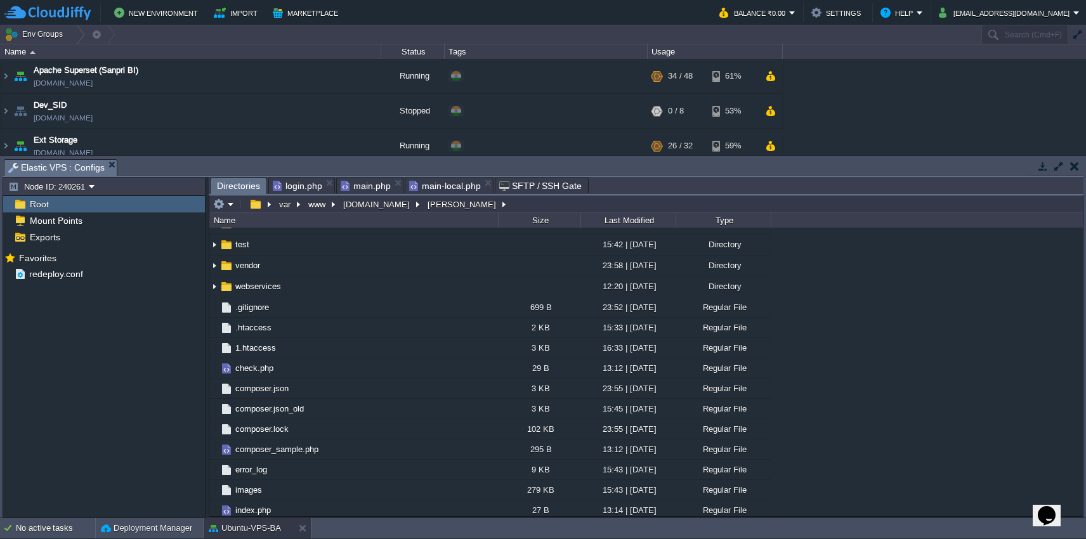
scroll to position [181, 0]
click at [249, 388] on span "composer.json" at bounding box center [262, 388] width 57 height 11
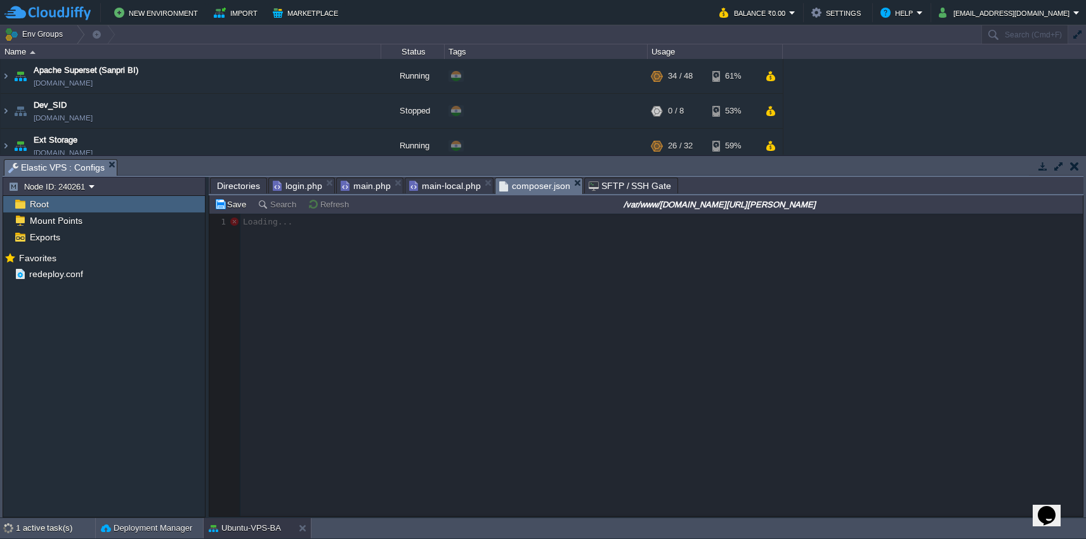
scroll to position [5, 0]
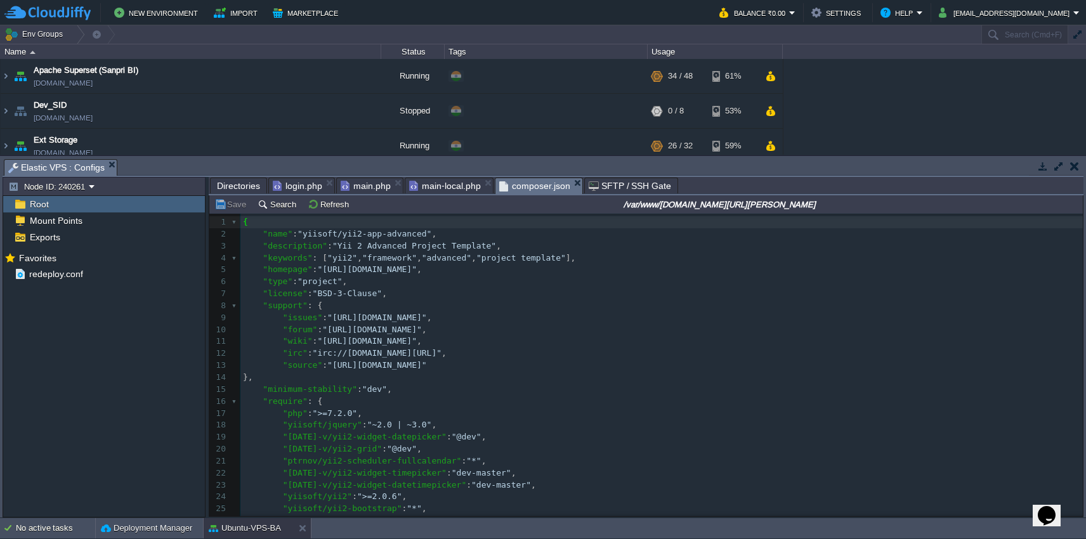
click at [572, 372] on pre "}," at bounding box center [661, 378] width 843 height 12
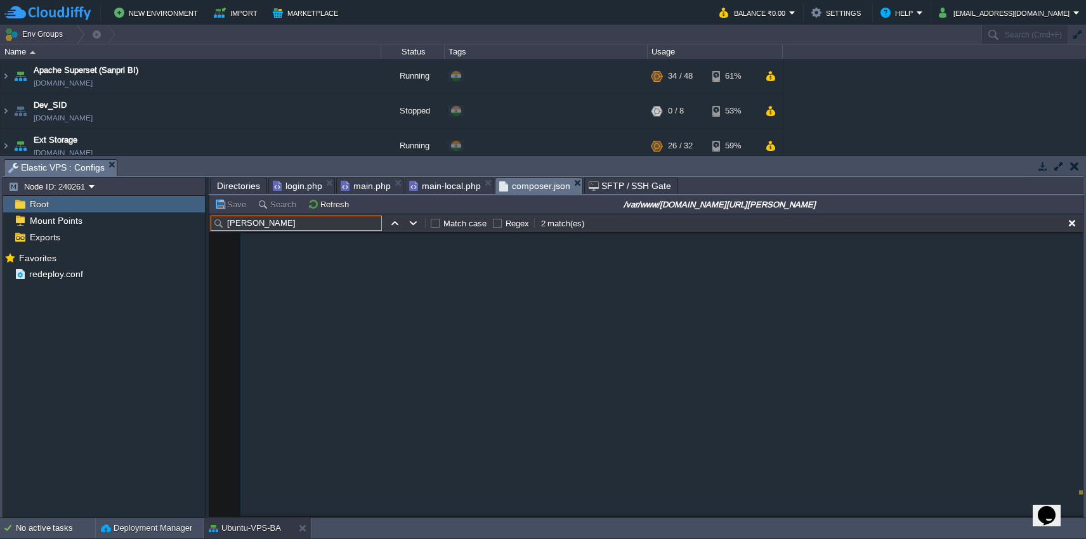
scroll to position [485, 0]
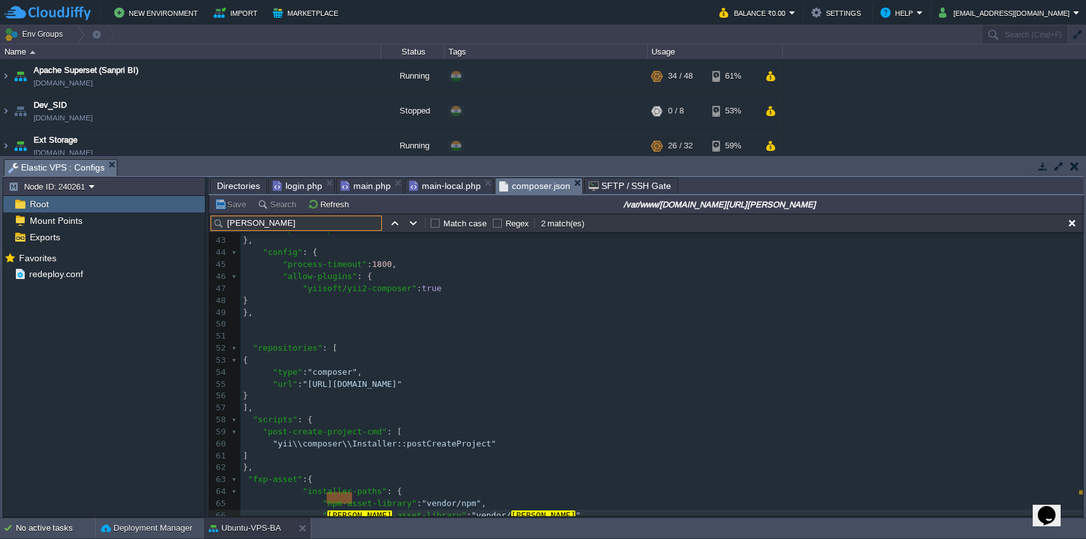
type input "[PERSON_NAME]"
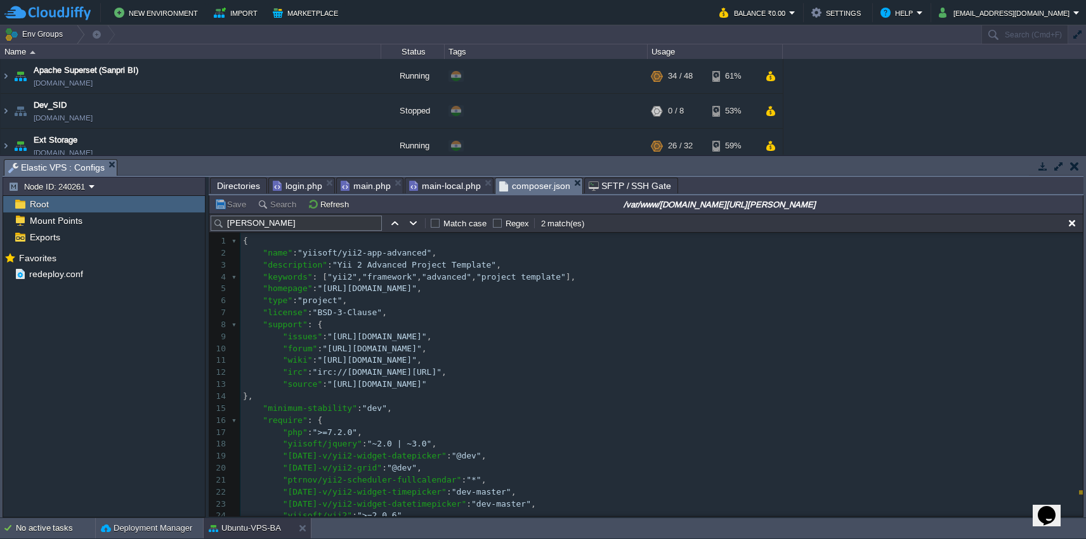
scroll to position [521, 0]
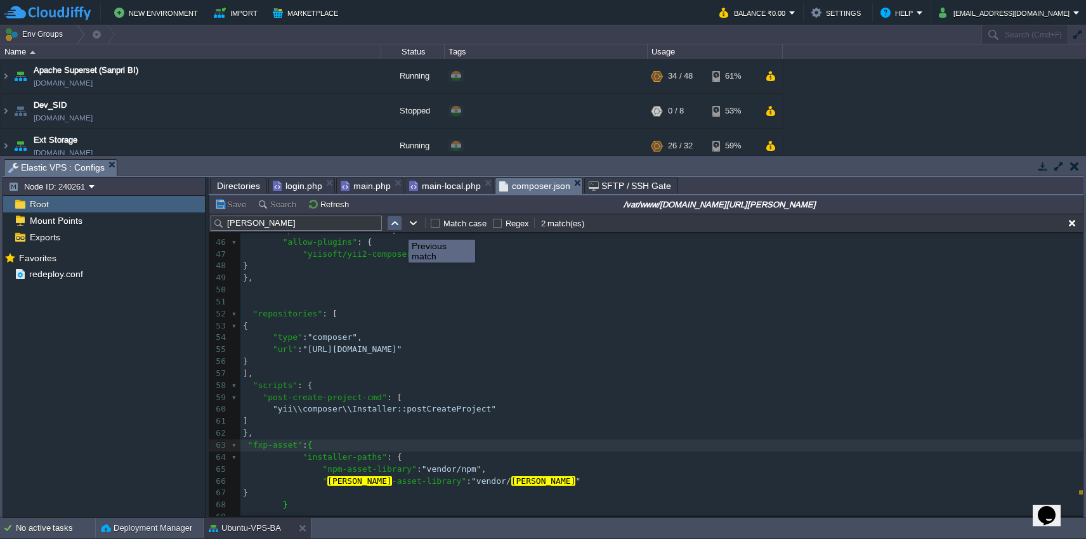
click at [399, 228] on button "button" at bounding box center [394, 223] width 11 height 11
type textarea "[PERSON_NAME]"
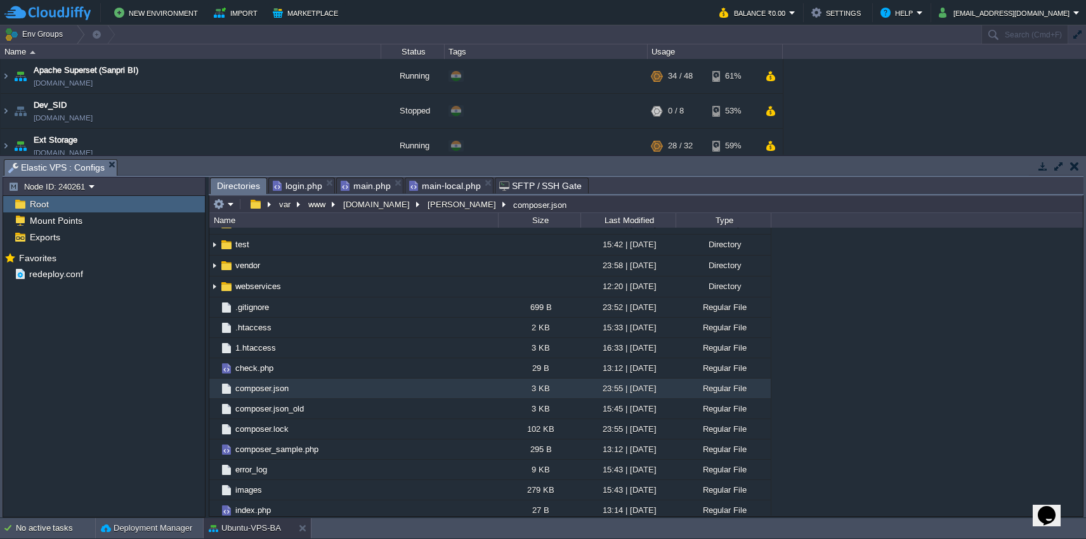
click at [456, 187] on span "main-local.php" at bounding box center [445, 185] width 72 height 15
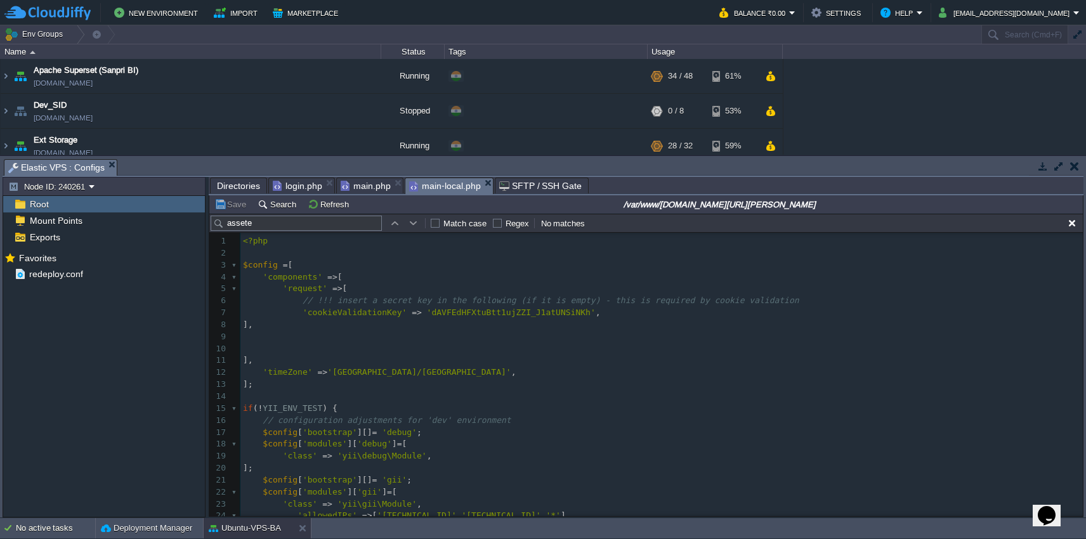
scroll to position [64, 0]
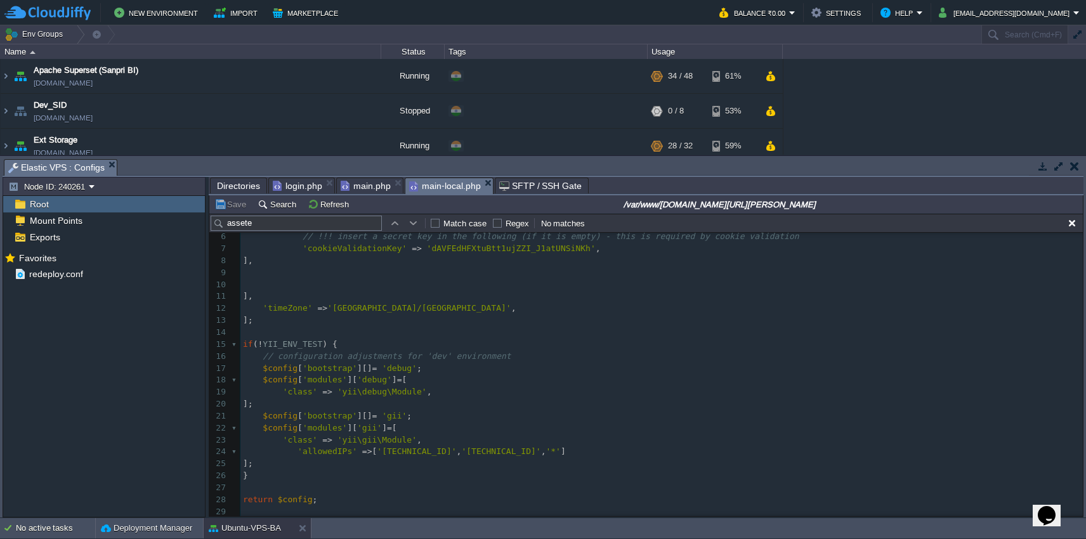
click at [367, 188] on span "main.php" at bounding box center [366, 185] width 50 height 15
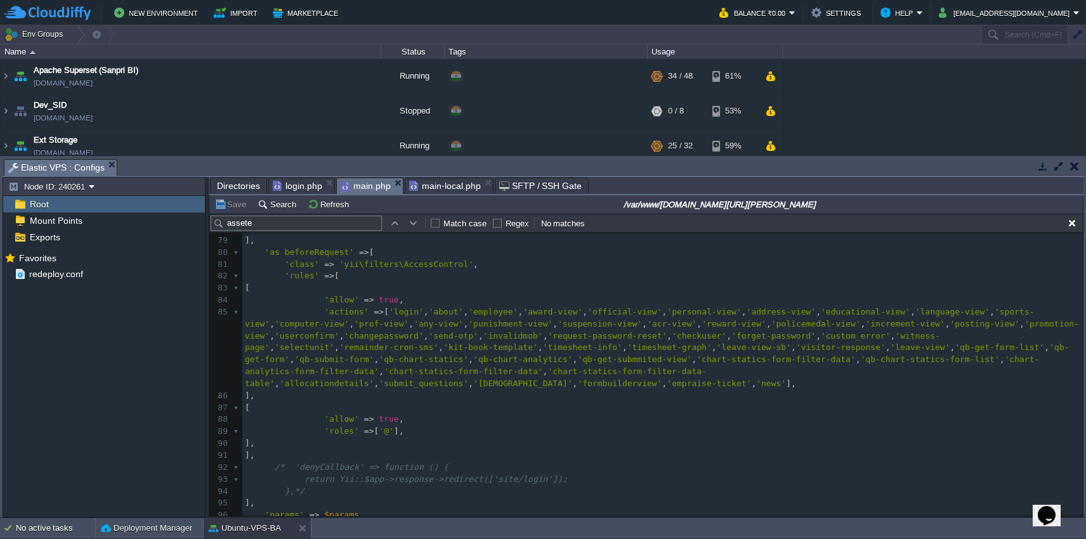
scroll to position [1035, 0]
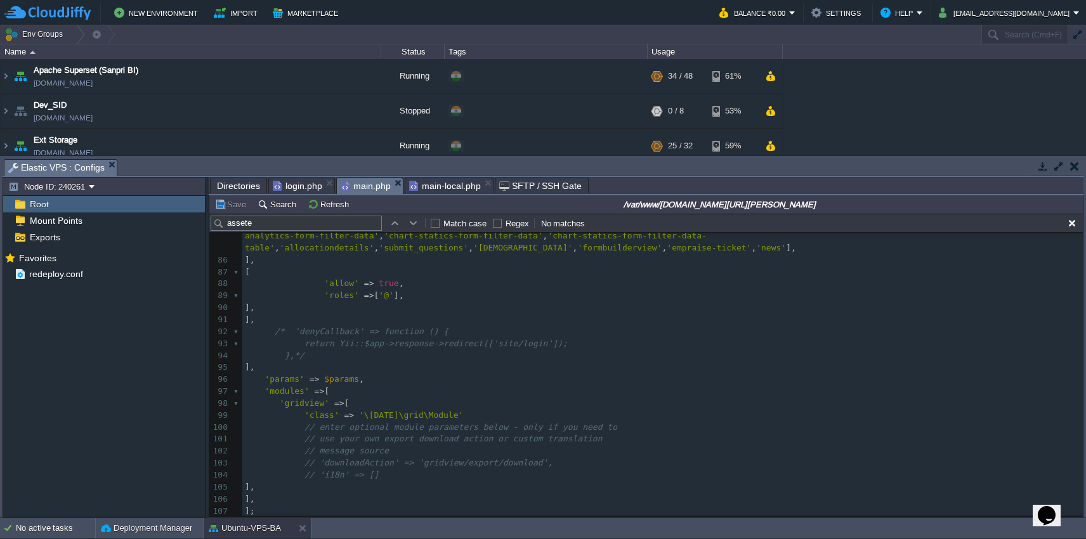
click at [707, 410] on pre "'class' => '\[DATE]\grid\Module'" at bounding box center [662, 416] width 841 height 12
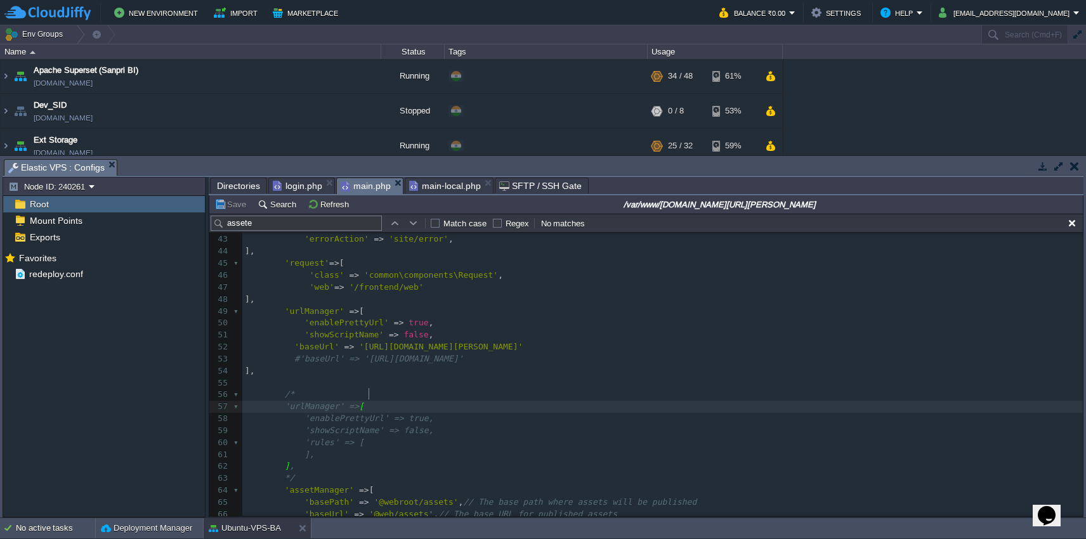
scroll to position [761, 0]
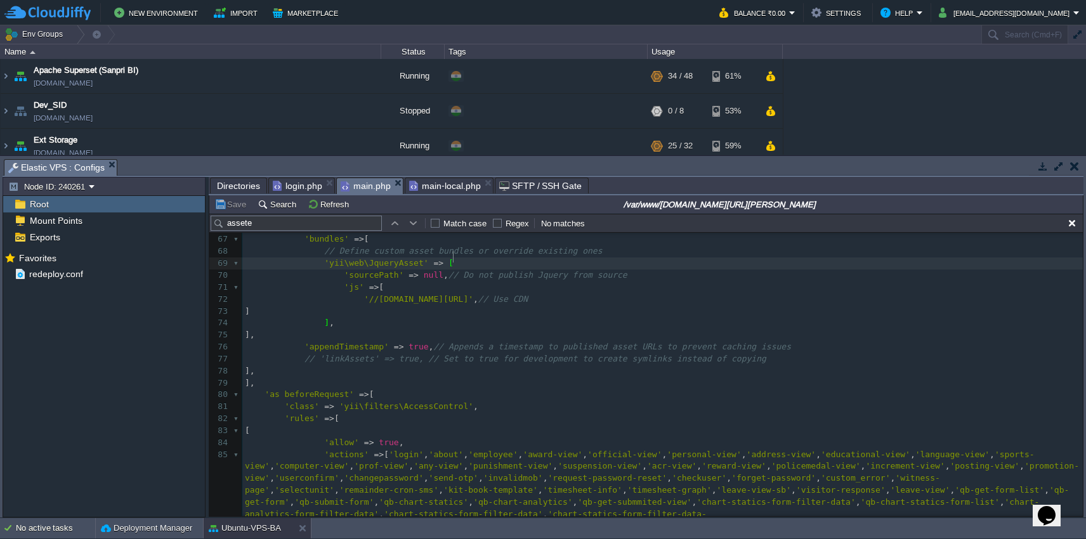
click at [341, 271] on div "xxxxxxxxxx 109 'class' => 'yii\filters\AccessControl' , 57 'urlManager' => [ 58…" at bounding box center [662, 383] width 841 height 538
type textarea "/*"
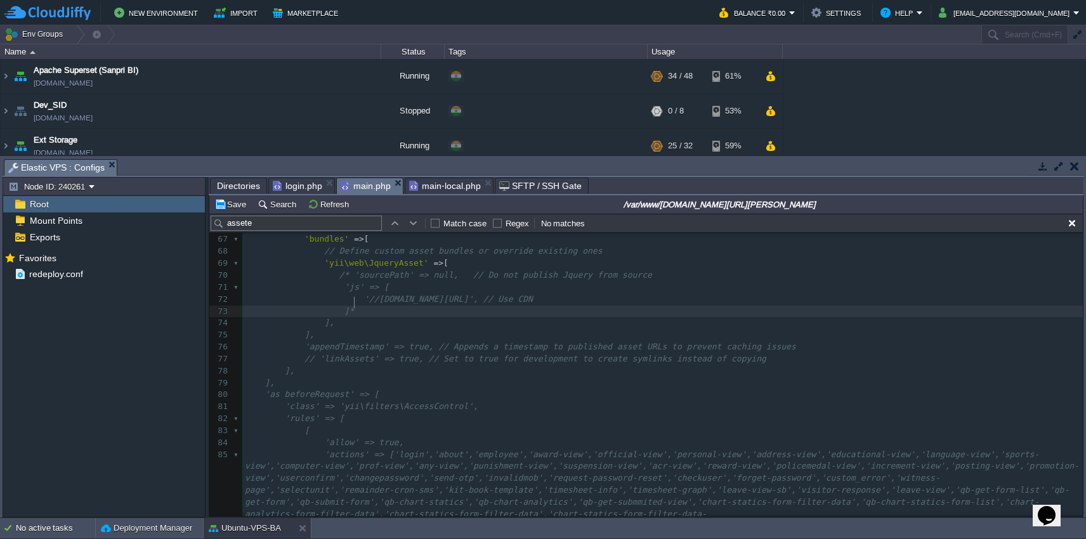
type textarea "*/"
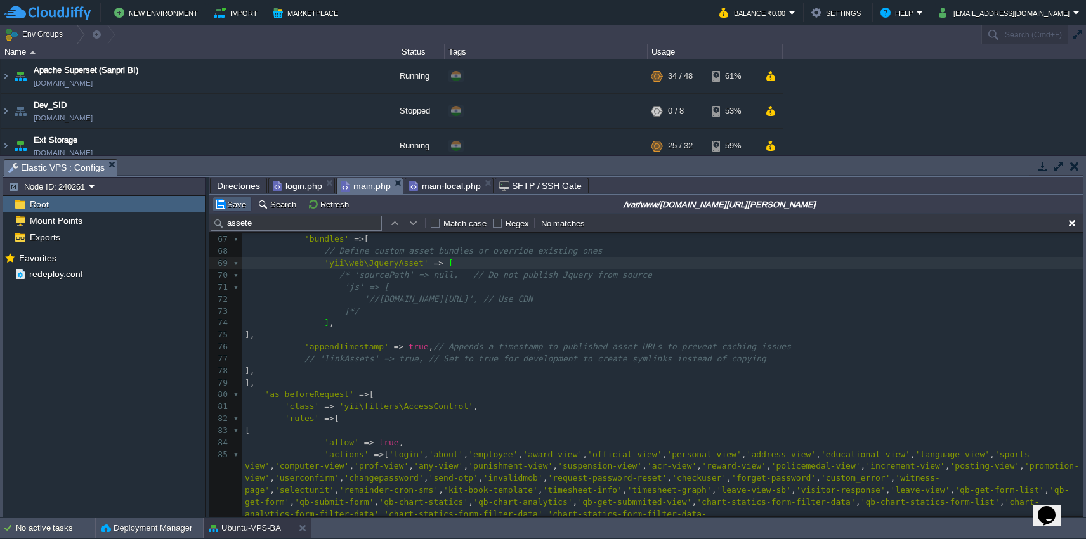
click at [231, 206] on button "Save" at bounding box center [232, 204] width 36 height 11
click at [227, 188] on span "Directories" at bounding box center [238, 185] width 43 height 15
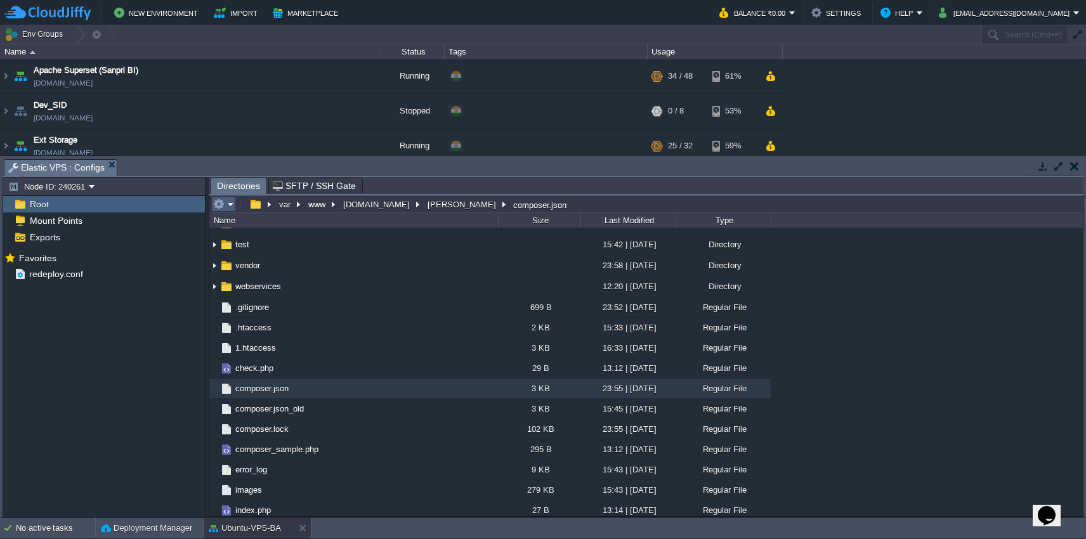
click at [227, 208] on em at bounding box center [223, 204] width 21 height 11
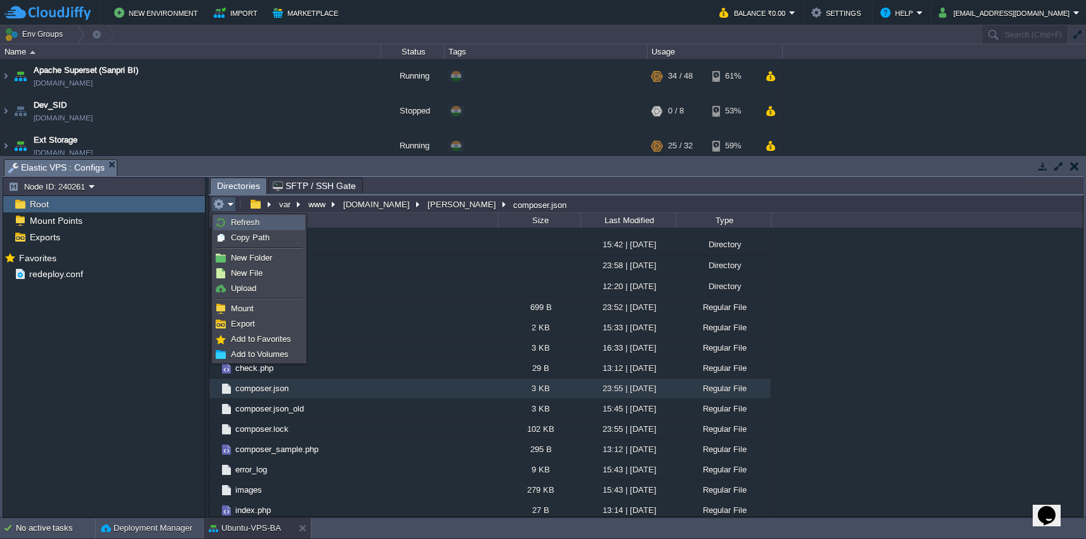
click at [227, 220] on link "Refresh" at bounding box center [259, 223] width 91 height 14
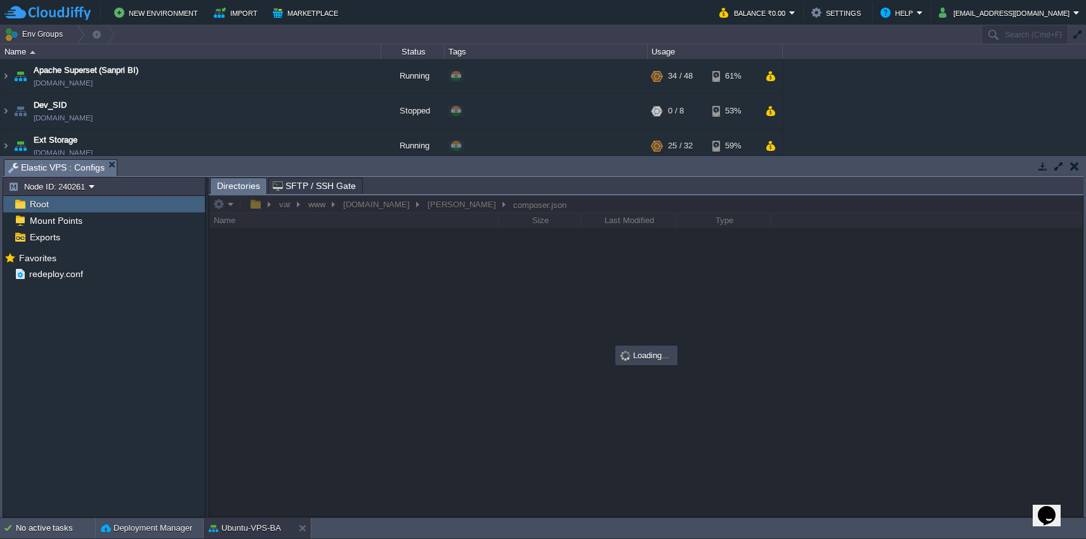
scroll to position [0, 0]
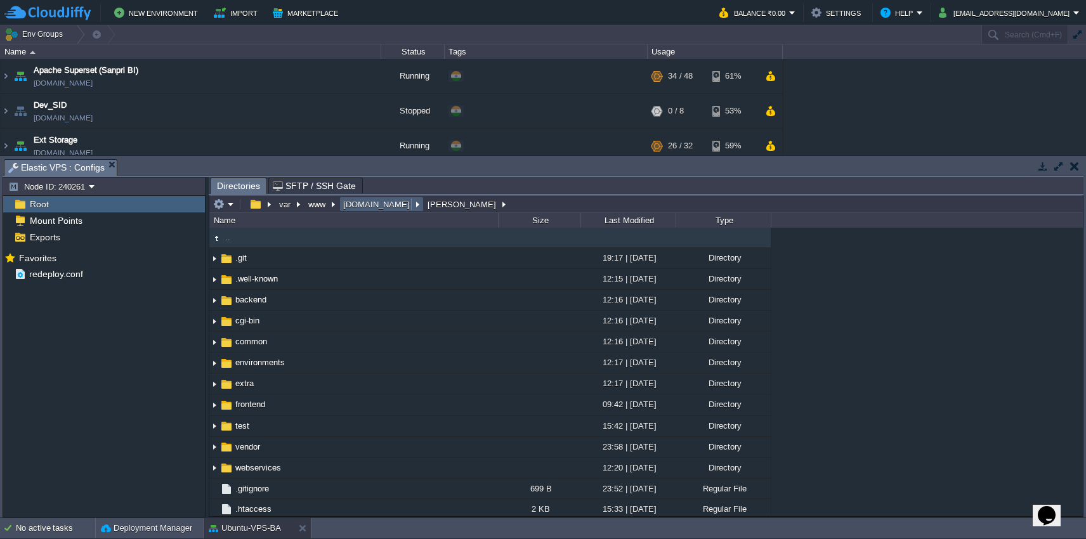
click at [364, 209] on button "[DOMAIN_NAME]" at bounding box center [377, 204] width 72 height 11
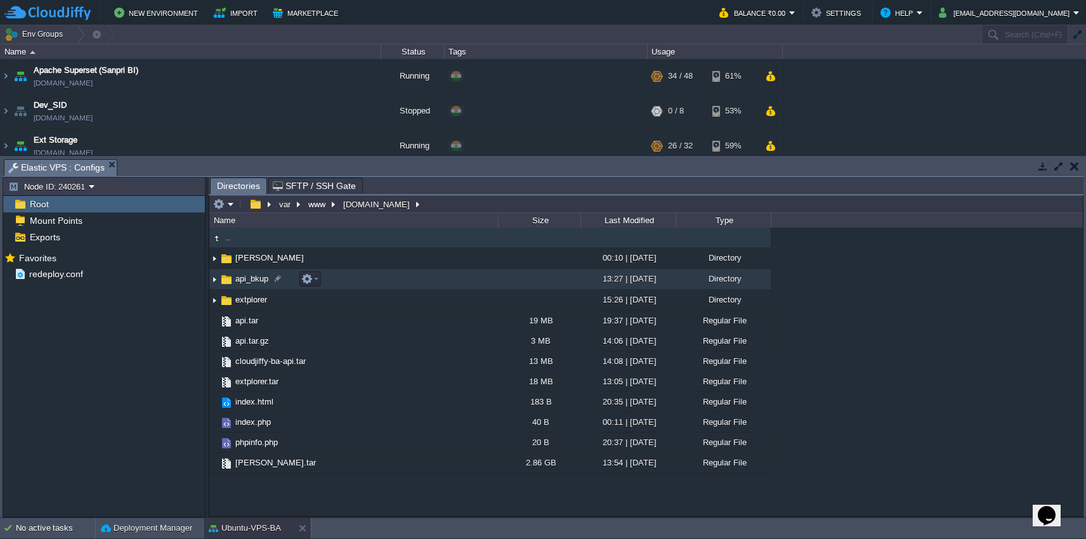
click at [341, 279] on td "api_bkup" at bounding box center [353, 279] width 289 height 21
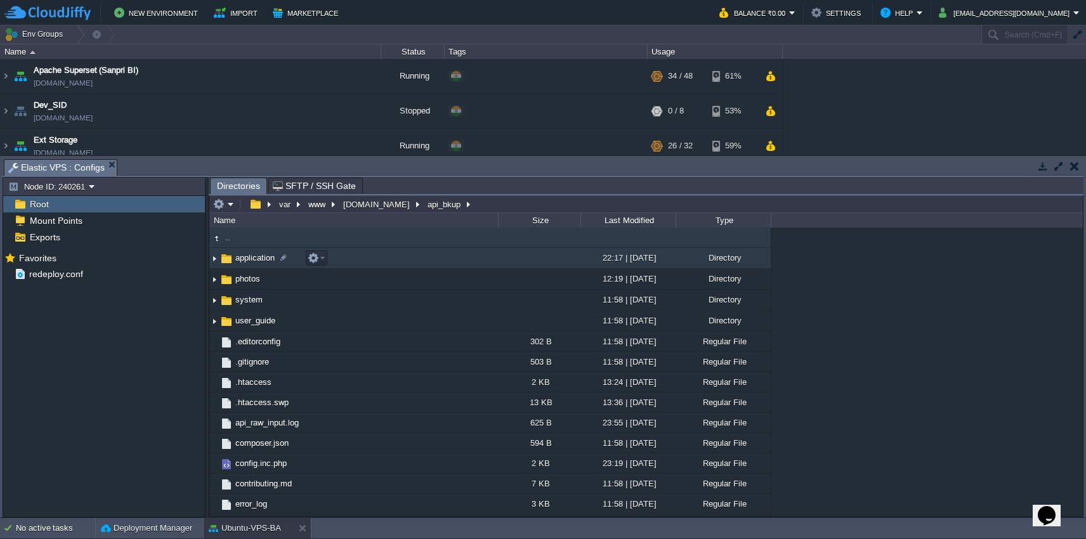
click at [359, 265] on td "application" at bounding box center [353, 258] width 289 height 21
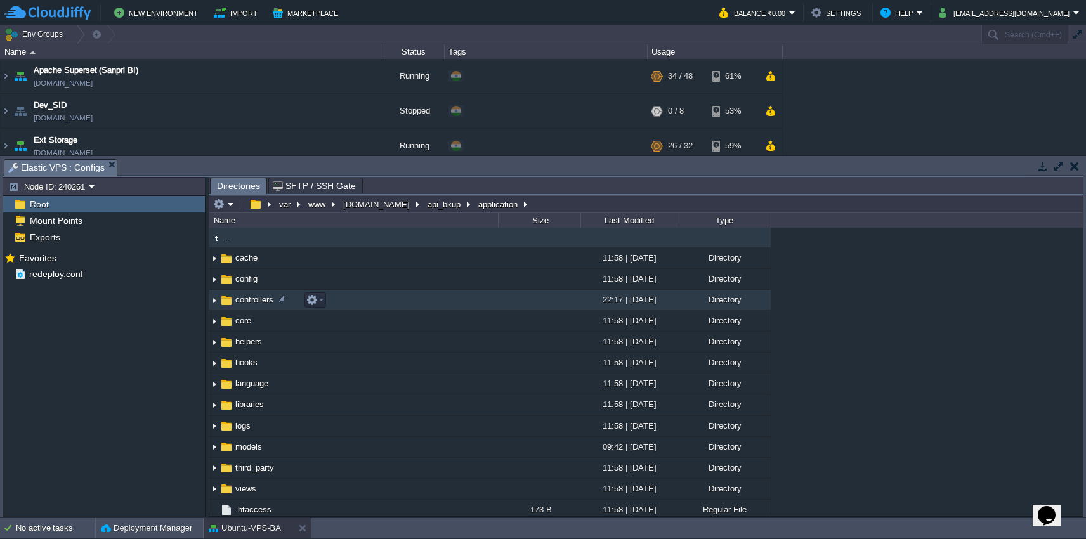
click at [378, 299] on td "controllers" at bounding box center [353, 300] width 289 height 21
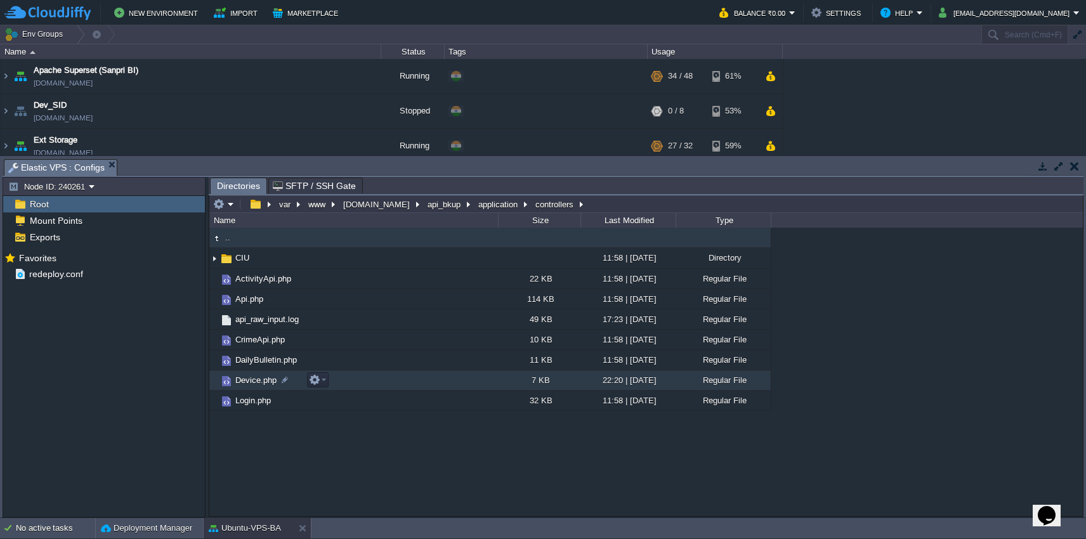
click at [388, 385] on td "Device.php" at bounding box center [353, 381] width 289 height 20
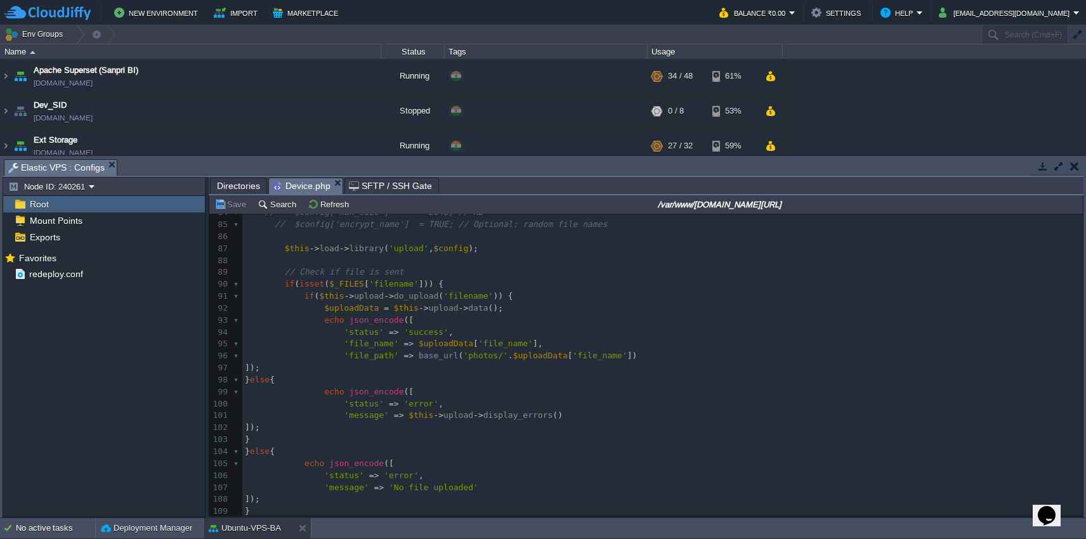
scroll to position [996, 0]
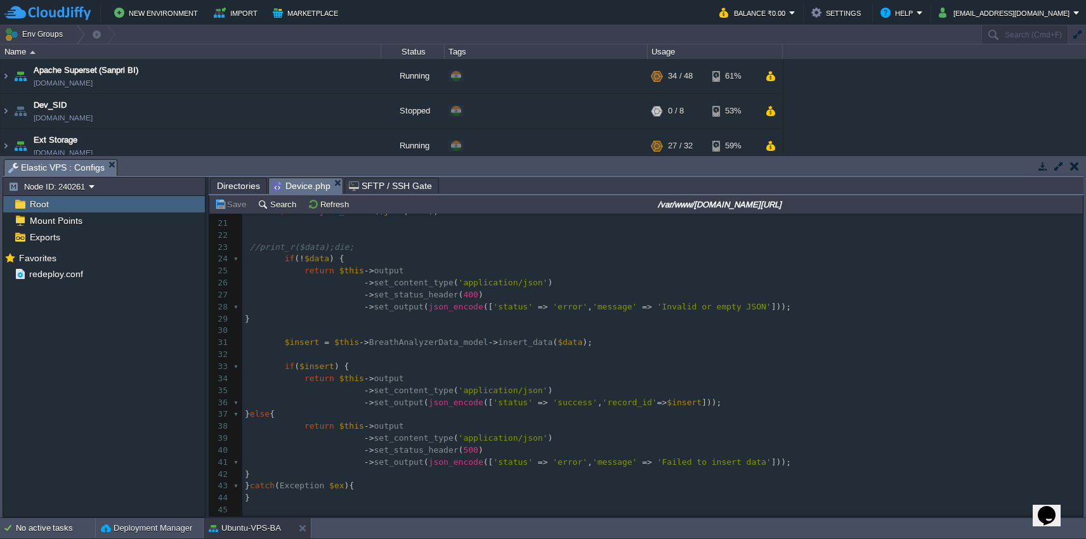
click at [242, 185] on span "Directories" at bounding box center [238, 185] width 43 height 15
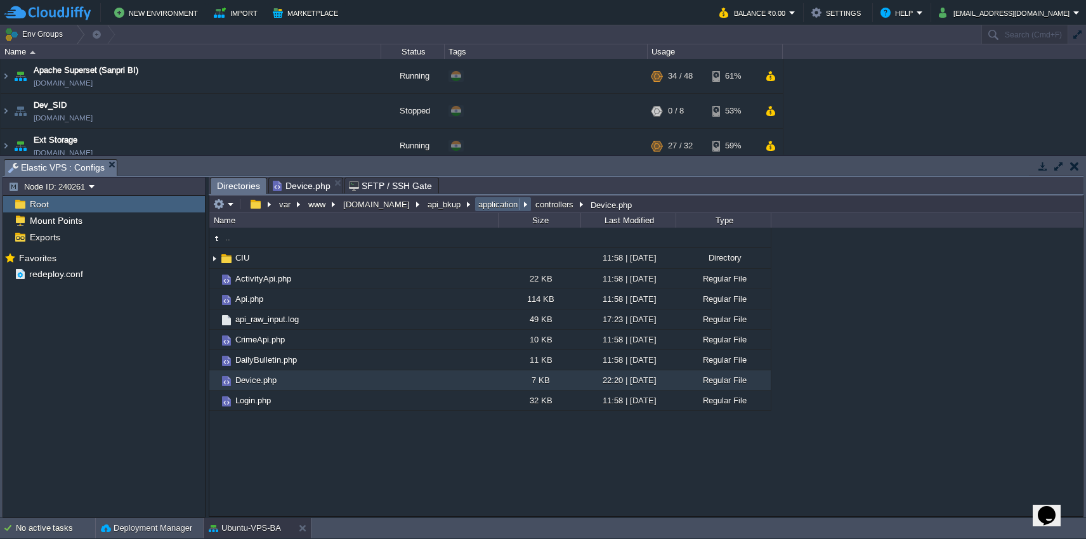
click at [489, 207] on button "application" at bounding box center [499, 204] width 44 height 11
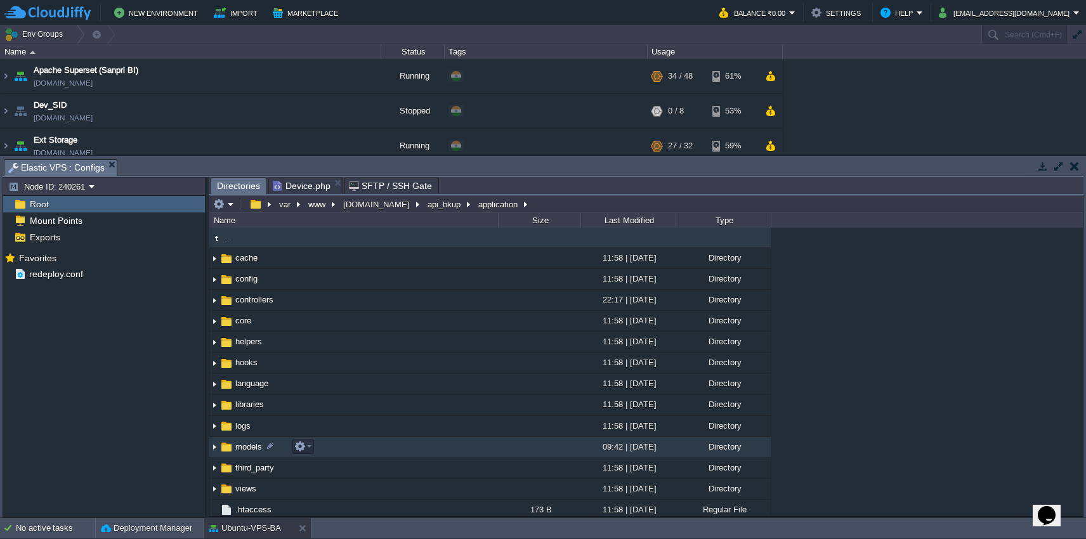
click at [418, 445] on td "models" at bounding box center [353, 447] width 289 height 21
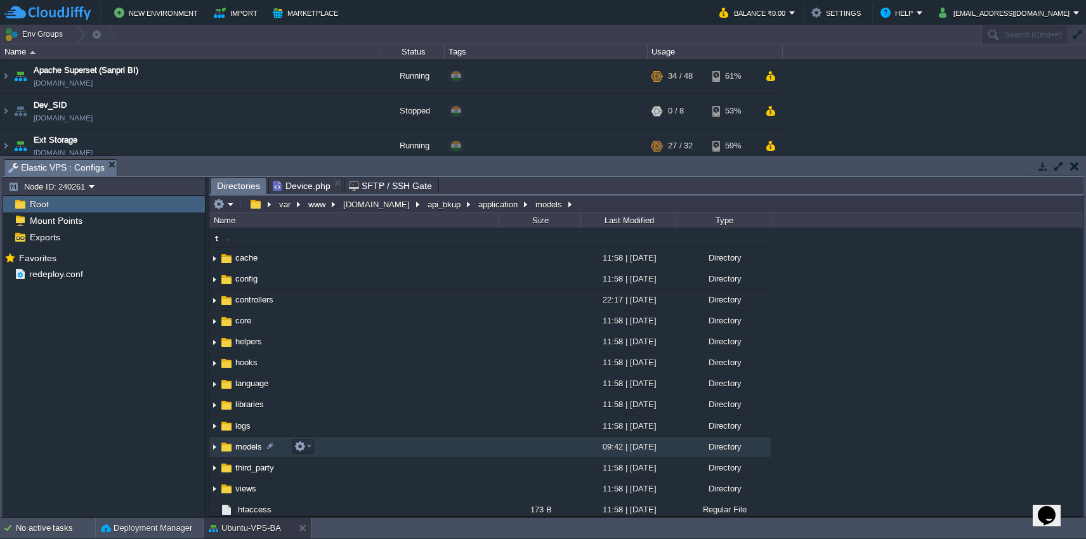
click at [418, 445] on td "models" at bounding box center [353, 447] width 289 height 21
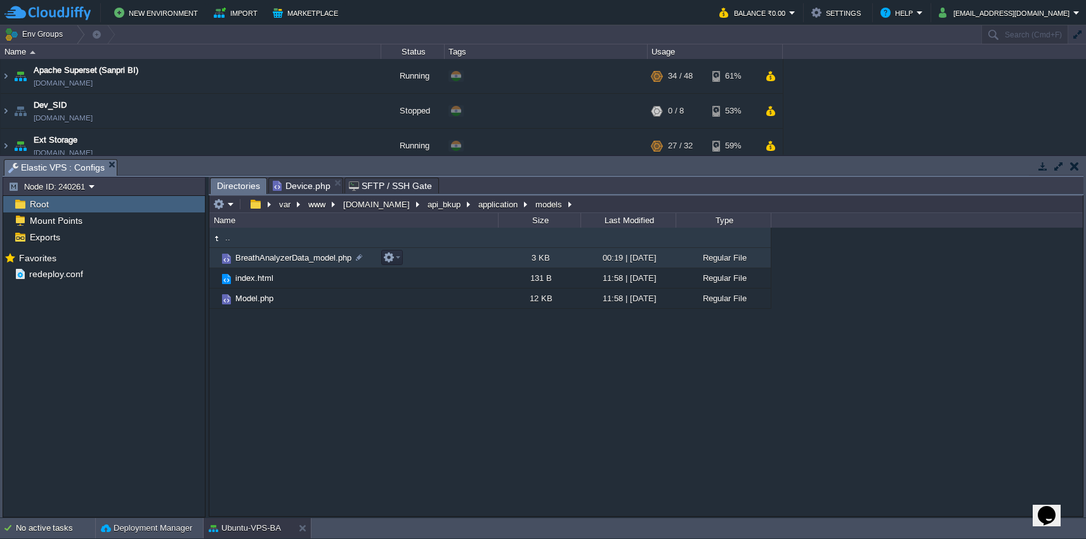
click at [429, 263] on td "BreathAnalyzerData_model.php" at bounding box center [353, 258] width 289 height 20
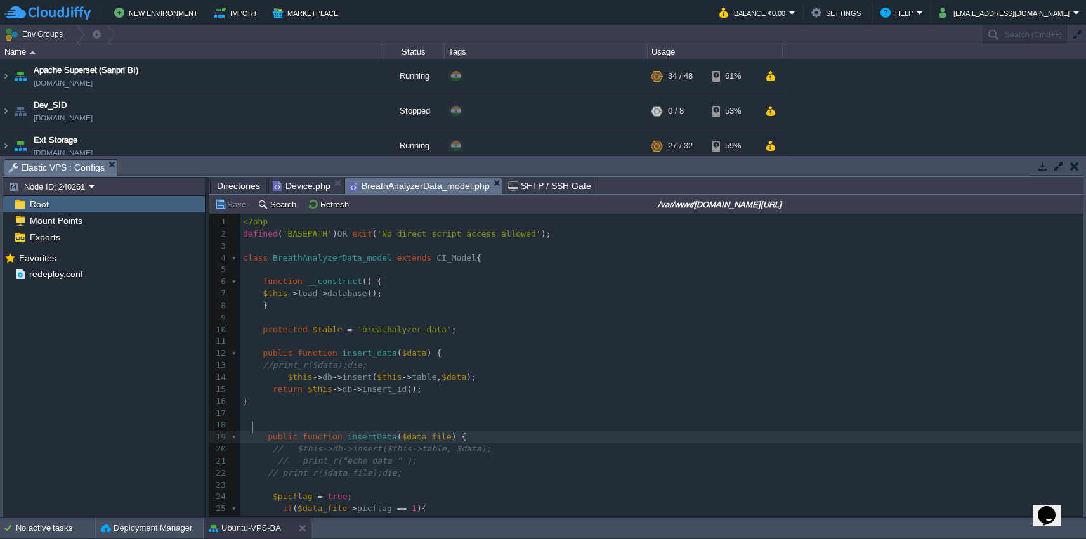
click at [255, 428] on div "71 1 <?php 2 defined ( 'BASEPATH' ) OR exit ( 'No direct script access allowed'…" at bounding box center [661, 431] width 843 height 430
drag, startPoint x: 1078, startPoint y: 273, endPoint x: 1086, endPoint y: 305, distance: 32.6
click at [1086, 305] on div "Tasks Activity Log Archive Git / SVN Elastic VPS : Configs Upload Delete Deploy…" at bounding box center [543, 337] width 1086 height 362
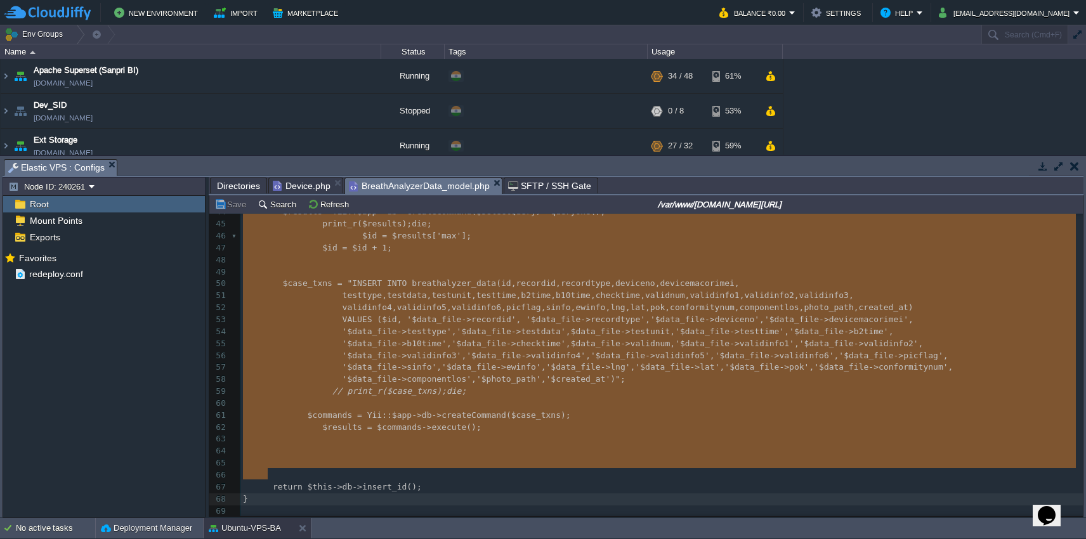
type textarea "-"
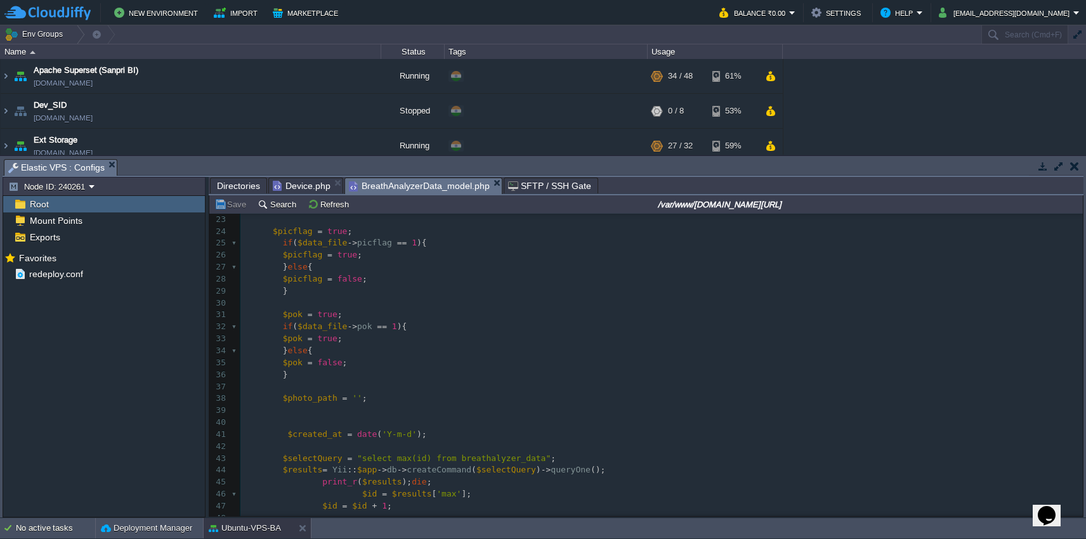
scroll to position [236, 0]
